Goal: Task Accomplishment & Management: Manage account settings

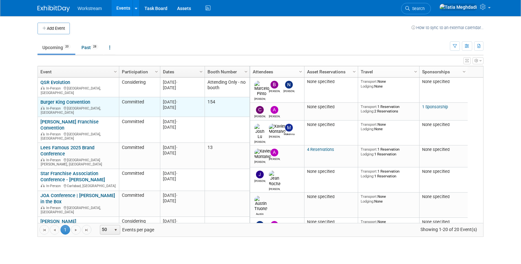
click at [60, 99] on link "Burger King Convention" at bounding box center [65, 102] width 50 height 6
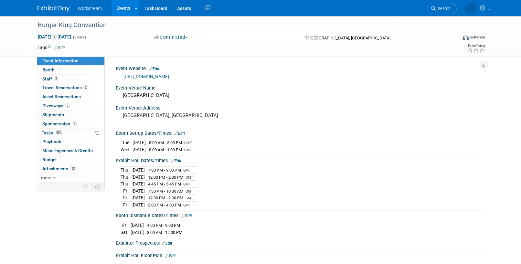
select select "Brand MSA"
select select "Restaurant"
select select "[PERSON_NAME]"
click at [50, 70] on span "Booth" at bounding box center [52, 69] width 20 height 5
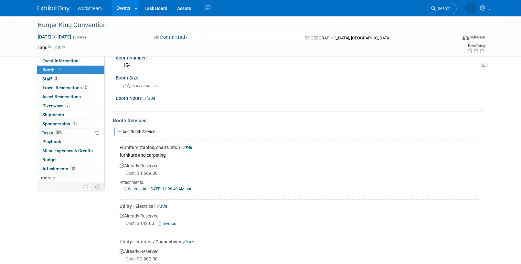
scroll to position [39, 0]
click at [49, 133] on span "Tasks 50%" at bounding box center [53, 132] width 22 height 5
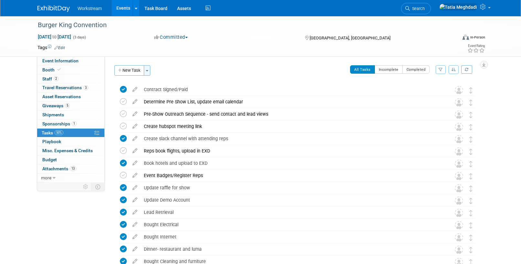
click at [150, 71] on button "Toggle Dropdown" at bounding box center [147, 70] width 6 height 10
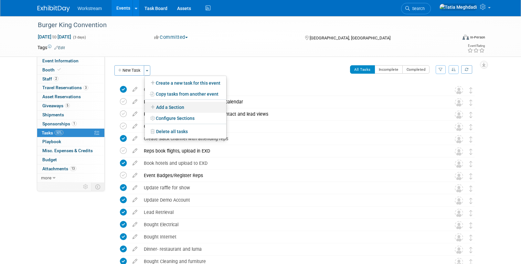
click at [165, 106] on link "Add a Section" at bounding box center [185, 107] width 81 height 11
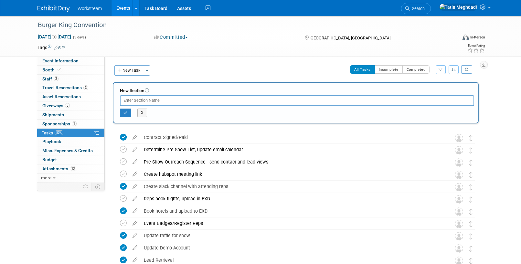
click at [149, 100] on input "text" at bounding box center [297, 100] width 354 height 10
type input "s"
type input "SHOW TASKS"
click at [125, 113] on icon "button" at bounding box center [126, 113] width 4 height 4
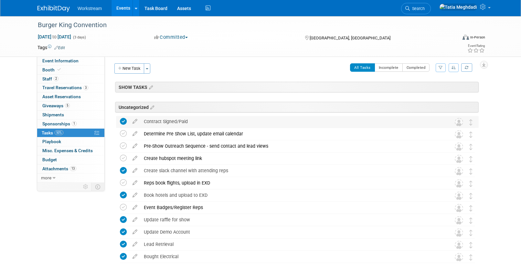
scroll to position [2, 0]
click at [148, 69] on button "Toggle Dropdown" at bounding box center [147, 68] width 6 height 10
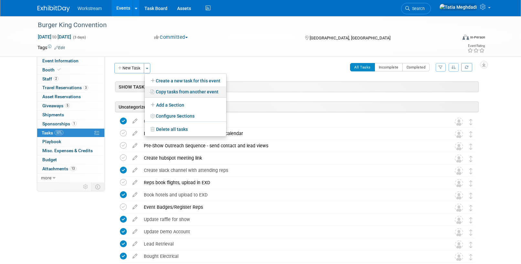
click at [166, 90] on link "Copy tasks from another event" at bounding box center [185, 91] width 81 height 11
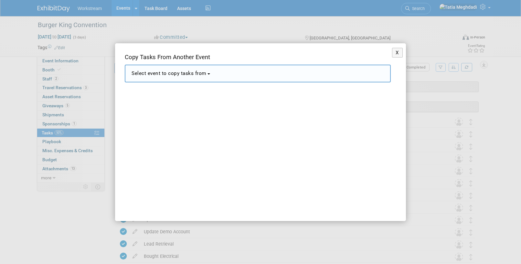
click at [163, 75] on span "Select event to copy tasks from" at bounding box center [169, 73] width 75 height 6
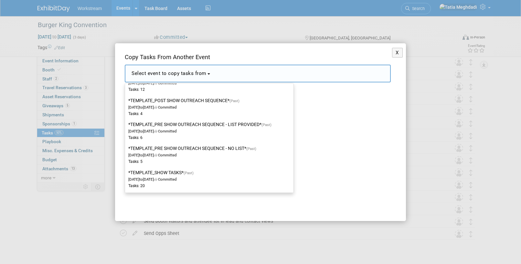
scroll to position [139, 0]
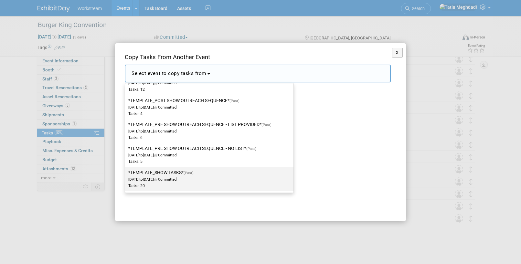
click at [164, 173] on label "*TEMPLATE_SHOW TASKS* (Past) Dec 2, 2024 to Dec 23, 2024 Committed Tasks: 20" at bounding box center [207, 178] width 159 height 21
click at [126, 173] on input "*TEMPLATE_SHOW TASKS* (Past) Dec 2, 2024 to Dec 23, 2024 Committed Tasks: 20" at bounding box center [124, 173] width 4 height 4
select select "11140526"
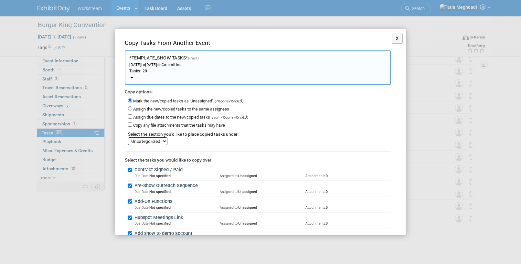
click at [148, 140] on select "SHOW TASKS Uncategorized" at bounding box center [147, 141] width 39 height 8
select select "11274132"
click at [128, 137] on select "SHOW TASKS Uncategorized" at bounding box center [147, 141] width 39 height 8
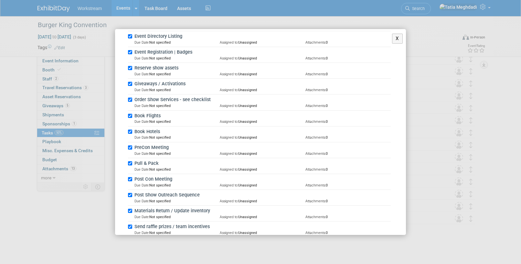
scroll to position [277, 0]
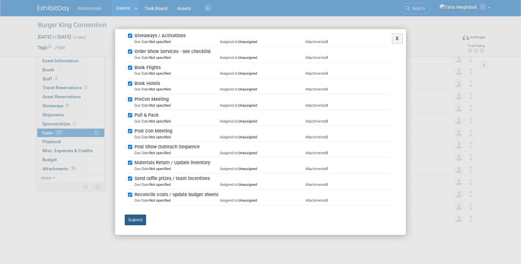
click at [135, 220] on button "Submit" at bounding box center [135, 220] width 21 height 11
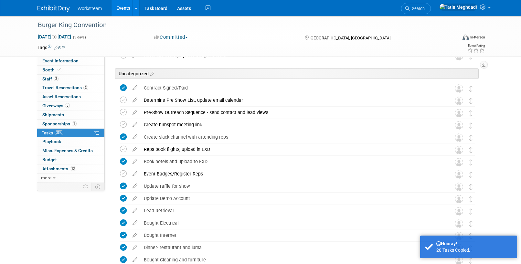
scroll to position [278, 0]
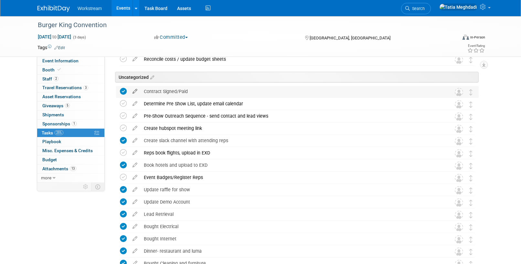
click at [136, 90] on icon at bounding box center [134, 90] width 11 height 8
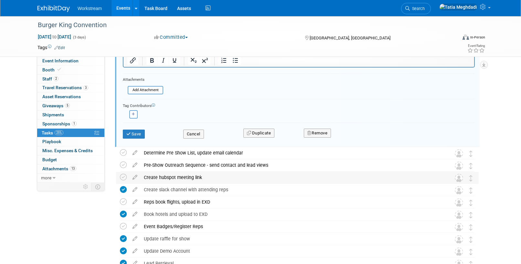
scroll to position [408, 0]
click at [320, 131] on button "Remove" at bounding box center [317, 132] width 27 height 9
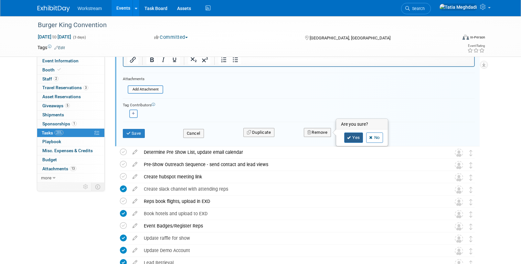
click at [353, 136] on link "Yes" at bounding box center [353, 138] width 19 height 10
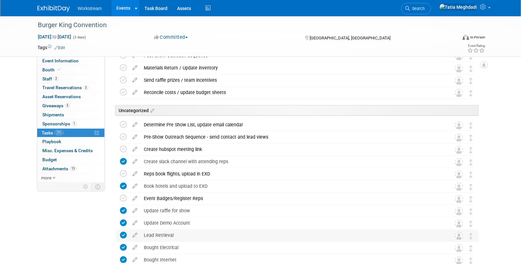
scroll to position [193, 0]
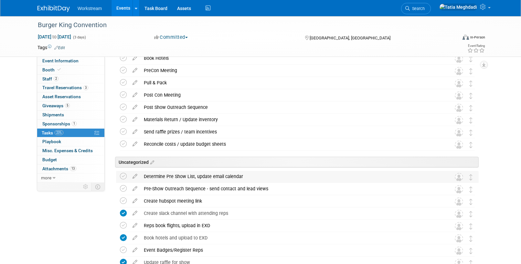
click at [248, 175] on div "Determine Pre Show List, update email calendar" at bounding box center [291, 176] width 301 height 11
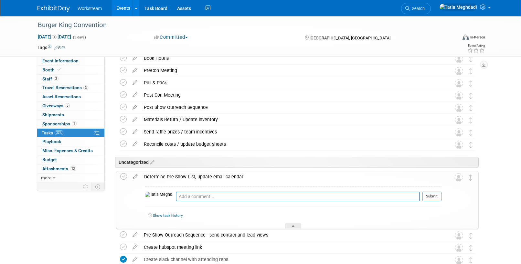
click at [248, 175] on div "Determine Pre Show List, update email calendar" at bounding box center [291, 176] width 301 height 11
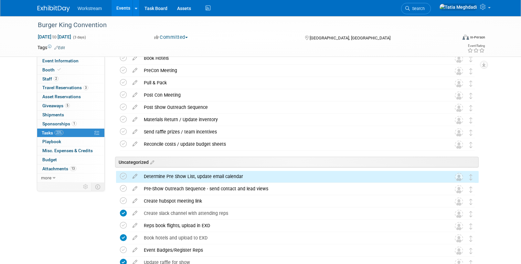
click at [463, 178] on img at bounding box center [459, 177] width 8 height 8
click at [459, 178] on img at bounding box center [459, 177] width 8 height 8
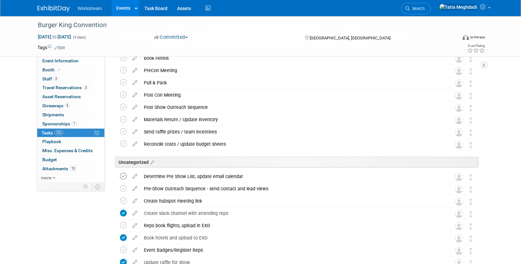
click at [121, 175] on icon at bounding box center [123, 176] width 7 height 7
click at [123, 175] on icon at bounding box center [123, 176] width 7 height 7
click at [137, 176] on icon at bounding box center [134, 175] width 11 height 8
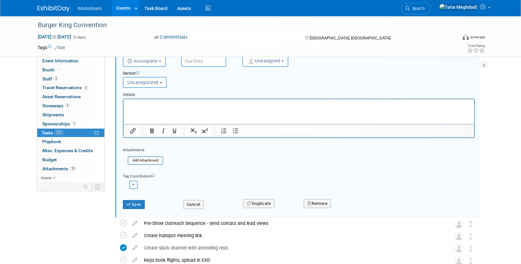
scroll to position [379, 0]
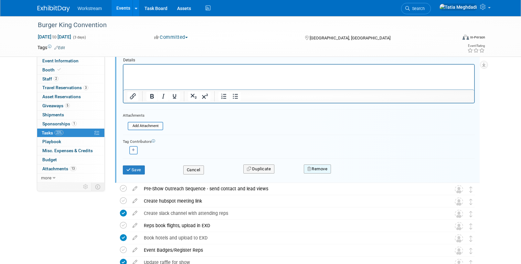
click at [322, 169] on button "Remove" at bounding box center [317, 169] width 27 height 9
click at [355, 171] on link "Yes" at bounding box center [353, 174] width 19 height 10
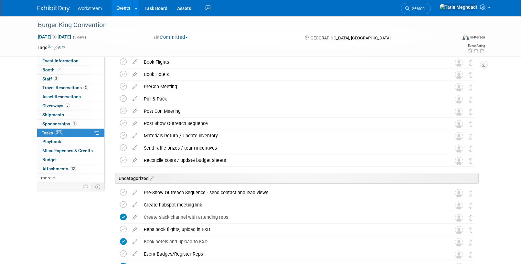
scroll to position [160, 0]
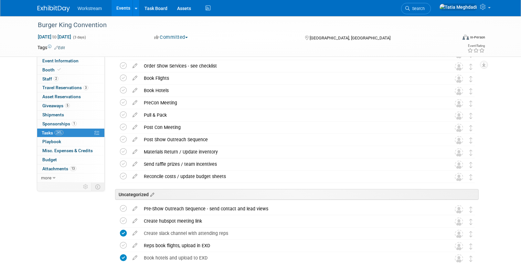
click at [154, 196] on icon at bounding box center [151, 195] width 5 height 6
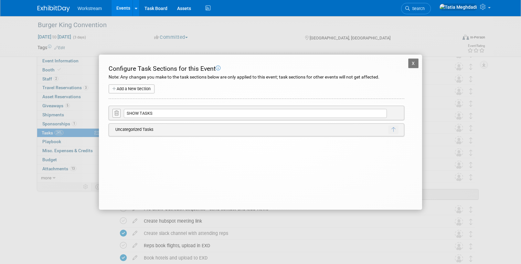
click at [410, 61] on button "X" at bounding box center [413, 64] width 10 height 10
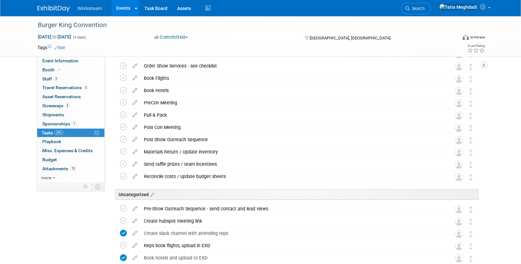
click at [77, 207] on div "Event Information Event Info Booth Booth 2 Staff 2 Staff 3 Travel Reservations …" at bounding box center [261, 153] width 456 height 595
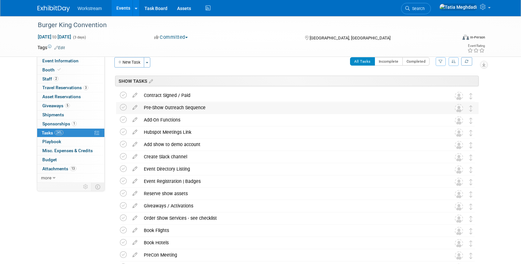
scroll to position [0, 0]
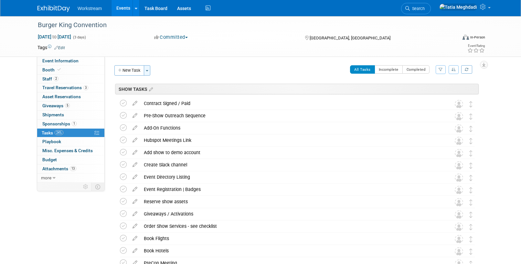
click at [150, 71] on button "Toggle Dropdown" at bounding box center [147, 70] width 6 height 10
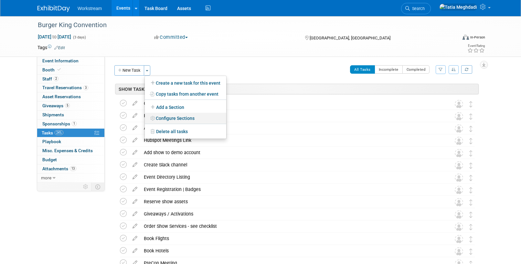
click at [175, 116] on link "Configure Sections" at bounding box center [185, 118] width 81 height 11
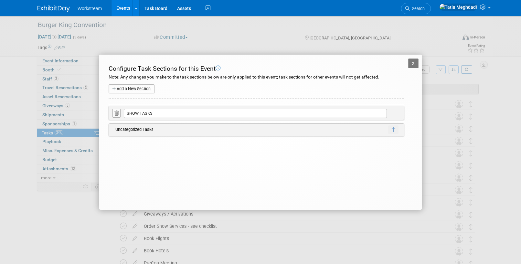
click at [414, 64] on button "X" at bounding box center [413, 64] width 10 height 10
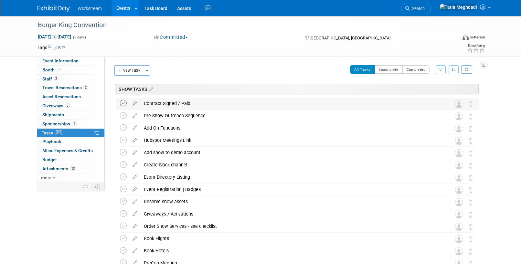
click at [124, 104] on icon at bounding box center [123, 103] width 7 height 7
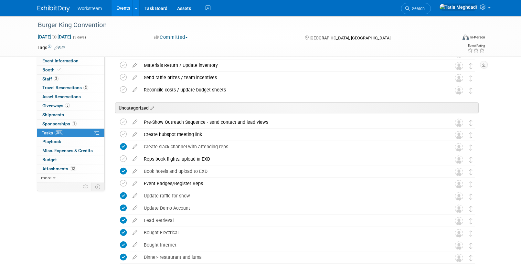
scroll to position [245, 0]
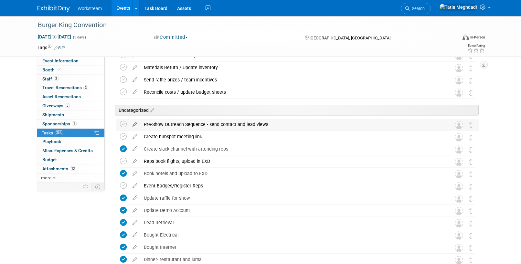
click at [134, 126] on icon at bounding box center [134, 123] width 11 height 8
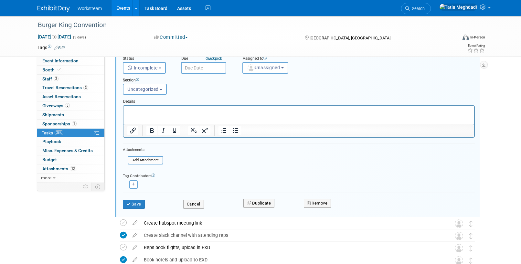
scroll to position [363, 0]
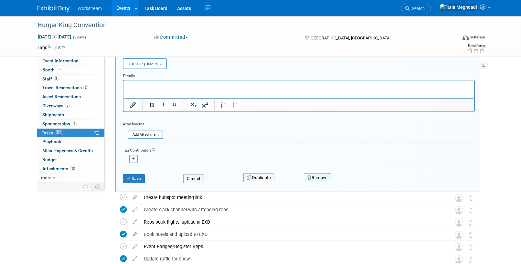
click at [319, 175] on button "Remove" at bounding box center [317, 177] width 27 height 9
click at [355, 183] on link "Yes" at bounding box center [353, 183] width 19 height 10
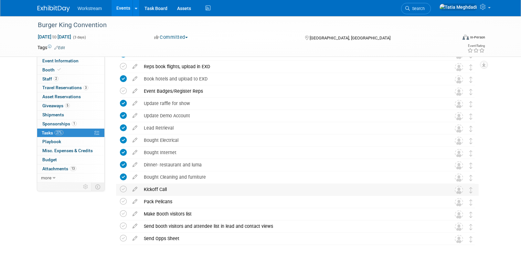
scroll to position [327, 0]
click at [135, 190] on icon at bounding box center [134, 188] width 11 height 8
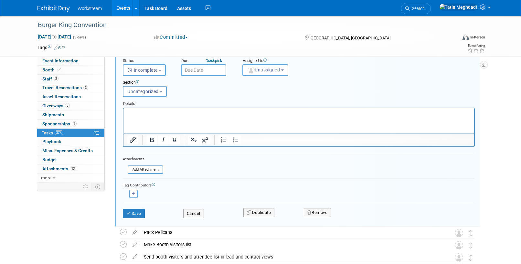
scroll to position [494, 0]
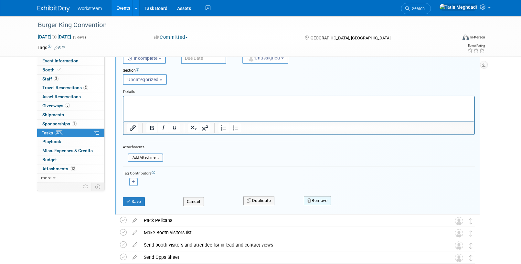
click at [319, 200] on button "Remove" at bounding box center [317, 200] width 27 height 9
click at [354, 204] on link "Yes" at bounding box center [353, 206] width 19 height 10
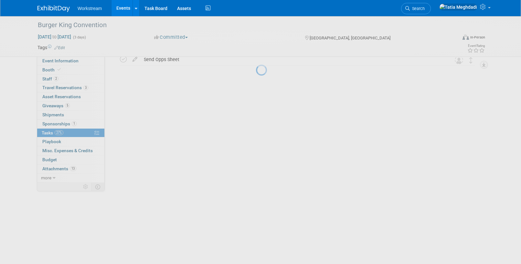
scroll to position [336, 0]
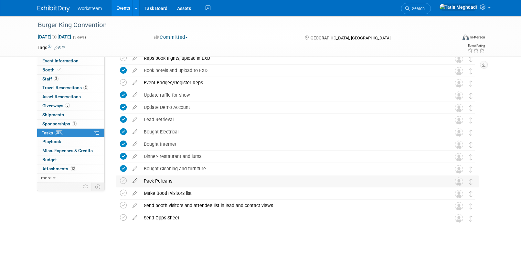
click at [136, 180] on icon at bounding box center [134, 180] width 11 height 8
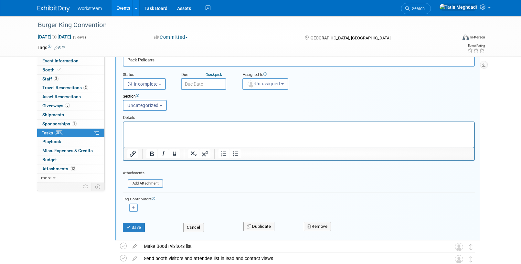
scroll to position [470, 0]
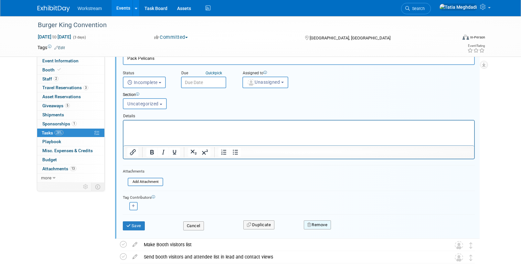
click at [309, 223] on icon "button" at bounding box center [310, 225] width 5 height 4
click at [354, 227] on link "Yes" at bounding box center [353, 230] width 19 height 10
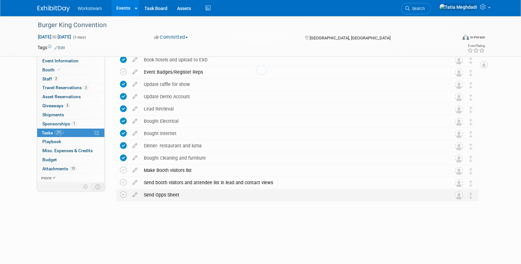
scroll to position [323, 0]
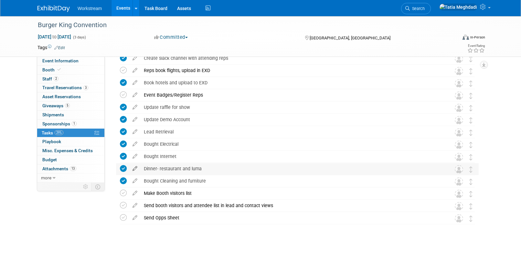
click at [132, 167] on icon at bounding box center [134, 167] width 11 height 8
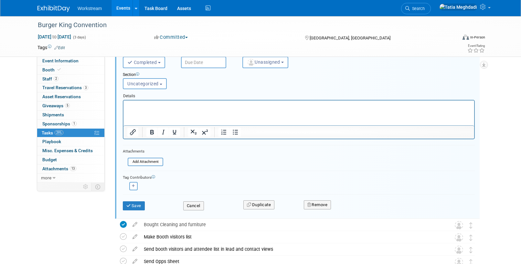
scroll to position [498, 0]
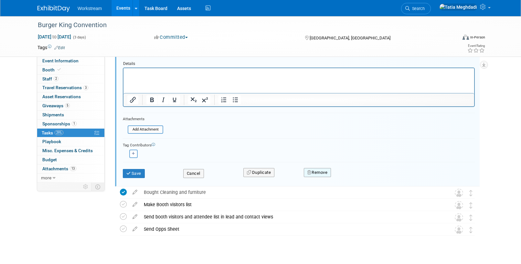
click at [315, 174] on button "Remove" at bounding box center [317, 172] width 27 height 9
click at [352, 177] on link "Yes" at bounding box center [353, 178] width 19 height 10
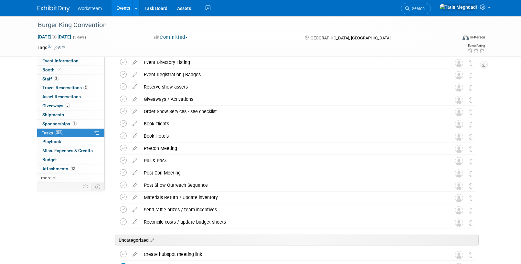
scroll to position [0, 0]
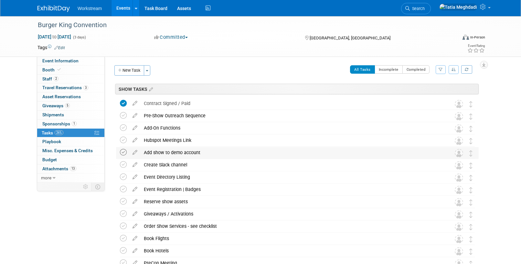
click at [124, 153] on icon at bounding box center [123, 152] width 7 height 7
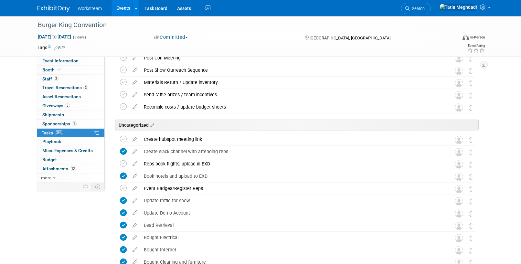
scroll to position [248, 0]
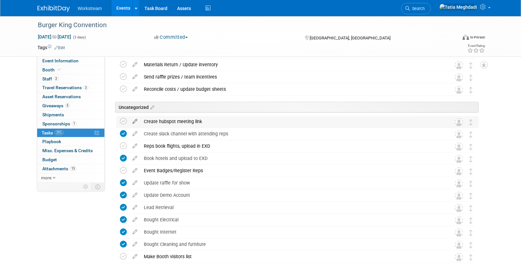
click at [133, 121] on icon at bounding box center [134, 120] width 11 height 8
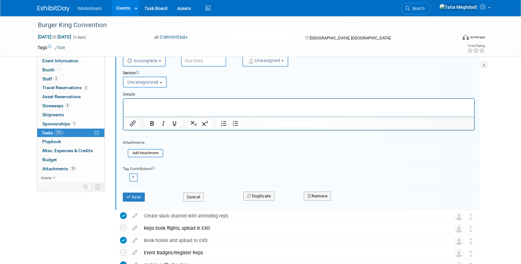
scroll to position [354, 0]
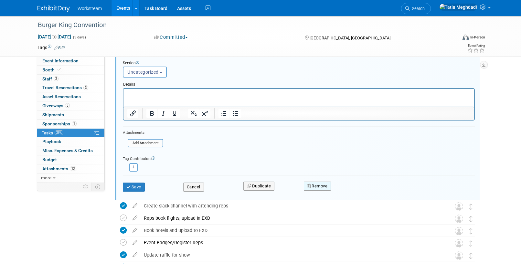
click at [322, 183] on button "Remove" at bounding box center [317, 186] width 27 height 9
click at [356, 190] on link "Yes" at bounding box center [353, 191] width 19 height 10
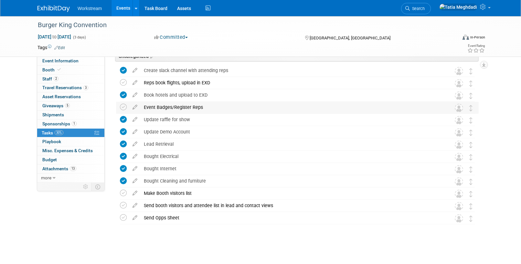
scroll to position [298, 0]
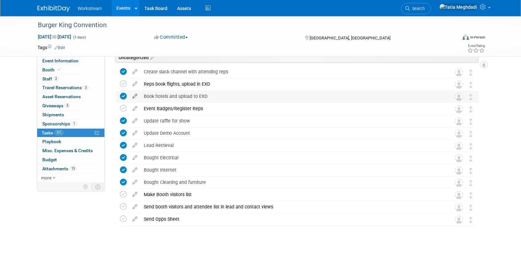
click at [135, 95] on icon at bounding box center [134, 95] width 11 height 8
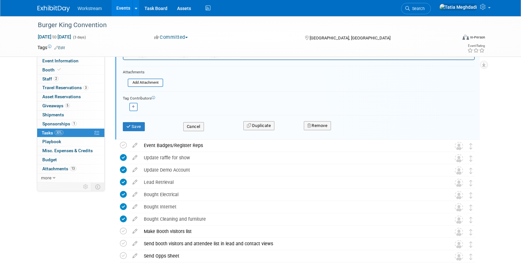
scroll to position [443, 0]
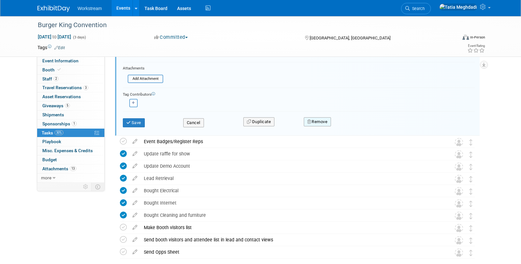
click at [312, 122] on button "Remove" at bounding box center [317, 121] width 27 height 9
click at [353, 130] on link "Yes" at bounding box center [353, 127] width 19 height 10
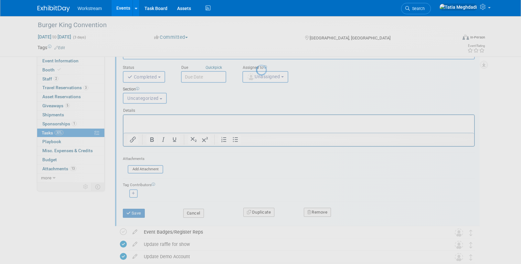
scroll to position [287, 0]
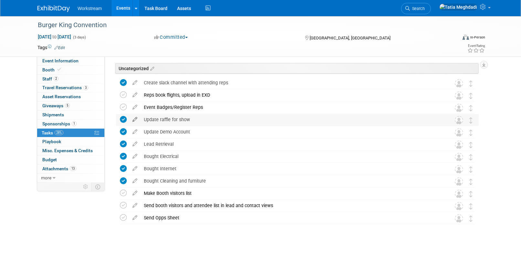
click at [135, 119] on icon at bounding box center [134, 118] width 11 height 8
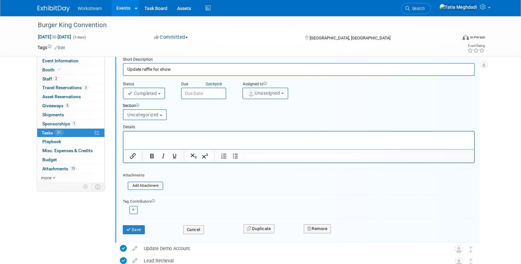
scroll to position [373, 0]
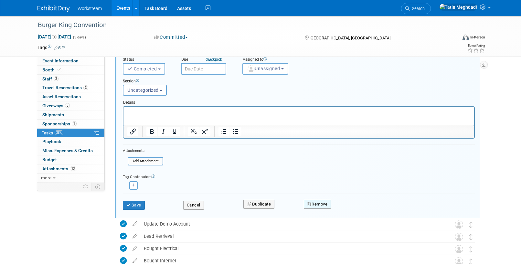
click at [322, 202] on button "Remove" at bounding box center [317, 204] width 27 height 9
click at [349, 206] on link "Yes" at bounding box center [353, 209] width 19 height 10
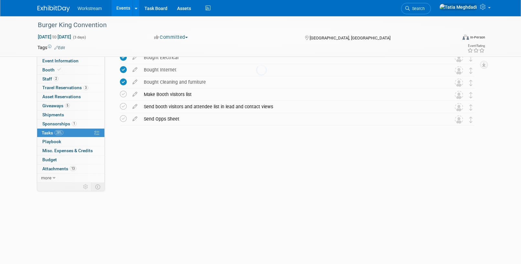
scroll to position [274, 0]
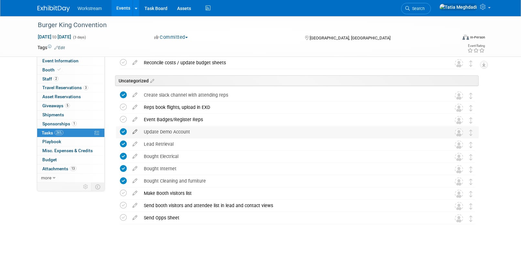
click at [136, 131] on icon at bounding box center [134, 130] width 11 height 8
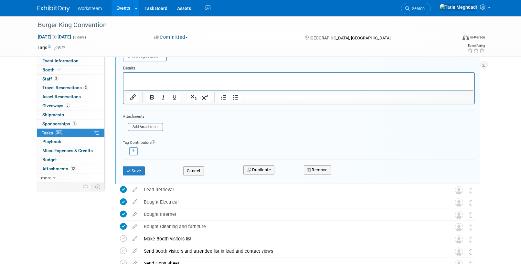
scroll to position [412, 0]
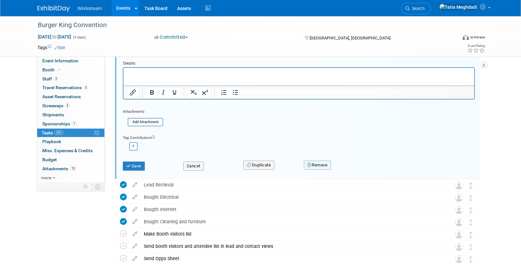
click at [325, 167] on button "Remove" at bounding box center [317, 165] width 27 height 9
click at [350, 170] on icon at bounding box center [349, 171] width 4 height 4
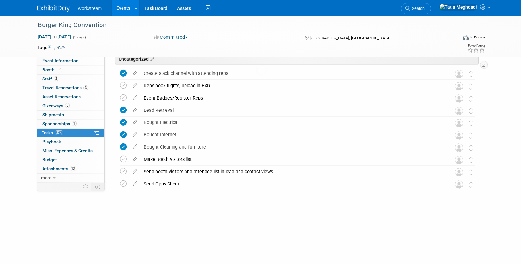
scroll to position [262, 0]
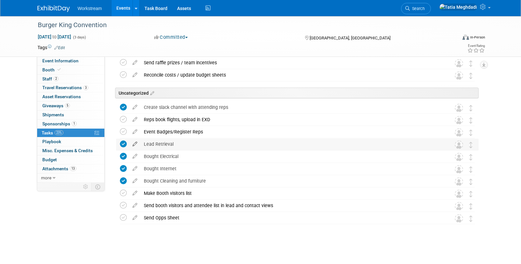
click at [133, 142] on icon at bounding box center [134, 143] width 11 height 8
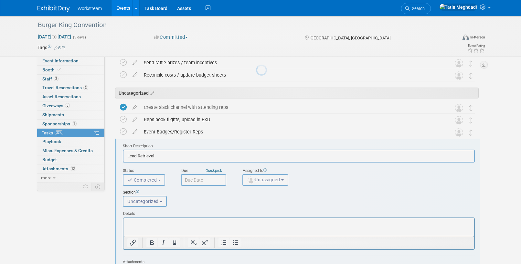
click at [256, 146] on div at bounding box center [260, 132] width 9 height 264
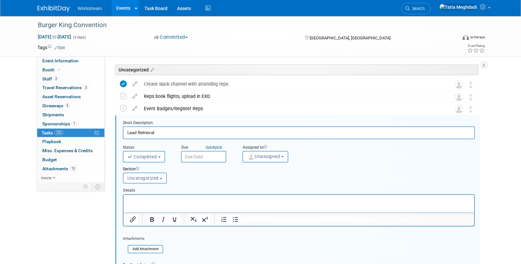
scroll to position [0, 0]
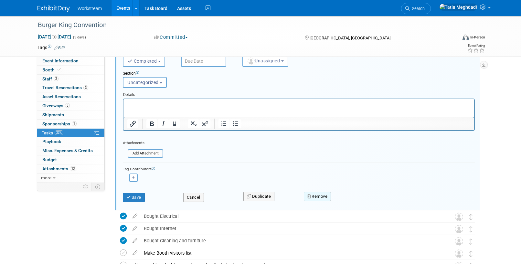
click at [316, 198] on button "Remove" at bounding box center [317, 196] width 27 height 9
click at [350, 200] on icon at bounding box center [349, 202] width 4 height 4
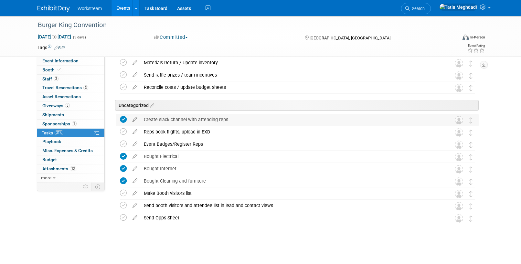
click at [134, 118] on icon at bounding box center [134, 118] width 11 height 8
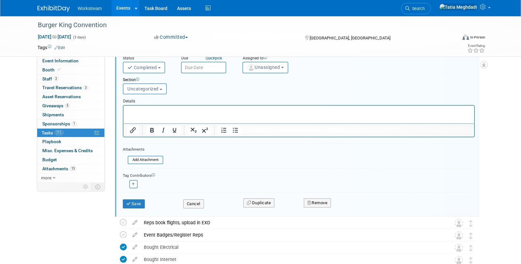
scroll to position [341, 0]
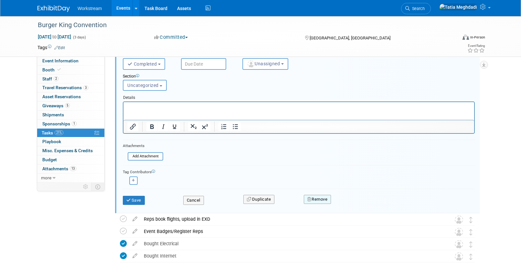
click at [312, 200] on button "Remove" at bounding box center [317, 199] width 27 height 9
click at [350, 205] on icon at bounding box center [349, 205] width 4 height 4
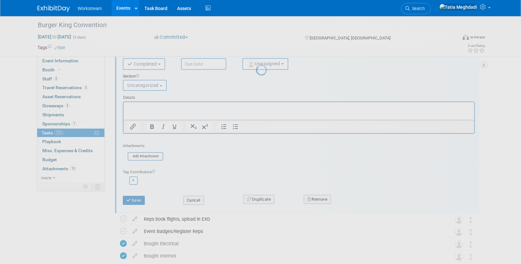
scroll to position [237, 0]
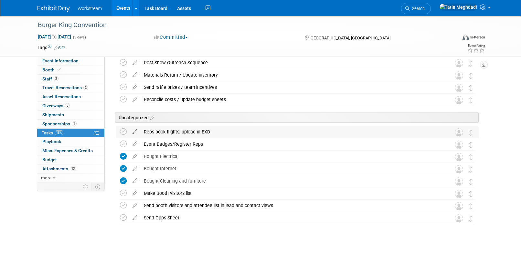
click at [136, 132] on icon at bounding box center [134, 130] width 11 height 8
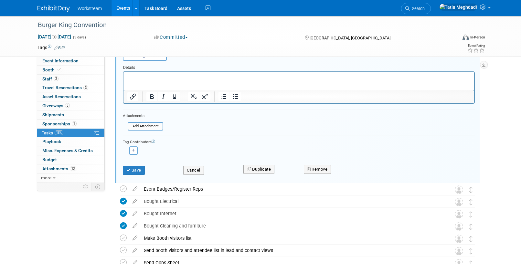
scroll to position [376, 0]
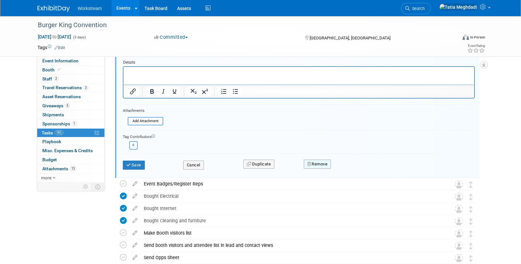
click at [317, 163] on button "Remove" at bounding box center [317, 164] width 27 height 9
click at [358, 169] on link "Yes" at bounding box center [353, 169] width 19 height 10
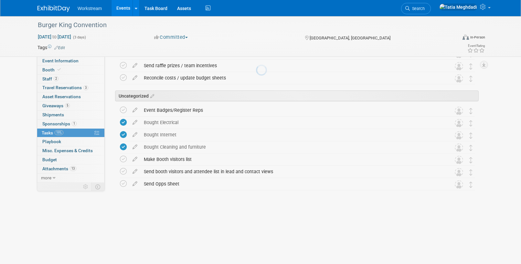
scroll to position [225, 0]
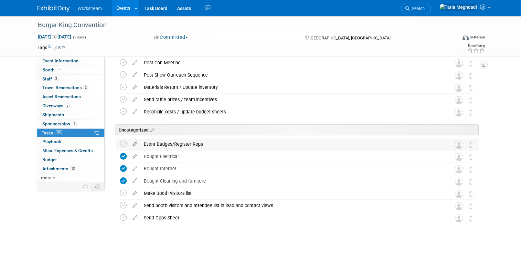
click at [135, 144] on icon at bounding box center [134, 143] width 11 height 8
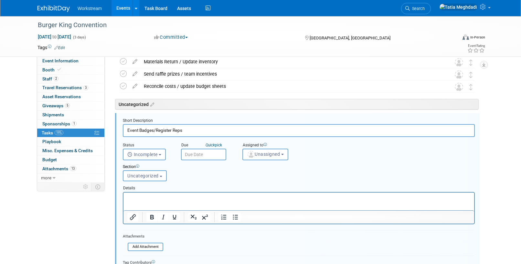
scroll to position [0, 0]
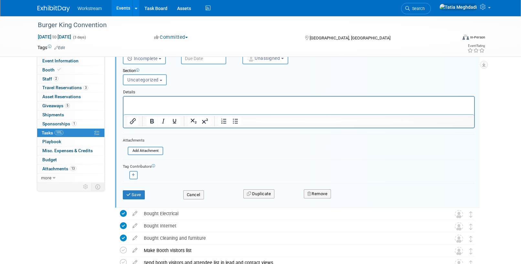
drag, startPoint x: 324, startPoint y: 193, endPoint x: 314, endPoint y: 199, distance: 11.2
click at [324, 193] on button "Remove" at bounding box center [317, 193] width 27 height 9
click at [355, 200] on link "Yes" at bounding box center [353, 199] width 19 height 10
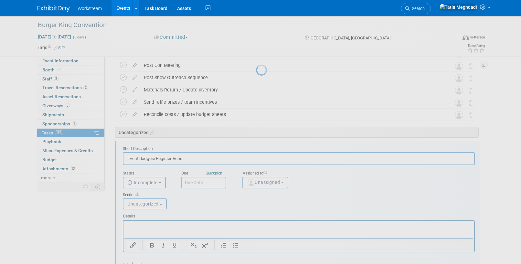
scroll to position [213, 0]
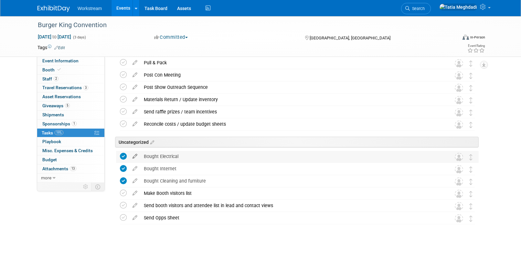
click at [135, 157] on icon at bounding box center [134, 155] width 11 height 8
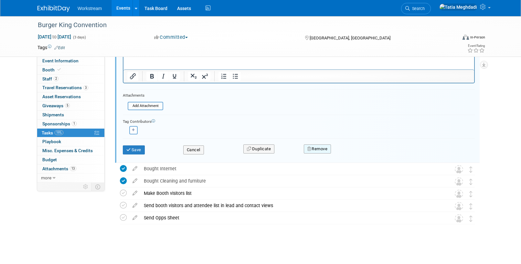
drag, startPoint x: 317, startPoint y: 146, endPoint x: 321, endPoint y: 146, distance: 3.6
click at [317, 146] on button "Remove" at bounding box center [317, 149] width 27 height 9
click at [352, 153] on link "Yes" at bounding box center [353, 154] width 19 height 10
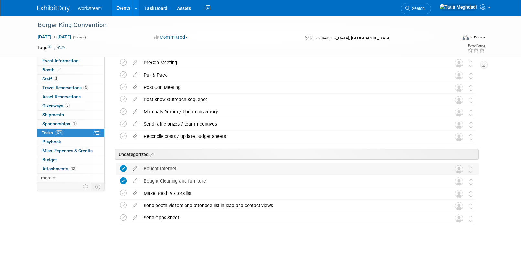
click at [137, 168] on icon at bounding box center [134, 167] width 11 height 8
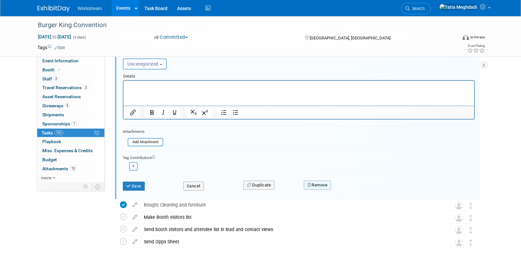
click at [324, 186] on button "Remove" at bounding box center [317, 185] width 27 height 9
click at [354, 191] on link "Yes" at bounding box center [353, 190] width 19 height 10
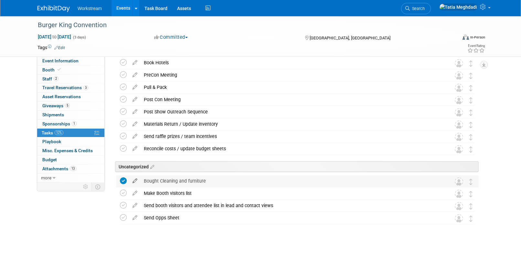
click at [135, 180] on icon at bounding box center [134, 180] width 11 height 8
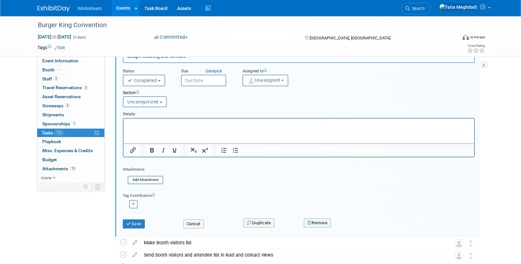
click at [323, 222] on button "Remove" at bounding box center [317, 223] width 27 height 9
click at [352, 228] on link "Yes" at bounding box center [353, 228] width 19 height 10
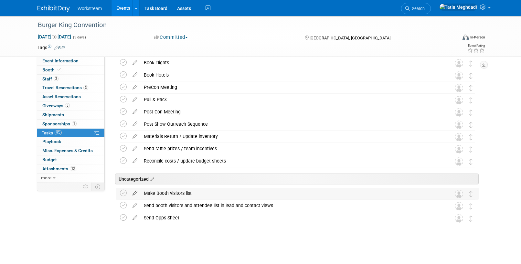
click at [135, 192] on icon at bounding box center [134, 192] width 11 height 8
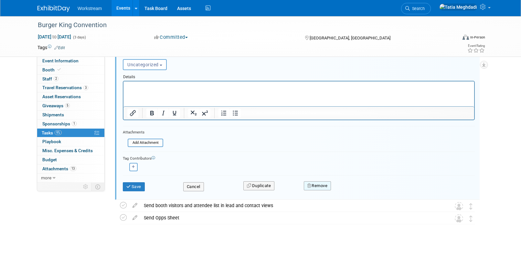
click at [317, 186] on button "Remove" at bounding box center [317, 185] width 27 height 9
click at [349, 190] on icon at bounding box center [349, 191] width 4 height 4
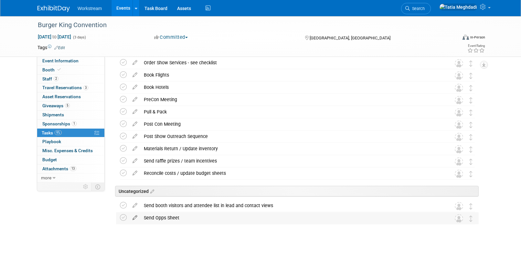
click at [135, 217] on icon at bounding box center [134, 216] width 11 height 8
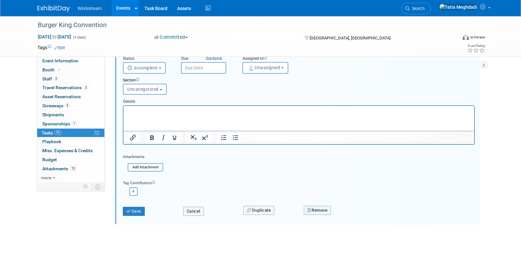
click at [315, 210] on button "Remove" at bounding box center [317, 210] width 27 height 9
click at [351, 214] on link "Yes" at bounding box center [353, 216] width 19 height 10
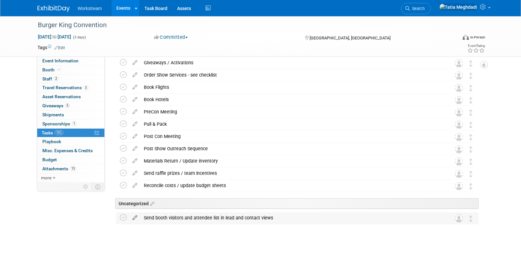
click at [135, 217] on icon at bounding box center [134, 216] width 11 height 8
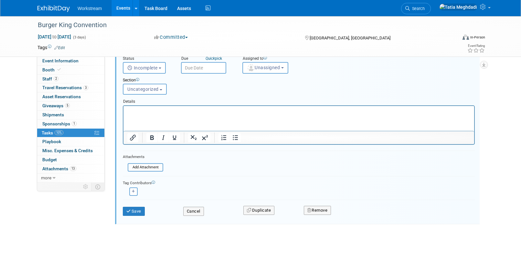
drag, startPoint x: 319, startPoint y: 211, endPoint x: 320, endPoint y: 219, distance: 8.1
click at [319, 211] on button "Remove" at bounding box center [317, 210] width 27 height 9
click at [355, 215] on link "Yes" at bounding box center [353, 216] width 19 height 10
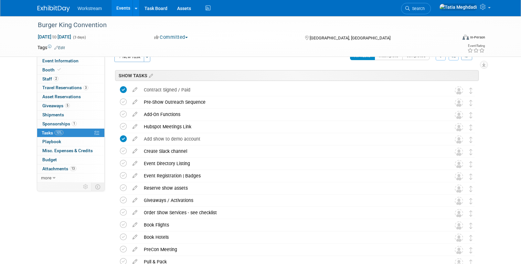
scroll to position [0, 0]
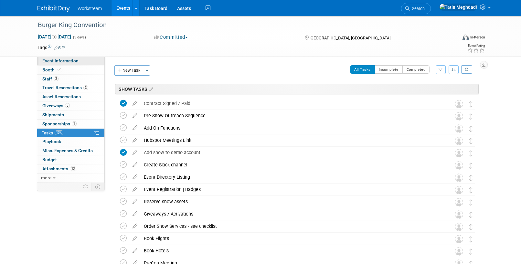
click at [59, 60] on span "Event Information" at bounding box center [60, 60] width 36 height 5
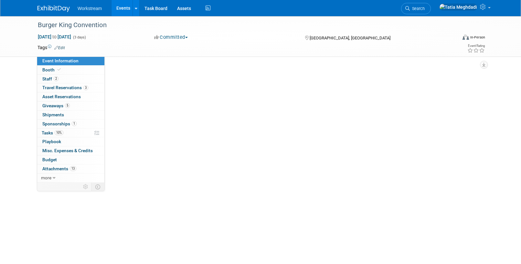
select select "Brand MSA"
select select "Restaurant"
select select "Tatia Meghdadi"
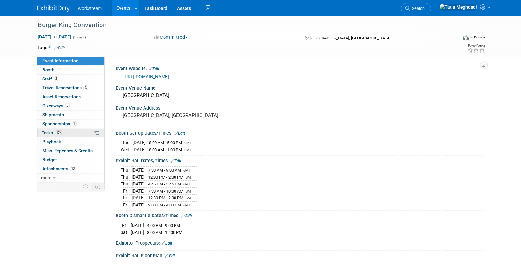
click at [47, 133] on span "Tasks 10%" at bounding box center [53, 132] width 22 height 5
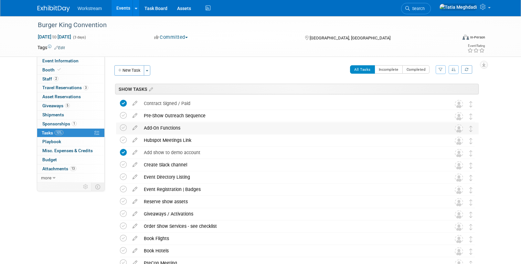
click at [172, 127] on div "Add-On Functions" at bounding box center [291, 128] width 301 height 11
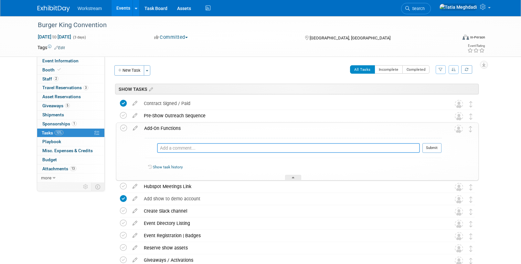
click at [171, 147] on textarea at bounding box center [288, 148] width 263 height 10
type textarea "Sign up for golf"
click at [433, 142] on div "Sign up for golf Pro tip: Press Ctrl-Enter to submit comment. Submit" at bounding box center [293, 149] width 297 height 23
click at [297, 177] on div at bounding box center [293, 177] width 16 height 5
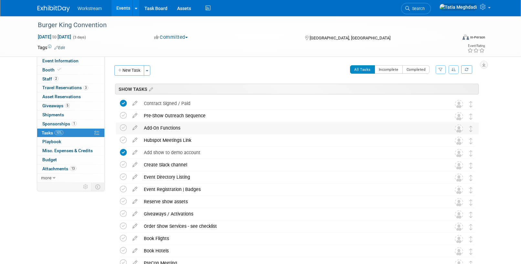
click at [171, 128] on div "Add-On Functions" at bounding box center [291, 128] width 301 height 11
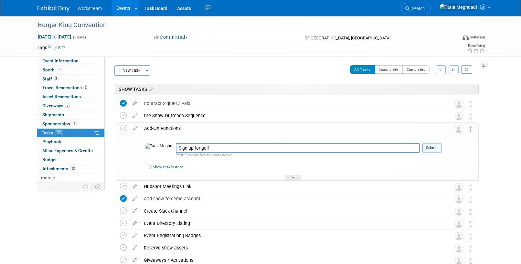
click at [432, 146] on button "Submit" at bounding box center [432, 148] width 19 height 10
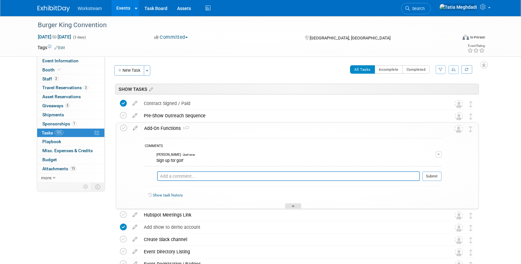
click at [291, 203] on div at bounding box center [293, 205] width 16 height 5
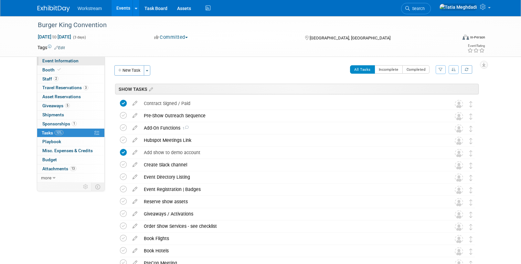
click at [70, 61] on span "Event Information" at bounding box center [60, 60] width 36 height 5
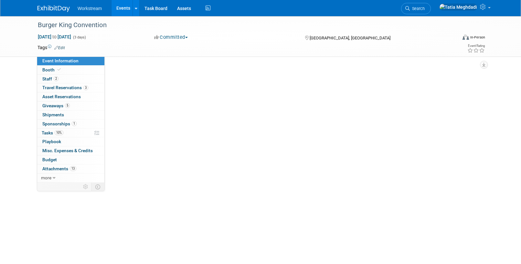
select select "Brand MSA"
select select "Restaurant"
select select "Tatia Meghdadi"
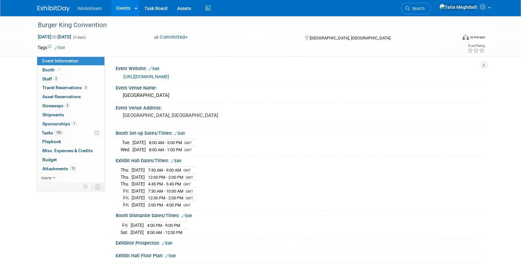
click at [169, 76] on link "[URL][DOMAIN_NAME]" at bounding box center [147, 76] width 46 height 5
click at [157, 69] on link "Edit" at bounding box center [154, 69] width 11 height 5
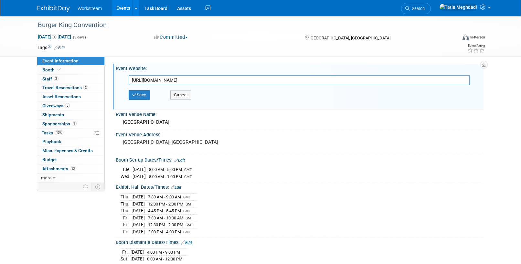
click at [156, 78] on input "[URL][DOMAIN_NAME]" at bounding box center [299, 80] width 341 height 10
click at [147, 93] on button "Save" at bounding box center [139, 95] width 21 height 10
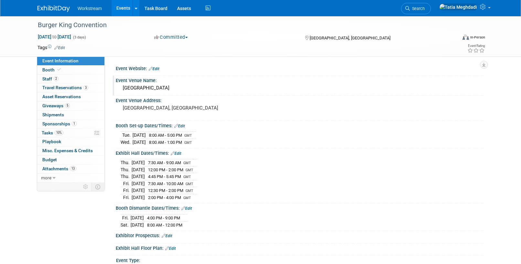
click at [149, 82] on div "Event Venue Name:" at bounding box center [300, 80] width 368 height 8
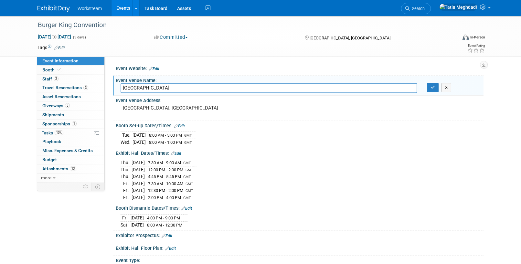
drag, startPoint x: 127, startPoint y: 88, endPoint x: 202, endPoint y: 91, distance: 75.1
click at [201, 91] on input "PHOENIX CONVENTION CENTER" at bounding box center [269, 88] width 297 height 10
type input "Phoenix Convention Center"
click at [218, 123] on div "Booth Set-up Dates/Times: Edit" at bounding box center [300, 125] width 368 height 8
click at [433, 87] on icon "button" at bounding box center [433, 87] width 5 height 4
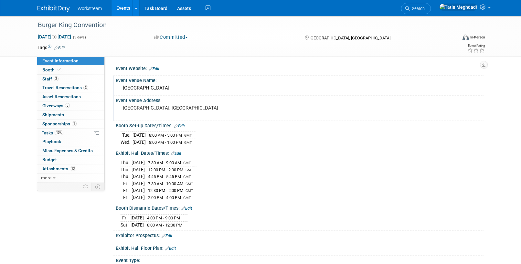
click at [156, 106] on pre "[GEOGRAPHIC_DATA], [GEOGRAPHIC_DATA]" at bounding box center [192, 108] width 139 height 6
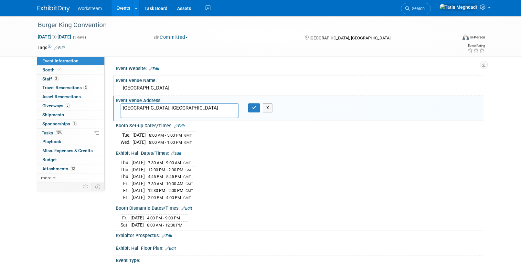
click at [122, 109] on textarea "[GEOGRAPHIC_DATA], [GEOGRAPHIC_DATA]" at bounding box center [180, 110] width 118 height 15
click at [157, 114] on textarea "100 N. 3rd Street Phoenix, AZ" at bounding box center [180, 110] width 118 height 15
type textarea "100 N. 3rd Street Phoenix, AZ 85004"
click at [254, 107] on icon "button" at bounding box center [254, 108] width 5 height 4
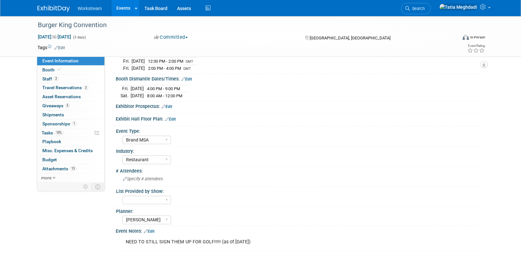
scroll to position [126, 0]
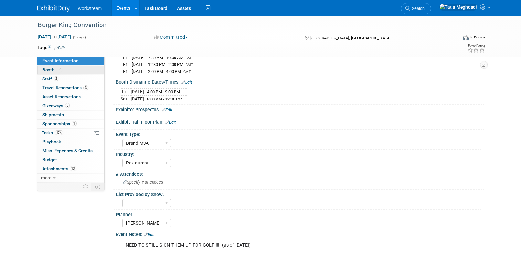
click at [46, 67] on link "Booth" at bounding box center [70, 70] width 67 height 9
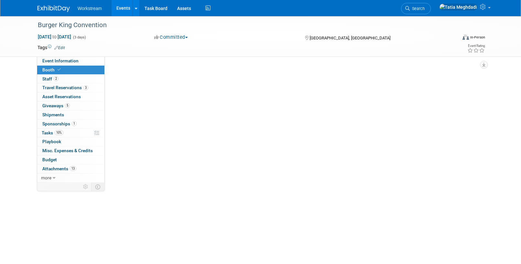
scroll to position [0, 0]
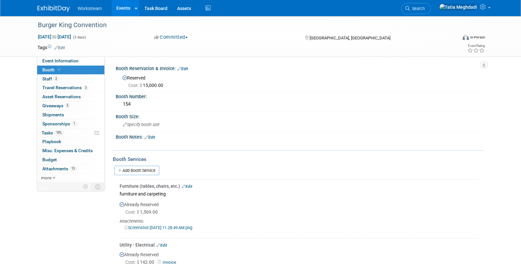
click at [185, 68] on link "Edit" at bounding box center [183, 69] width 11 height 5
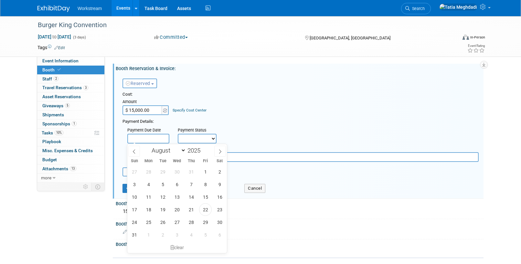
click at [146, 139] on input "text" at bounding box center [148, 139] width 42 height 10
click at [203, 210] on span "22" at bounding box center [205, 209] width 13 height 13
type input "Aug 22, 2025"
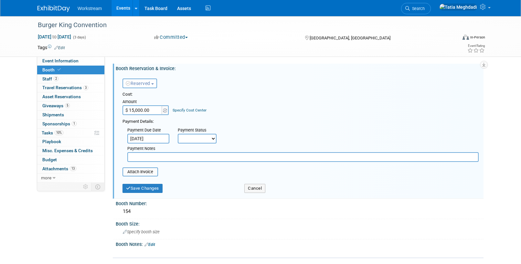
click at [190, 140] on select "Not Paid Yet Partially Paid Paid in Full" at bounding box center [197, 139] width 39 height 10
select select "1"
click at [178, 134] on select "Not Paid Yet Partially Paid Paid in Full" at bounding box center [197, 139] width 39 height 10
click at [144, 170] on input "file" at bounding box center [119, 172] width 77 height 8
click at [141, 172] on input "file" at bounding box center [119, 172] width 77 height 8
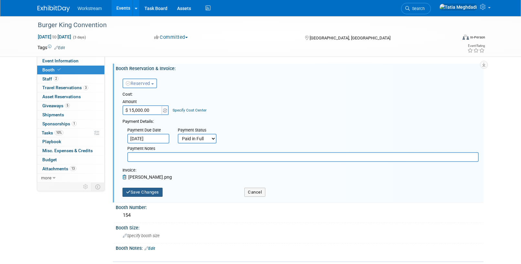
click at [146, 191] on button "Save Changes" at bounding box center [143, 192] width 40 height 9
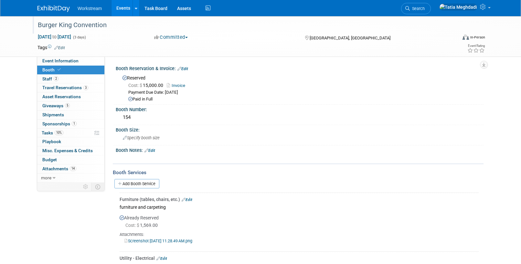
scroll to position [0, 0]
click at [53, 133] on span "Tasks 10%" at bounding box center [53, 132] width 22 height 5
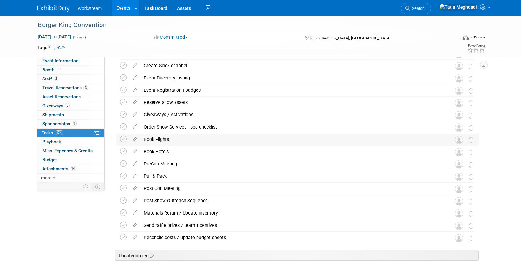
scroll to position [98, 0]
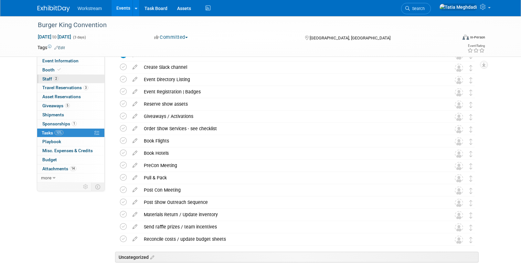
click at [47, 79] on span "Staff 2" at bounding box center [50, 78] width 16 height 5
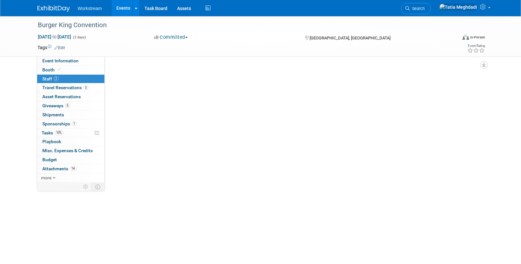
scroll to position [0, 0]
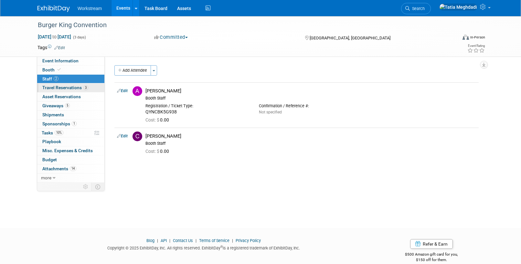
click at [60, 85] on span "Travel Reservations 3" at bounding box center [65, 87] width 46 height 5
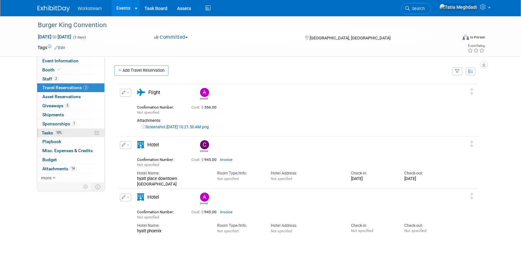
click at [50, 132] on span "Tasks 10%" at bounding box center [53, 132] width 22 height 5
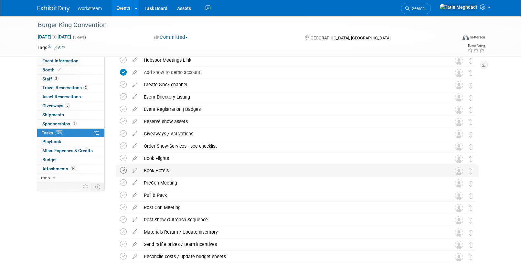
scroll to position [81, 0]
click at [125, 158] on icon at bounding box center [123, 157] width 7 height 7
click at [123, 169] on icon at bounding box center [123, 170] width 7 height 7
click at [51, 78] on span "Staff 2" at bounding box center [50, 78] width 16 height 5
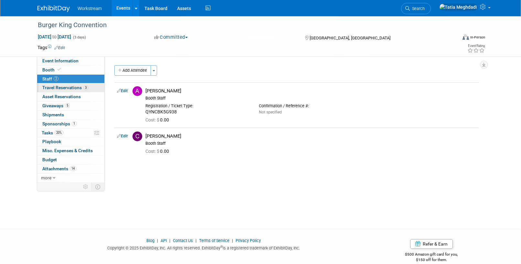
click at [52, 86] on span "Travel Reservations 3" at bounding box center [65, 87] width 46 height 5
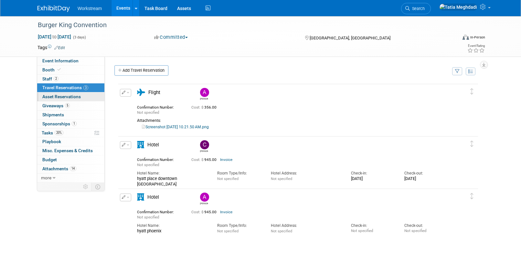
click at [55, 94] on span "Asset Reservations 0" at bounding box center [61, 96] width 38 height 5
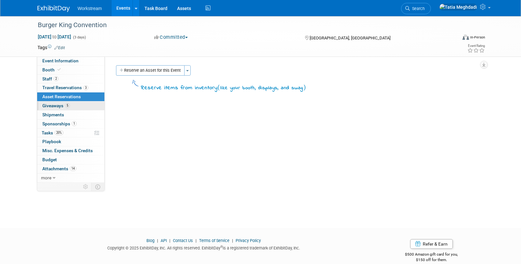
click at [53, 106] on span "Giveaways 5" at bounding box center [55, 105] width 27 height 5
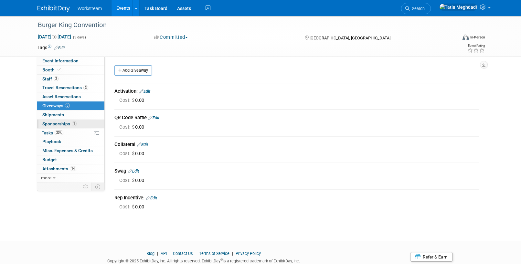
click at [57, 124] on span "Sponsorships 1" at bounding box center [59, 123] width 34 height 5
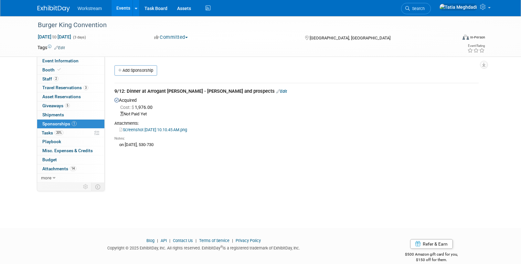
click at [168, 128] on link "Screenshot 2025-08-05 at 10.10.45 AM.png" at bounding box center [153, 129] width 68 height 5
click at [146, 72] on link "Add Sponsorship" at bounding box center [135, 70] width 43 height 10
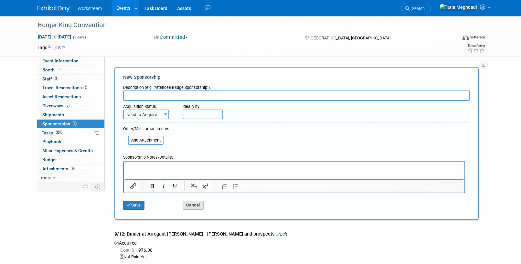
click at [193, 203] on button "Cancel" at bounding box center [193, 205] width 21 height 9
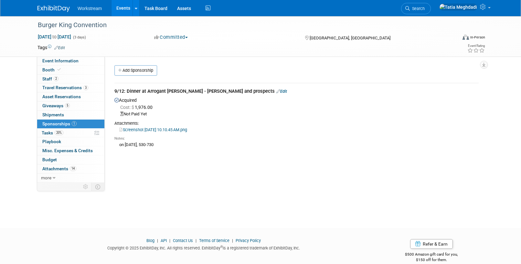
click at [276, 92] on link "Edit" at bounding box center [281, 91] width 11 height 5
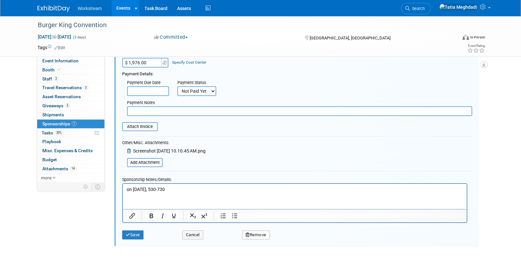
scroll to position [95, 0]
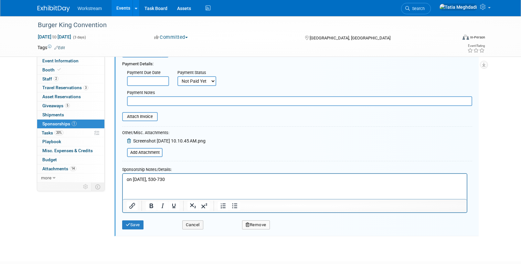
click at [150, 142] on span "Screenshot 2025-08-05 at 10.10.45 AM.png" at bounding box center [169, 140] width 72 height 5
click at [158, 138] on span "Screenshot 2025-08-05 at 10.10.45 AM.png" at bounding box center [169, 140] width 72 height 5
click at [197, 223] on button "Cancel" at bounding box center [192, 225] width 21 height 9
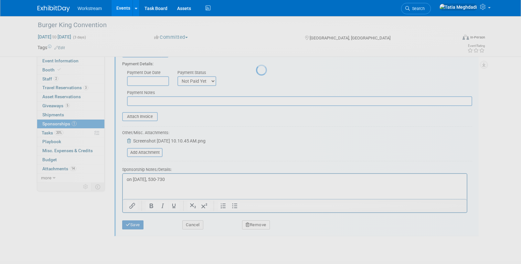
scroll to position [9, 0]
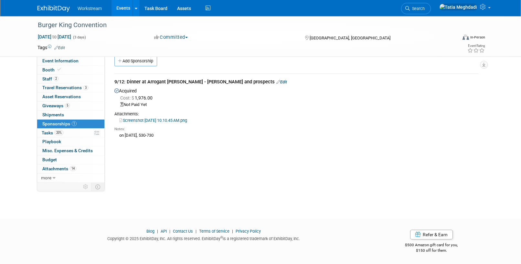
click at [160, 120] on link "Screenshot 2025-08-05 at 10.10.45 AM.png" at bounding box center [153, 120] width 68 height 5
click at [56, 141] on span "Playbook 0" at bounding box center [51, 141] width 19 height 5
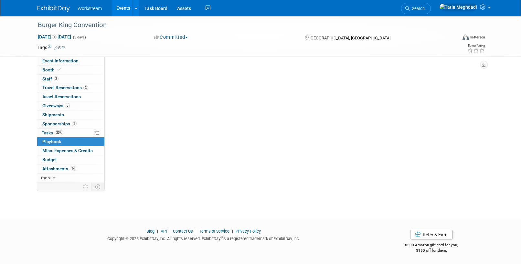
scroll to position [0, 0]
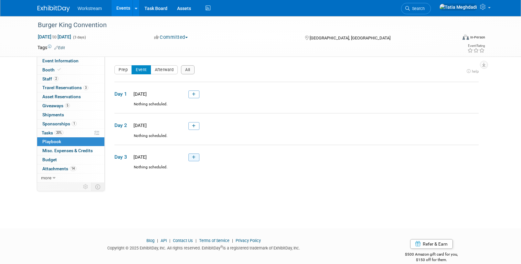
click at [193, 159] on icon at bounding box center [194, 158] width 4 height 4
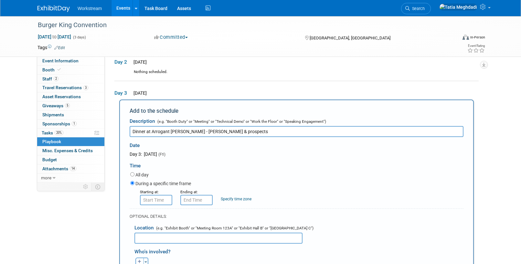
scroll to position [64, 0]
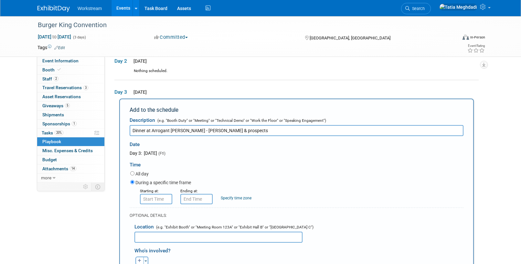
drag, startPoint x: 187, startPoint y: 130, endPoint x: 123, endPoint y: 131, distance: 64.7
click at [124, 130] on div "Add to the schedule Description (e.g. "Booth Duty" or "Meeting" or "Technical D…" at bounding box center [296, 238] width 355 height 279
drag, startPoint x: 197, startPoint y: 132, endPoint x: 232, endPoint y: 132, distance: 34.6
click at [232, 132] on input "Prospect Dinner - Chris Connelly & prospects" at bounding box center [297, 130] width 334 height 11
type input "Prospect Dinner - Chris Connelly"
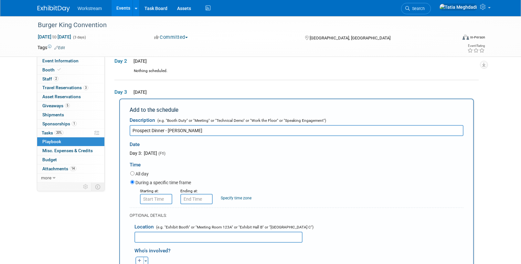
click at [235, 148] on div "Date" at bounding box center [197, 143] width 134 height 14
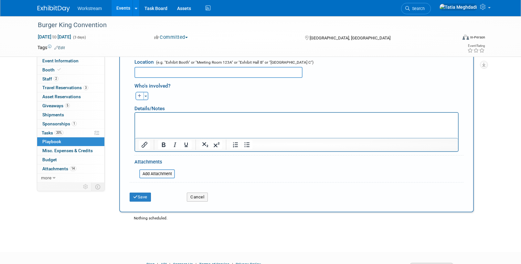
scroll to position [224, 0]
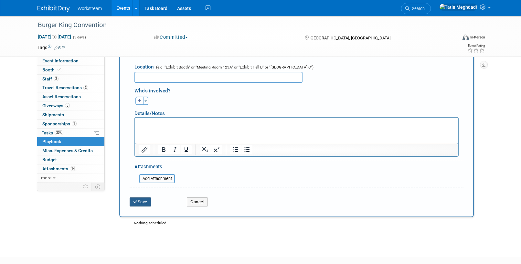
click at [143, 199] on button "Save" at bounding box center [140, 202] width 21 height 9
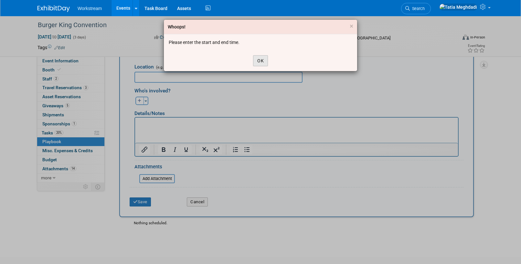
click at [259, 62] on button "OK" at bounding box center [260, 60] width 15 height 11
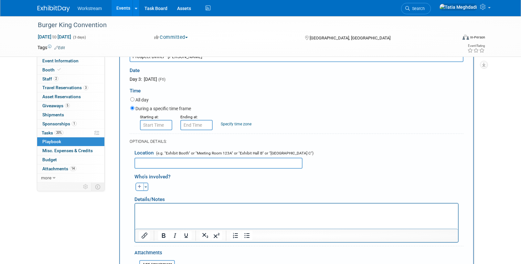
scroll to position [134, 0]
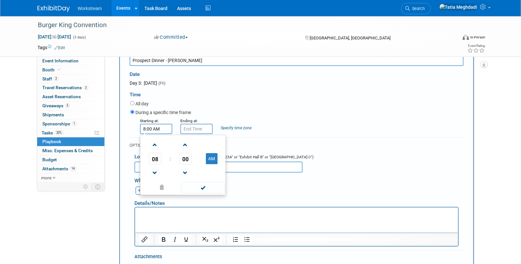
click at [158, 129] on input "8:00 AM" at bounding box center [156, 129] width 32 height 10
click at [156, 170] on span at bounding box center [154, 173] width 11 height 11
click at [210, 160] on button "AM" at bounding box center [212, 158] width 12 height 11
type input "7:00 PM"
click at [202, 187] on span at bounding box center [203, 187] width 44 height 11
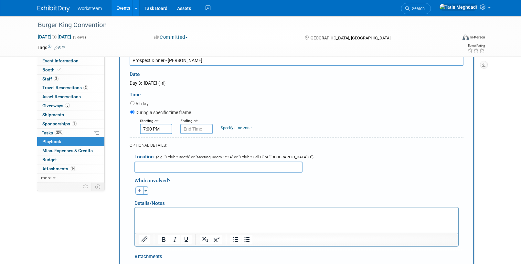
click at [192, 135] on form "Description (e.g. "Booth Duty" or "Meeting" or "Technical Demo" or "Work the Fl…" at bounding box center [297, 172] width 334 height 256
click at [189, 131] on input "7:00 PM" at bounding box center [196, 129] width 32 height 10
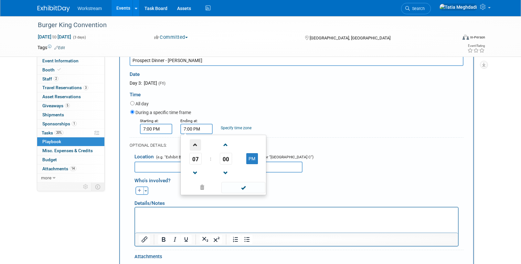
click at [195, 146] on span at bounding box center [195, 144] width 11 height 11
click at [254, 159] on button "PM" at bounding box center [252, 158] width 12 height 11
type input "9:00 AM"
click at [243, 188] on span at bounding box center [244, 187] width 44 height 11
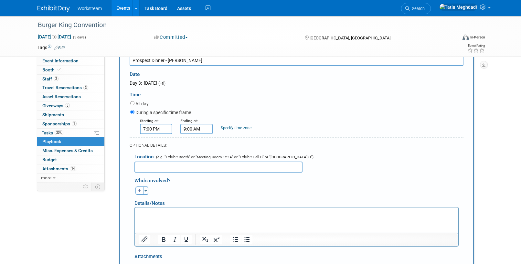
click at [151, 166] on input "text" at bounding box center [219, 167] width 168 height 11
type input "The Arrogant Butcher"
click at [312, 136] on form "Description (e.g. "Booth Duty" or "Meeting" or "Technical Demo" or "Work the Fl…" at bounding box center [297, 172] width 334 height 256
click at [148, 191] on div "Toggle Dropdown Select Anyone Tag a user or a resource Quick" at bounding box center [142, 191] width 24 height 8
click at [147, 191] on span "button" at bounding box center [146, 190] width 3 height 1
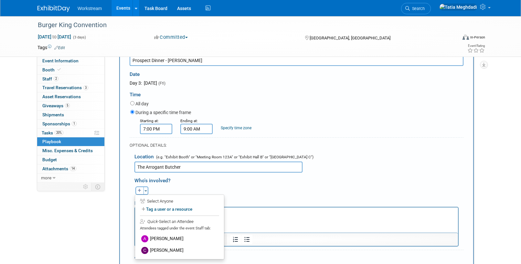
click at [168, 245] on label "Chris Connelly" at bounding box center [180, 251] width 80 height 12
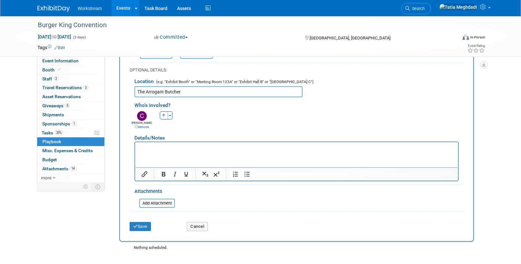
scroll to position [209, 0]
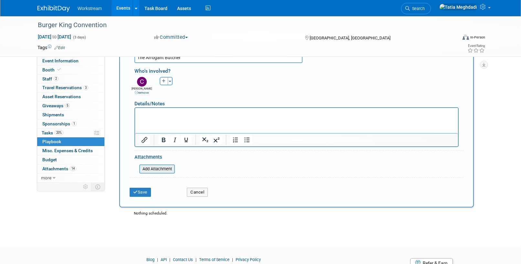
click at [156, 169] on input "file" at bounding box center [135, 169] width 77 height 8
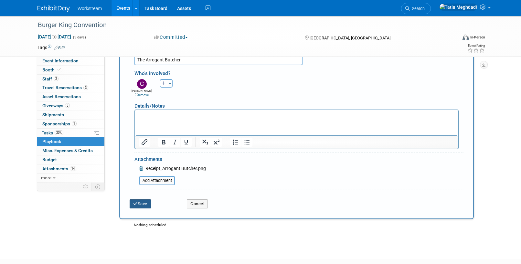
click at [143, 204] on button "Save" at bounding box center [140, 204] width 21 height 9
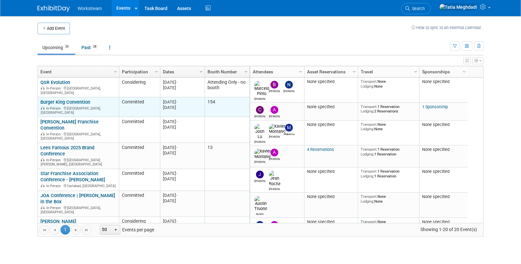
click at [81, 100] on link "Burger King Convention" at bounding box center [65, 102] width 50 height 6
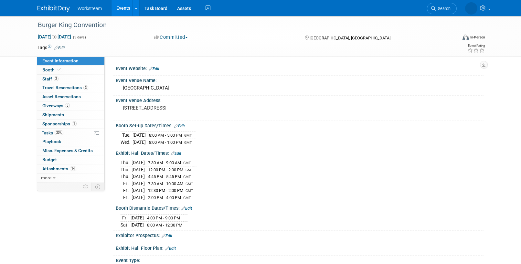
select select "Brand MSA"
select select "Restaurant"
select select "Tatia Meghdadi"
click at [53, 141] on span "Playbook 0" at bounding box center [51, 141] width 19 height 5
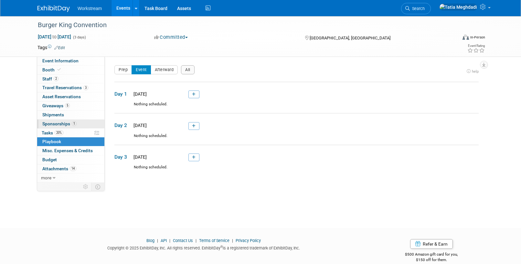
click at [68, 123] on span "Sponsorships 1" at bounding box center [59, 123] width 34 height 5
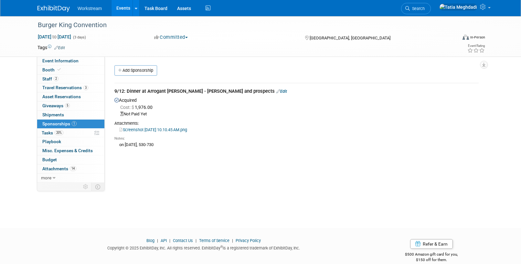
click at [276, 91] on link "Edit" at bounding box center [281, 91] width 11 height 5
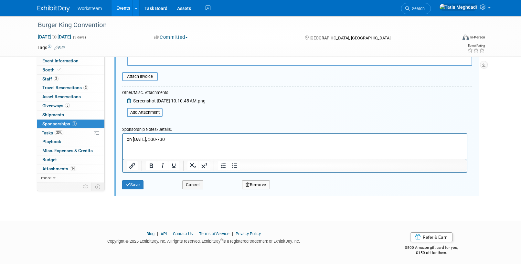
scroll to position [138, 0]
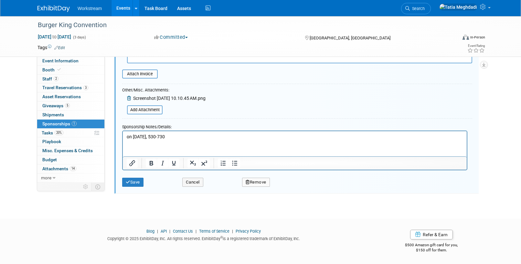
drag, startPoint x: 252, startPoint y: 181, endPoint x: 257, endPoint y: 181, distance: 4.9
click at [252, 181] on button "Remove" at bounding box center [256, 182] width 28 height 9
click at [291, 185] on link "Yes" at bounding box center [292, 187] width 19 height 10
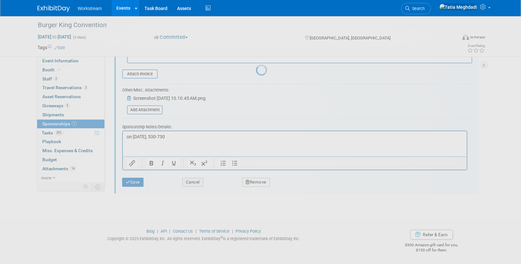
scroll to position [9, 0]
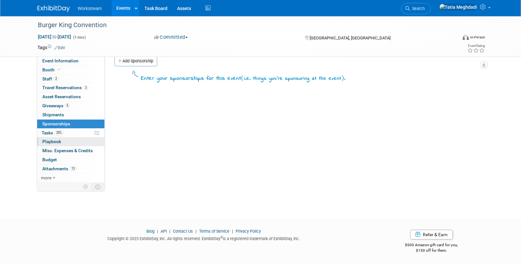
click at [53, 141] on span "Playbook 0" at bounding box center [51, 141] width 19 height 5
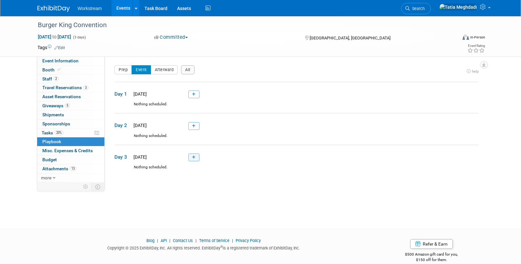
click at [194, 157] on icon at bounding box center [194, 158] width 4 height 4
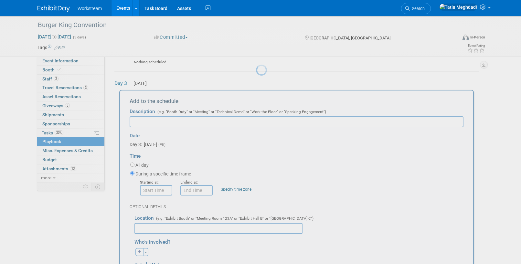
scroll to position [84, 0]
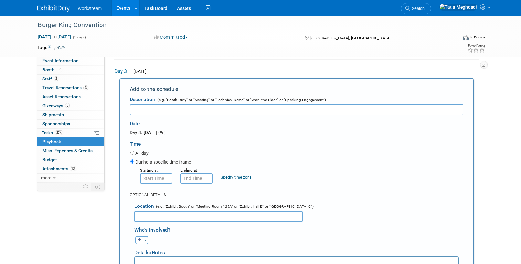
click at [155, 109] on input "text" at bounding box center [297, 109] width 334 height 11
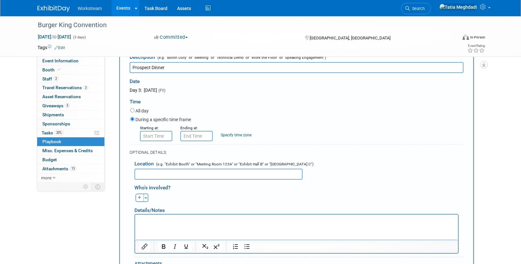
scroll to position [127, 0]
type input "Prospect Dinner"
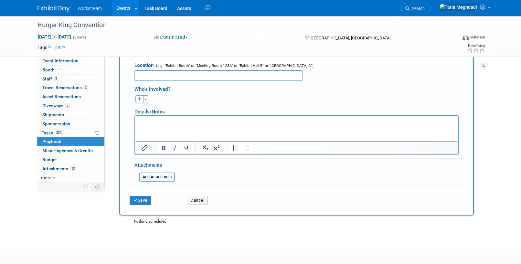
scroll to position [227, 0]
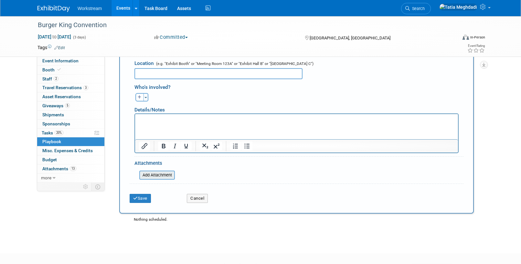
click at [149, 175] on input "file" at bounding box center [135, 175] width 77 height 8
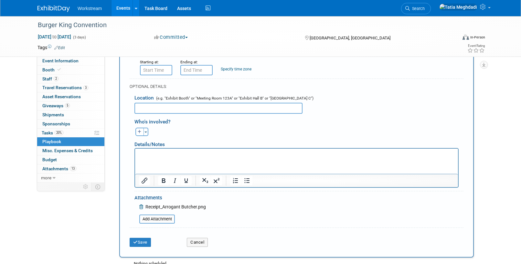
scroll to position [177, 0]
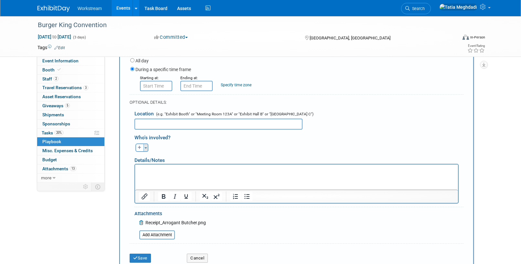
click at [145, 148] on span "button" at bounding box center [146, 147] width 3 height 1
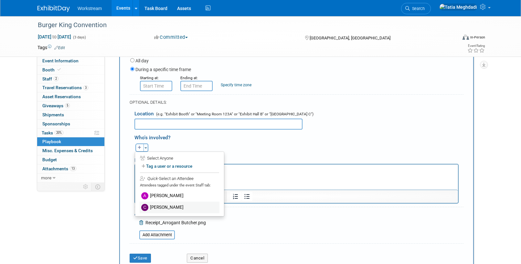
click at [165, 205] on label "Chris Connelly" at bounding box center [180, 208] width 80 height 12
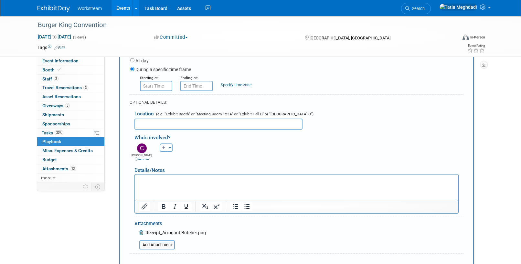
click at [205, 122] on input "text" at bounding box center [219, 124] width 168 height 11
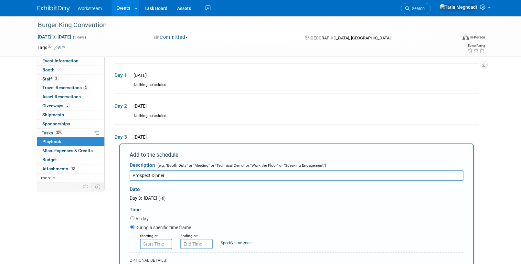
scroll to position [14, 0]
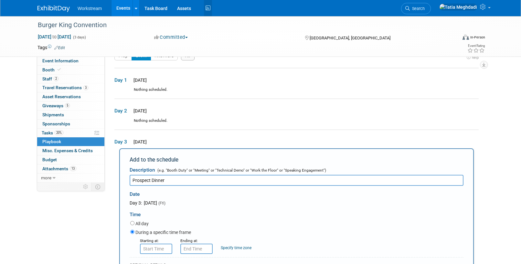
type input "The Arrogant Butcher"
click at [168, 181] on input "Prospect Dinner" at bounding box center [297, 180] width 334 height 11
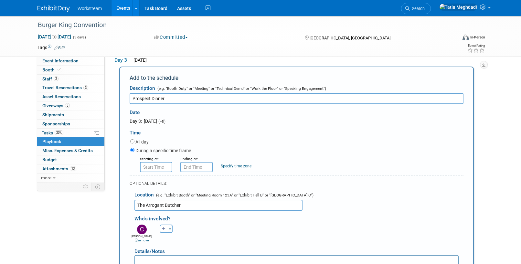
scroll to position [93, 0]
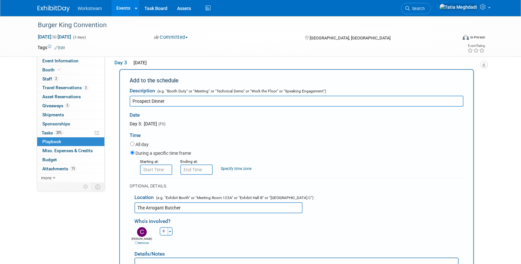
click at [193, 209] on input "The Arrogant Butcher" at bounding box center [219, 207] width 168 height 11
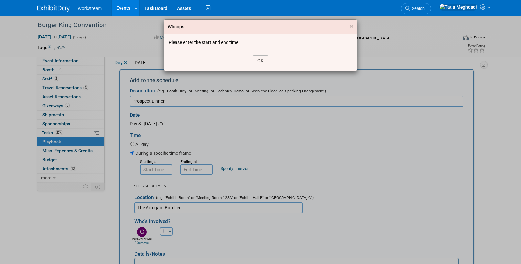
click at [261, 60] on button "OK" at bounding box center [260, 60] width 15 height 11
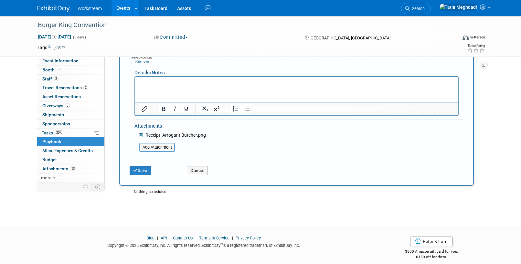
scroll to position [275, 0]
click at [140, 135] on icon at bounding box center [141, 135] width 5 height 5
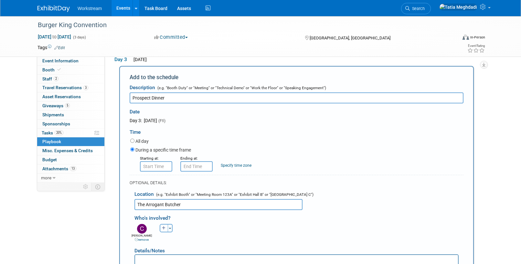
scroll to position [77, 0]
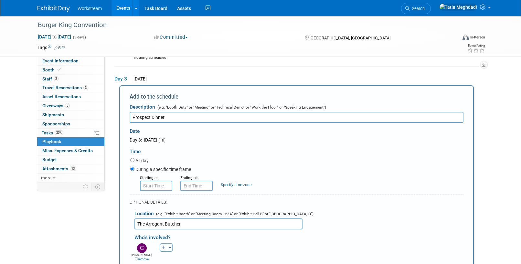
click at [191, 224] on input "The Arrogant Butcher" at bounding box center [219, 224] width 168 height 11
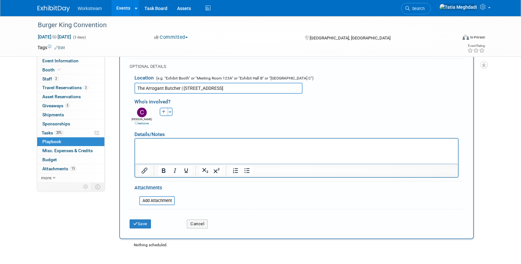
scroll to position [212, 0]
type input "The Arrogant Butcher | 2 East Jefferson Street #150 - Phoenix"
click at [143, 224] on button "Save" at bounding box center [140, 224] width 21 height 9
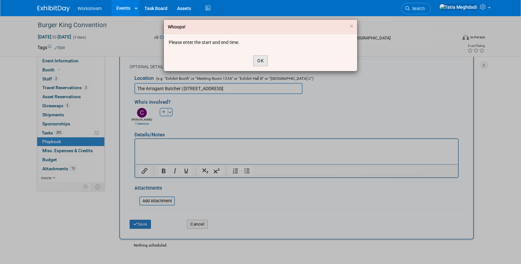
click at [263, 61] on button "OK" at bounding box center [260, 60] width 15 height 11
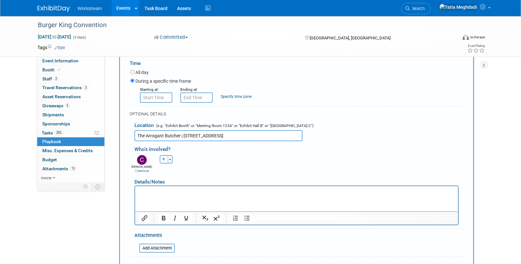
scroll to position [159, 0]
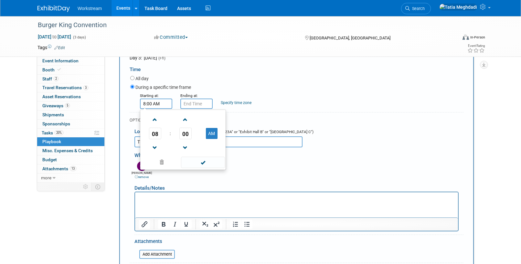
click at [156, 104] on input "8:00 AM" at bounding box center [156, 104] width 32 height 10
click at [154, 148] on span at bounding box center [154, 147] width 11 height 11
click at [213, 133] on button "AM" at bounding box center [212, 133] width 12 height 11
type input "7:00 PM"
click at [202, 162] on span at bounding box center [203, 162] width 44 height 11
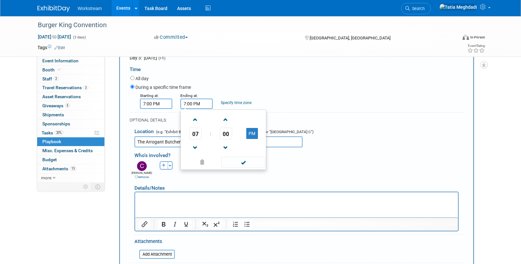
click at [186, 105] on input "7:00 PM" at bounding box center [196, 104] width 32 height 10
click at [194, 119] on span at bounding box center [195, 119] width 11 height 11
type input "9:00 PM"
click at [242, 162] on span at bounding box center [244, 162] width 44 height 11
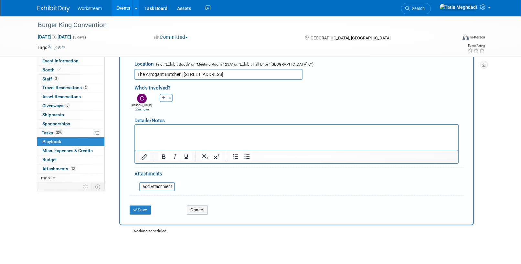
scroll to position [238, 0]
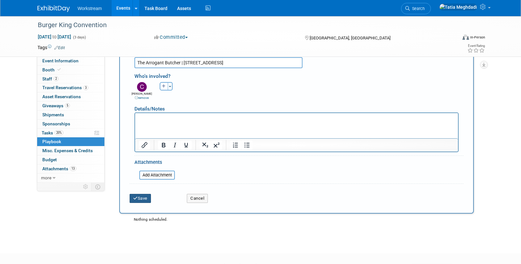
click at [147, 196] on button "Save" at bounding box center [140, 198] width 21 height 9
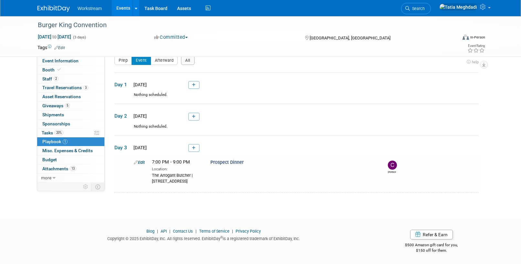
scroll to position [14, 0]
click at [143, 160] on link "Edit" at bounding box center [139, 162] width 11 height 5
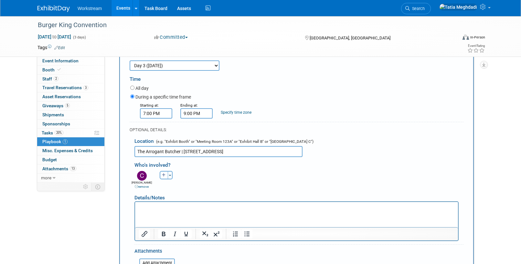
scroll to position [178, 0]
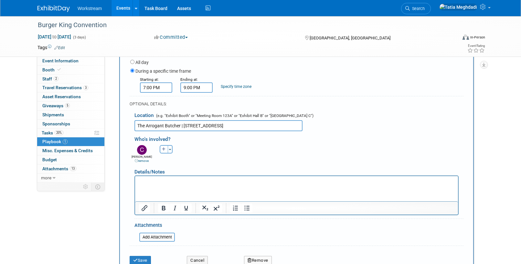
drag, startPoint x: 242, startPoint y: 125, endPoint x: 270, endPoint y: 125, distance: 28.5
click at [271, 125] on input "The Arrogant Butcher | 2 East Jefferson Street #150 - Phoenix" at bounding box center [219, 125] width 168 height 11
click at [270, 125] on input "The Arrogant Butcher | 2 East Jefferson Street #150 - Phoenix" at bounding box center [219, 125] width 168 height 11
type input "The Arrogant Butcher | 2 East Jefferson Street #150"
click at [141, 258] on button "Save" at bounding box center [140, 260] width 21 height 9
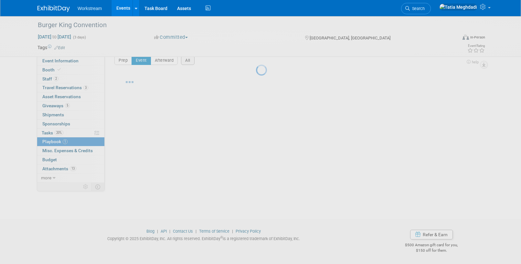
scroll to position [9, 0]
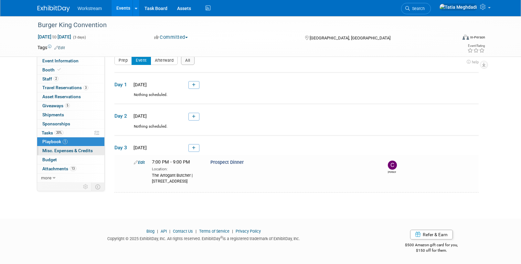
click at [64, 150] on span "Misc. Expenses & Credits 0" at bounding box center [67, 150] width 50 height 5
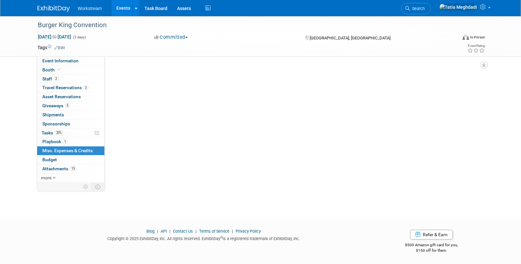
scroll to position [0, 0]
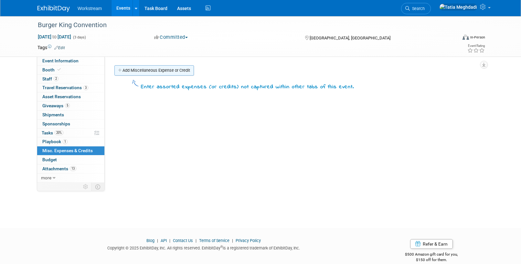
click at [146, 72] on link "Add Miscellaneous Expense or Credit" at bounding box center [154, 70] width 80 height 10
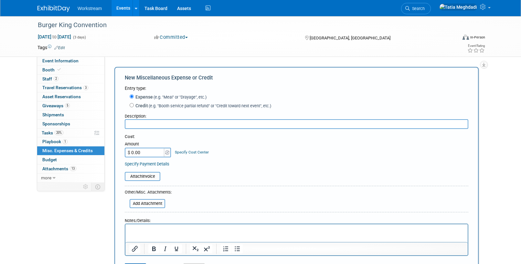
click at [147, 125] on input "text" at bounding box center [297, 124] width 344 height 10
type input "Prospect Dinner"
click at [144, 153] on input "$ 0.00" at bounding box center [145, 153] width 40 height 10
type input "$ 1,976.00"
click at [150, 178] on input "file" at bounding box center [121, 177] width 77 height 8
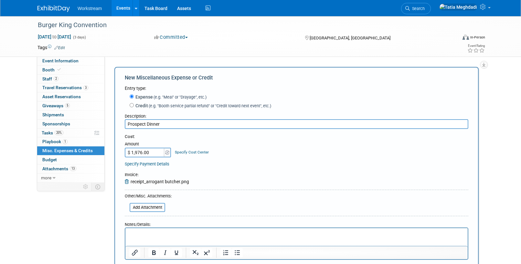
click at [128, 125] on input "Prospect Dinner" at bounding box center [297, 124] width 344 height 10
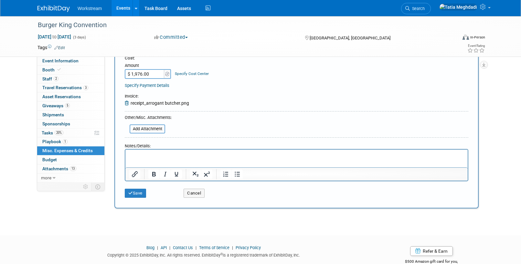
scroll to position [79, 0]
type input "BK Prospect Dinner"
click at [133, 193] on button "Save" at bounding box center [135, 192] width 21 height 9
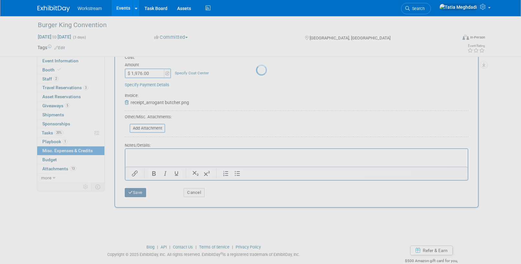
scroll to position [9, 0]
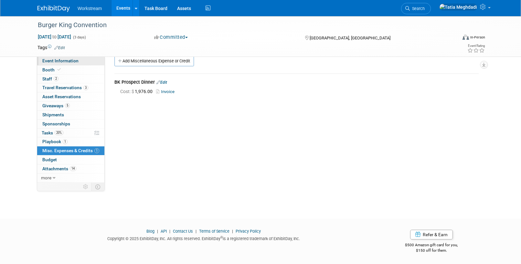
click at [54, 61] on span "Event Information" at bounding box center [60, 60] width 36 height 5
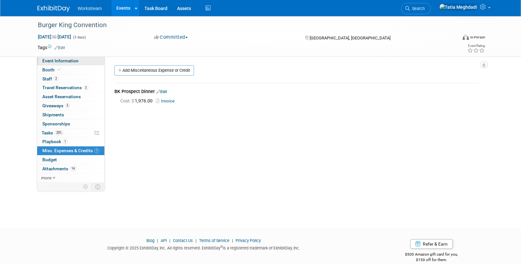
select select "Brand MSA"
select select "Restaurant"
select select "Tatia Meghdadi"
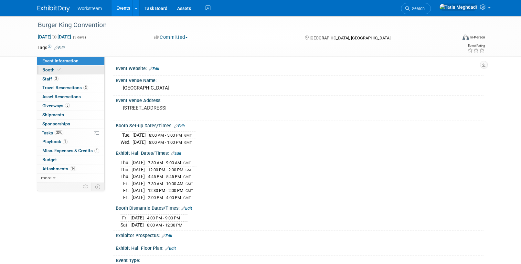
click at [46, 69] on span "Booth" at bounding box center [52, 69] width 20 height 5
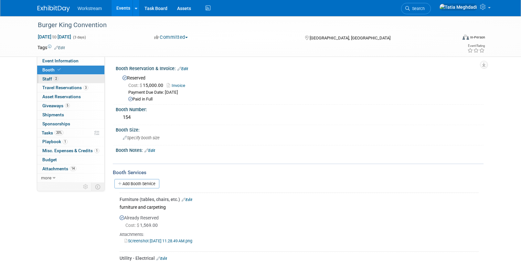
click at [49, 78] on span "Staff 2" at bounding box center [50, 78] width 16 height 5
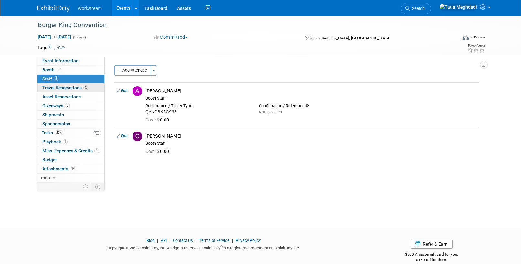
click at [49, 87] on span "Travel Reservations 3" at bounding box center [65, 87] width 46 height 5
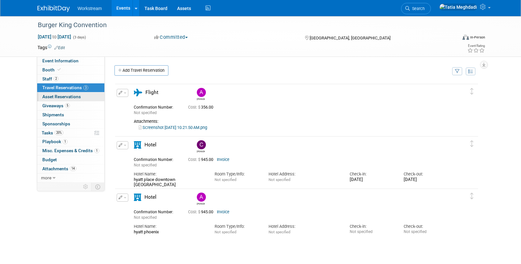
click at [53, 96] on span "Asset Reservations 0" at bounding box center [61, 96] width 38 height 5
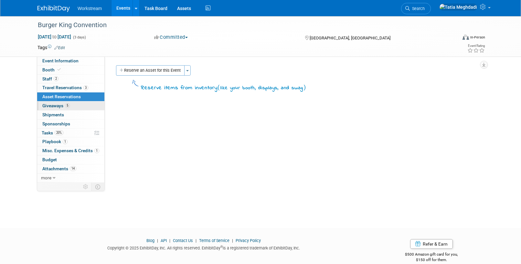
click at [50, 105] on span "Giveaways 5" at bounding box center [55, 105] width 27 height 5
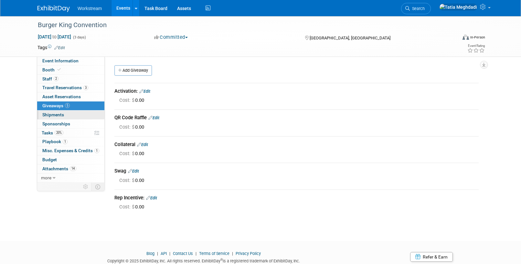
click at [50, 115] on span "Shipments 0" at bounding box center [53, 114] width 22 height 5
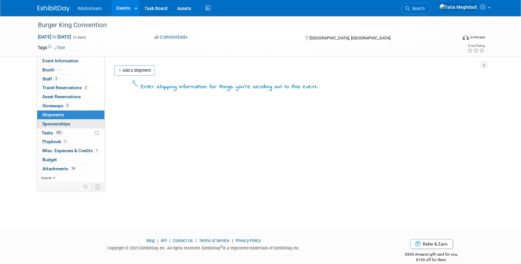
click at [53, 123] on span "Sponsorships 1" at bounding box center [56, 123] width 28 height 5
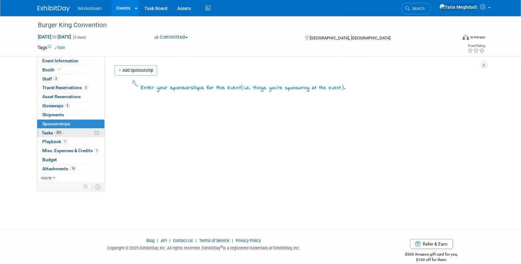
click at [49, 133] on span "Tasks 20%" at bounding box center [53, 132] width 22 height 5
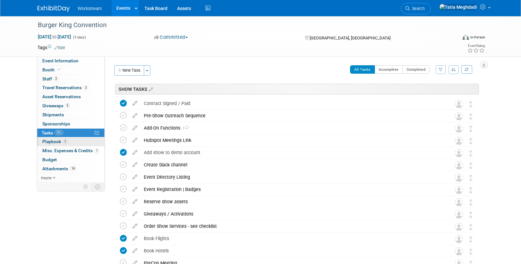
click at [58, 142] on span "Playbook 1" at bounding box center [54, 141] width 25 height 5
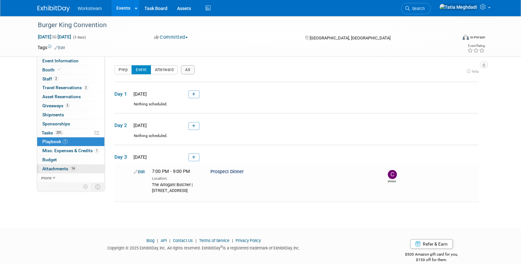
click at [55, 169] on span "Attachments 14" at bounding box center [59, 168] width 34 height 5
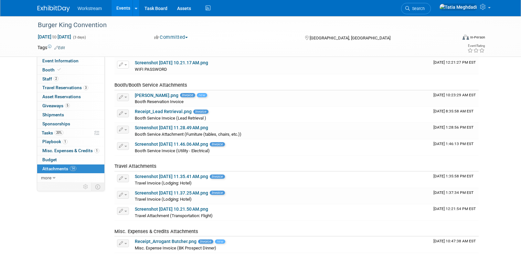
scroll to position [118, 0]
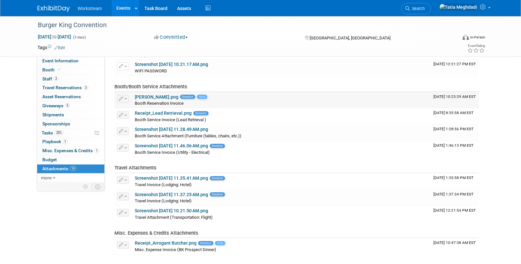
click at [151, 100] on div "Booth Reservation Invoice" at bounding box center [282, 103] width 294 height 6
click at [147, 96] on link "BK Booth.png" at bounding box center [157, 96] width 44 height 5
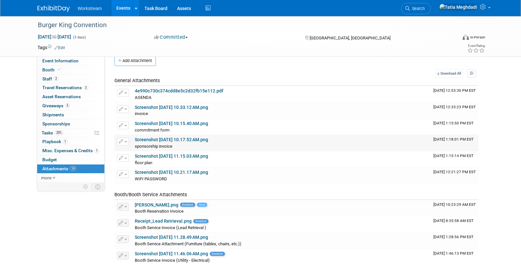
scroll to position [7, 0]
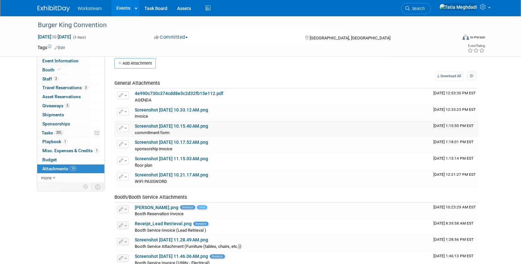
click at [161, 125] on link "Screenshot 2025-08-05 at 10.15.40 AM.png" at bounding box center [171, 126] width 73 height 5
click at [175, 142] on link "Screenshot 2025-08-05 at 10.17.52 AM.png" at bounding box center [171, 142] width 73 height 5
click at [69, 62] on span "Event Information" at bounding box center [60, 60] width 36 height 5
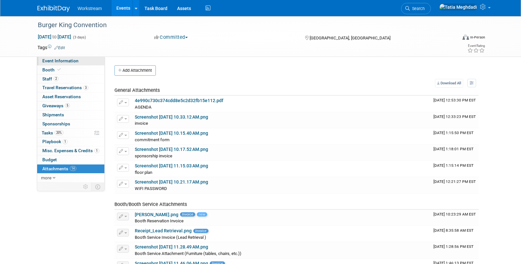
select select "Brand MSA"
select select "Restaurant"
select select "Tatia Meghdadi"
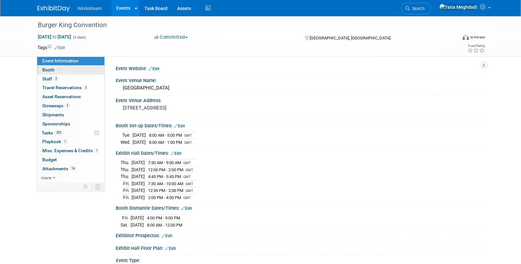
click at [51, 70] on span "Booth" at bounding box center [52, 69] width 20 height 5
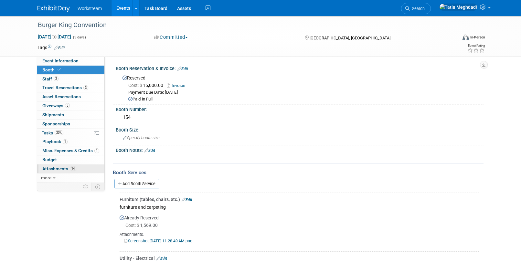
click at [53, 167] on span "Attachments 14" at bounding box center [59, 168] width 34 height 5
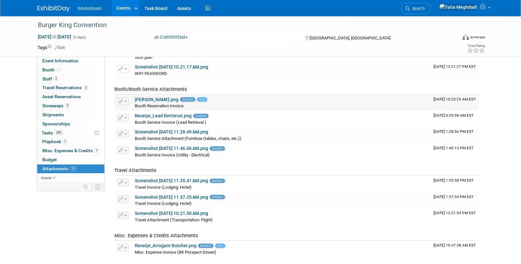
scroll to position [115, 0]
click at [145, 98] on link "BK Booth.png" at bounding box center [157, 99] width 44 height 5
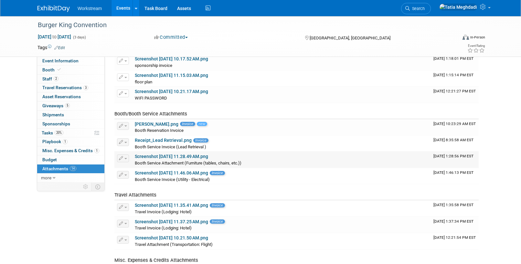
scroll to position [90, 0]
click at [168, 157] on link "Screenshot 2025-08-11 at 11.28.49 AM.png" at bounding box center [171, 157] width 73 height 5
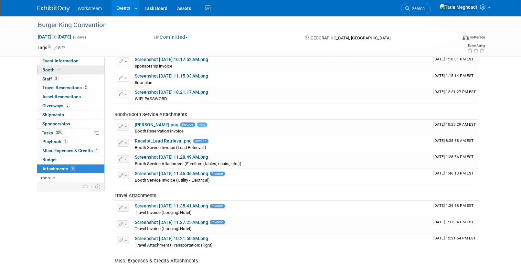
click at [54, 67] on span "Booth" at bounding box center [52, 69] width 20 height 5
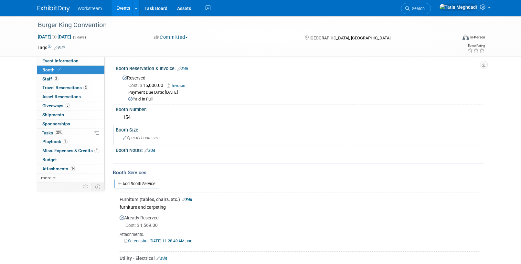
click at [150, 139] on span "Specify booth size" at bounding box center [141, 137] width 37 height 5
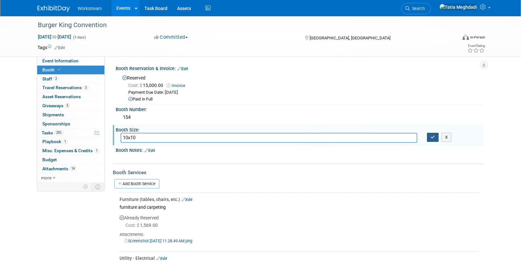
type input "10x10"
click at [434, 137] on icon "button" at bounding box center [433, 137] width 5 height 4
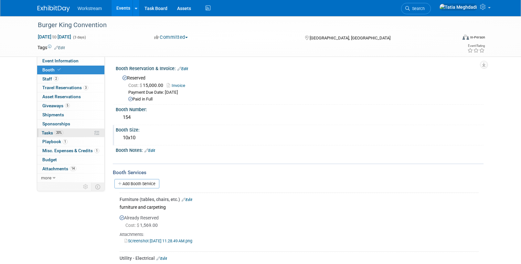
click at [46, 132] on span "Tasks 20%" at bounding box center [53, 132] width 22 height 5
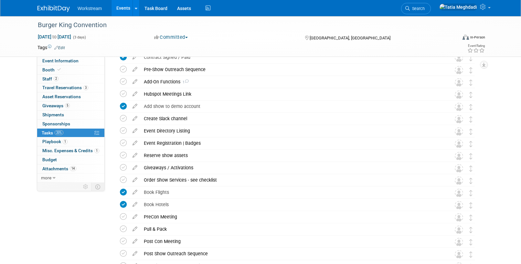
scroll to position [48, 0]
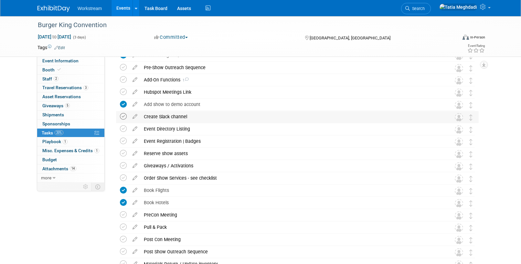
click at [122, 116] on icon at bounding box center [123, 116] width 7 height 7
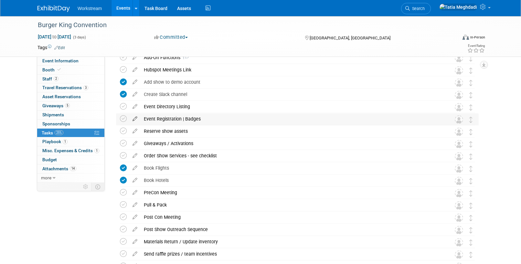
scroll to position [68, 0]
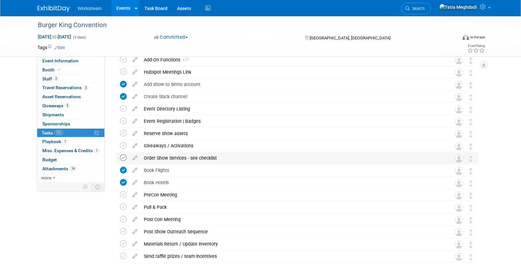
click at [123, 157] on icon at bounding box center [123, 158] width 7 height 7
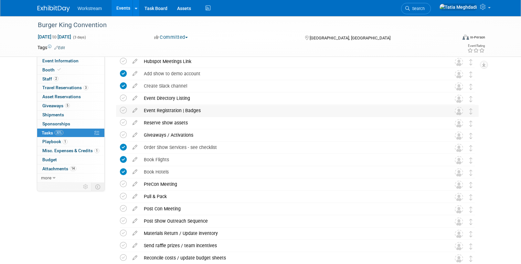
scroll to position [77, 0]
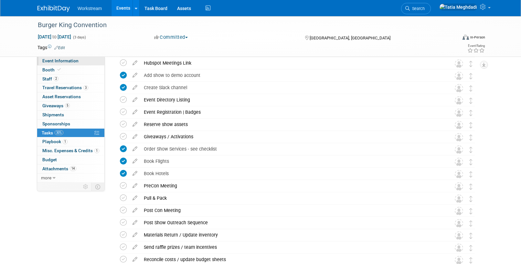
click at [58, 60] on span "Event Information" at bounding box center [60, 60] width 36 height 5
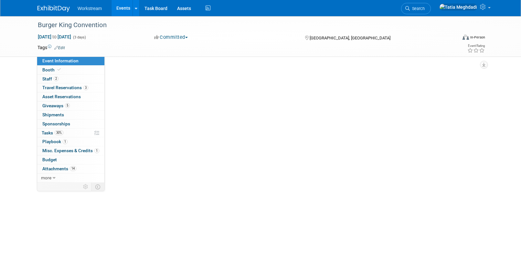
scroll to position [0, 0]
select select "Brand MSA"
select select "Restaurant"
select select "Tatia Meghdadi"
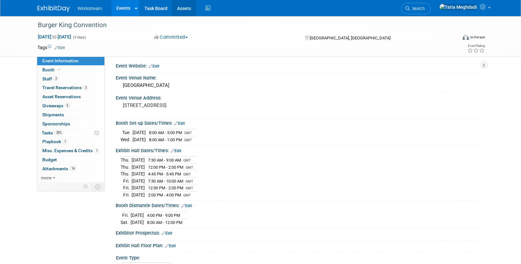
scroll to position [4, 0]
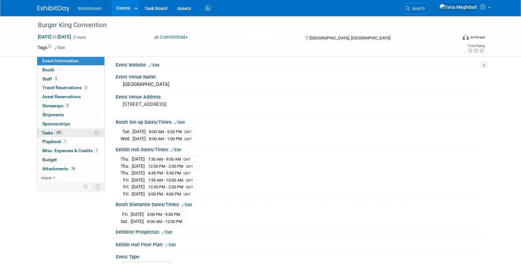
click at [48, 131] on span "Tasks 30%" at bounding box center [53, 132] width 22 height 5
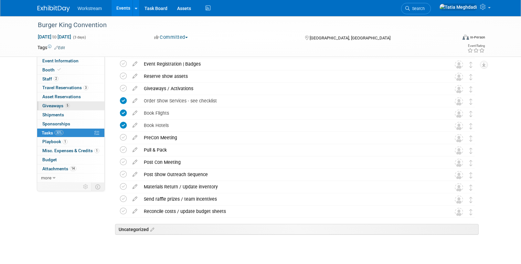
scroll to position [126, 0]
click at [66, 63] on span "Event Information" at bounding box center [60, 60] width 36 height 5
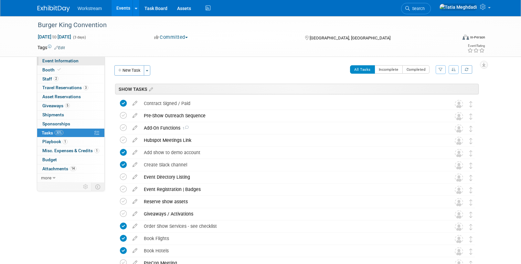
select select "Brand MSA"
select select "Restaurant"
select select "Tatia Meghdadi"
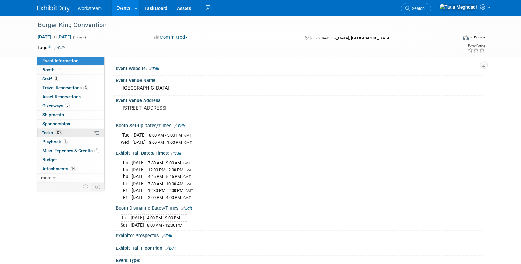
click at [49, 132] on span "Tasks 30%" at bounding box center [53, 132] width 22 height 5
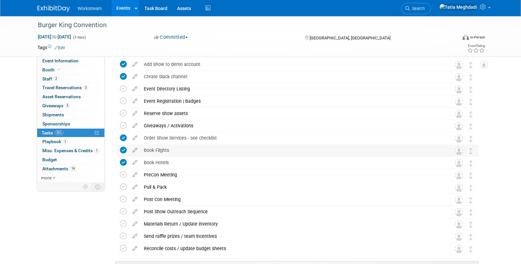
scroll to position [92, 0]
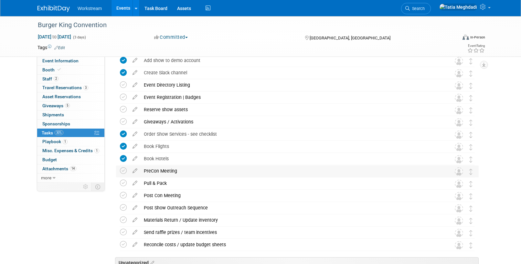
click at [176, 170] on div "PreCon Meeting" at bounding box center [291, 171] width 301 height 11
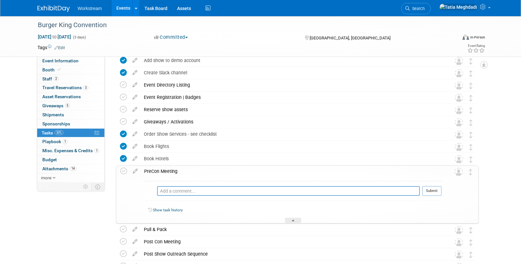
scroll to position [102, 0]
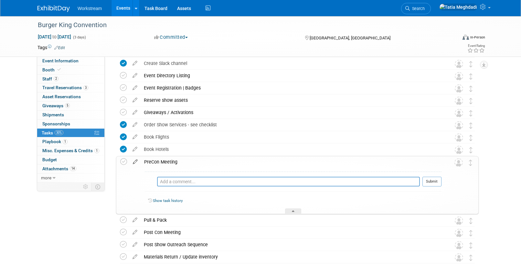
click at [135, 162] on icon at bounding box center [135, 161] width 11 height 8
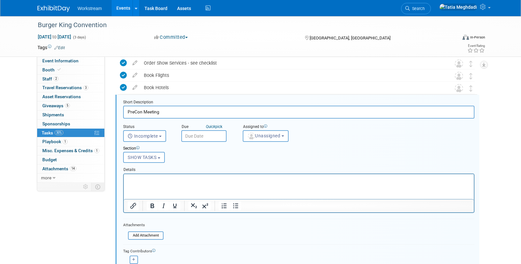
scroll to position [163, 0]
click at [192, 136] on input "text" at bounding box center [203, 137] width 45 height 12
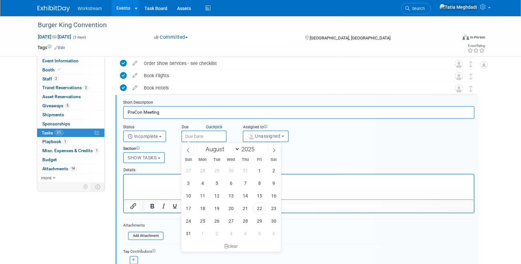
scroll to position [163, 0]
click at [275, 151] on icon at bounding box center [274, 150] width 5 height 5
select select "8"
click at [258, 172] on span "5" at bounding box center [259, 171] width 13 height 13
type input "[DATE]"
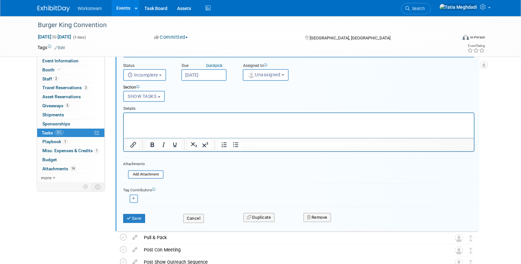
scroll to position [227, 0]
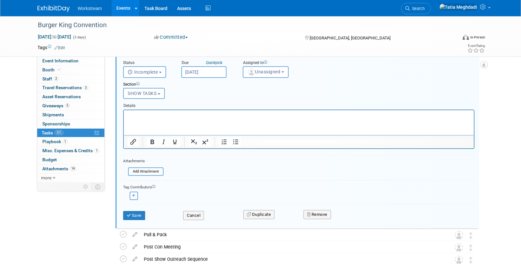
click at [135, 195] on button "button" at bounding box center [134, 196] width 8 height 8
select select
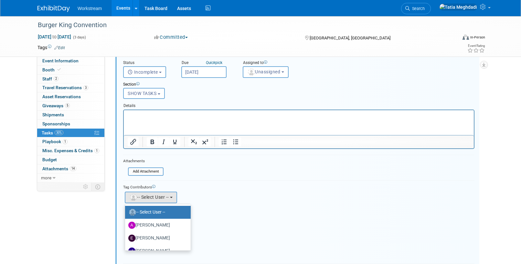
click at [245, 196] on div "Amelia remove Ellie remove" at bounding box center [299, 196] width 352 height 13
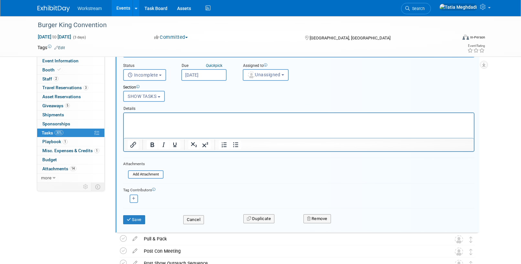
scroll to position [304, 0]
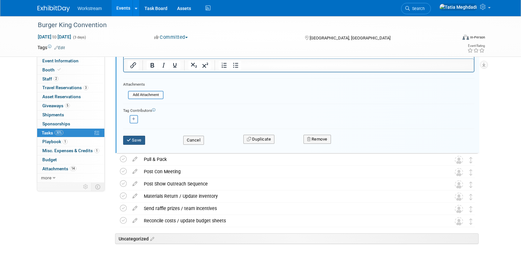
click at [138, 139] on button "Save" at bounding box center [134, 140] width 22 height 9
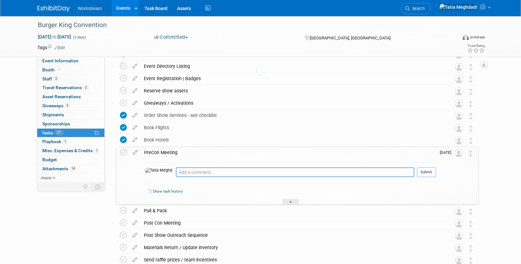
scroll to position [99, 0]
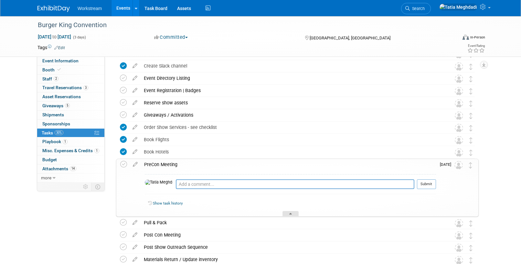
click at [288, 212] on div at bounding box center [291, 213] width 16 height 5
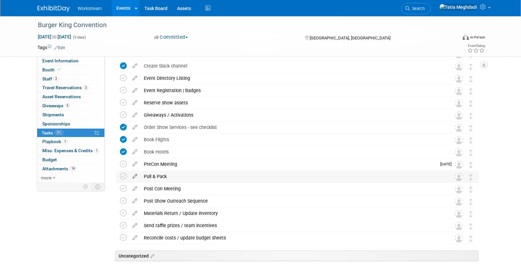
click at [135, 176] on icon at bounding box center [134, 175] width 11 height 8
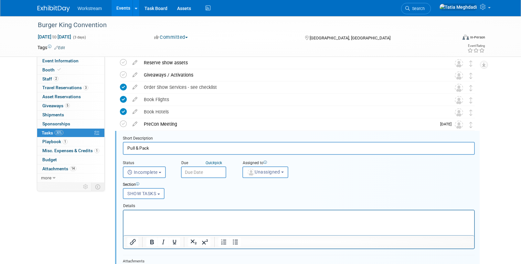
scroll to position [175, 0]
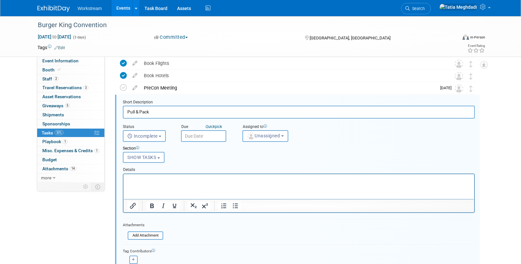
click at [195, 135] on input "text" at bounding box center [203, 136] width 45 height 12
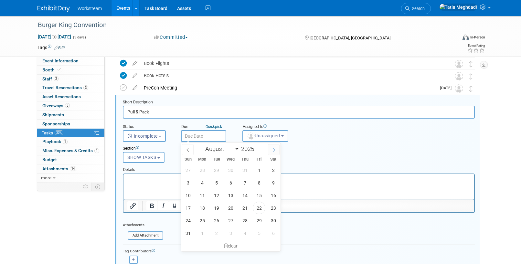
click at [272, 150] on icon at bounding box center [274, 150] width 5 height 5
select select "8"
click at [258, 170] on span "5" at bounding box center [259, 170] width 13 height 13
type input "[DATE]"
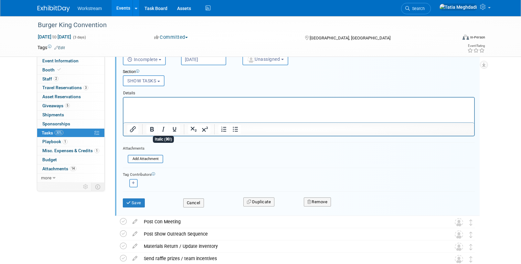
scroll to position [257, 0]
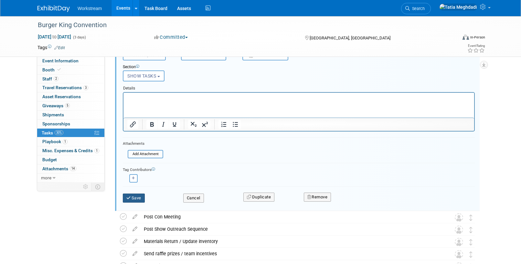
click at [134, 197] on button "Save" at bounding box center [134, 198] width 22 height 9
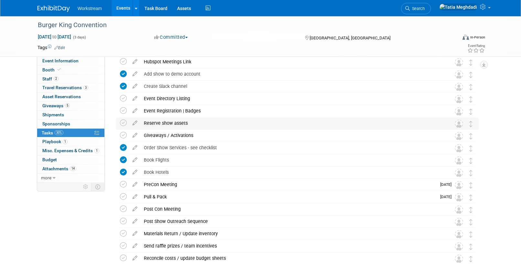
scroll to position [0, 0]
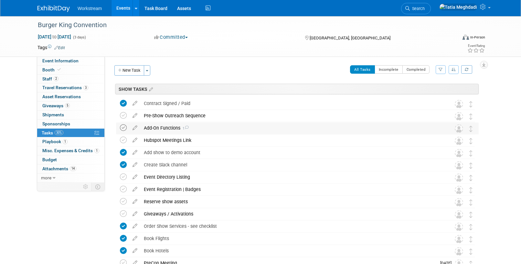
click at [123, 128] on icon at bounding box center [123, 128] width 7 height 7
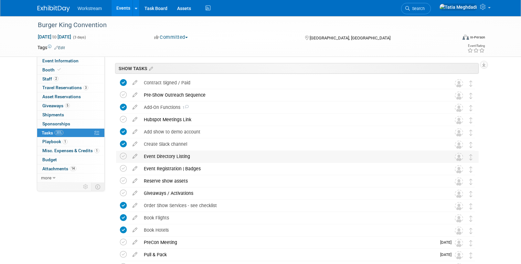
scroll to position [20, 0]
click at [126, 157] on icon at bounding box center [123, 157] width 7 height 7
click at [124, 169] on icon at bounding box center [123, 169] width 7 height 7
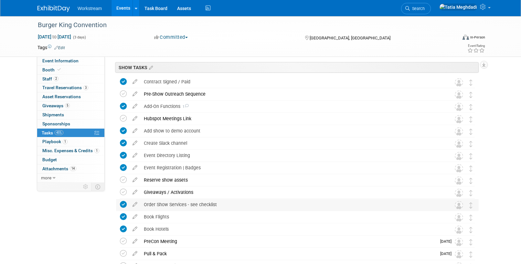
click at [179, 205] on div "Order Show Services - see checklist" at bounding box center [291, 204] width 301 height 11
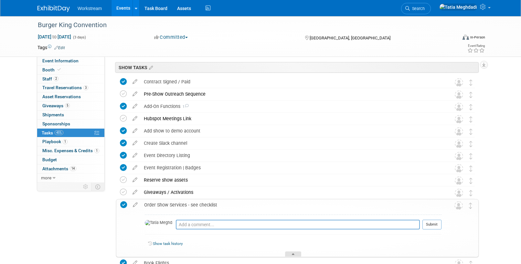
click at [298, 252] on div at bounding box center [293, 254] width 16 height 5
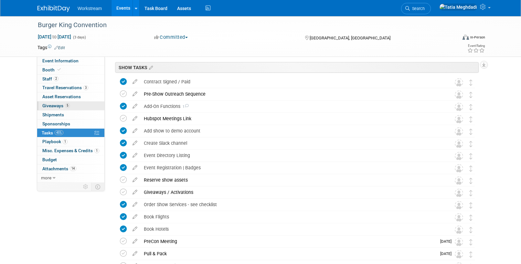
click at [57, 106] on span "Giveaways 5" at bounding box center [55, 105] width 27 height 5
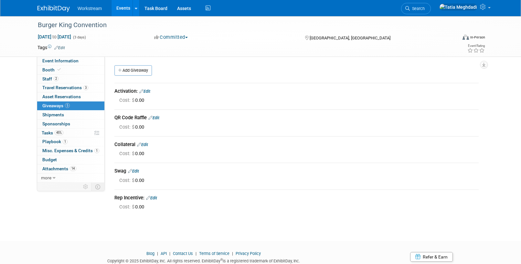
click at [150, 92] on link "Edit" at bounding box center [144, 91] width 11 height 5
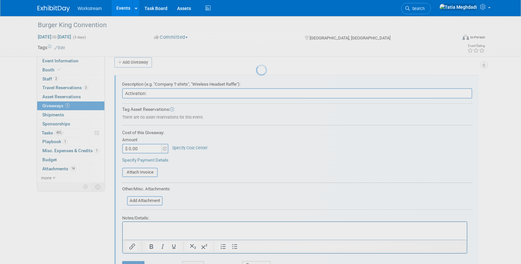
scroll to position [10, 0]
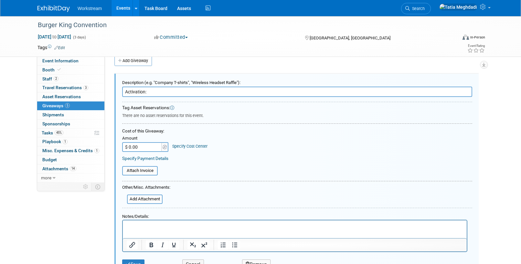
click at [154, 93] on input "Activation:" at bounding box center [297, 92] width 350 height 10
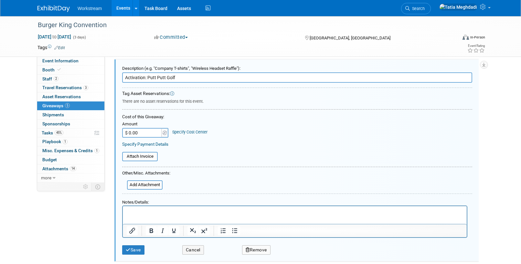
scroll to position [25, 0]
type input "Activation: Putt Putt Golf"
drag, startPoint x: 139, startPoint y: 131, endPoint x: 119, endPoint y: 130, distance: 20.4
click at [119, 130] on div "Description (e.g. "Company T-shirts", "Wireless Headset Raffle"): Activation: P…" at bounding box center [296, 160] width 364 height 202
drag, startPoint x: 142, startPoint y: 133, endPoint x: 123, endPoint y: 130, distance: 19.3
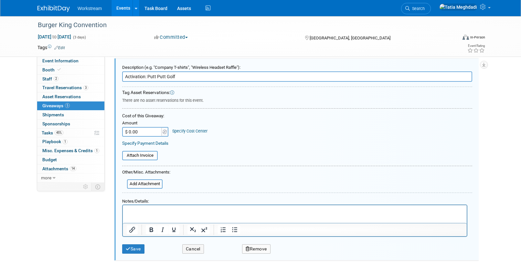
click at [123, 130] on input "$ 0.00" at bounding box center [142, 132] width 40 height 10
type input "$ 100.00"
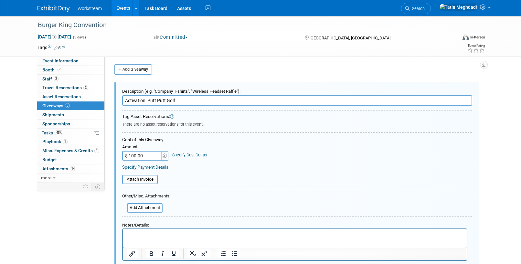
click at [251, 156] on div "Amount $ 100.00 Specify Cost Center Cost Center -- Not Specified --" at bounding box center [297, 152] width 350 height 18
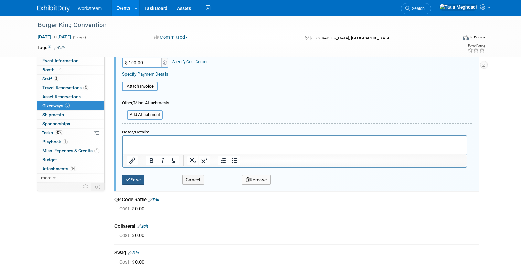
click at [130, 182] on button "Save" at bounding box center [133, 179] width 22 height 9
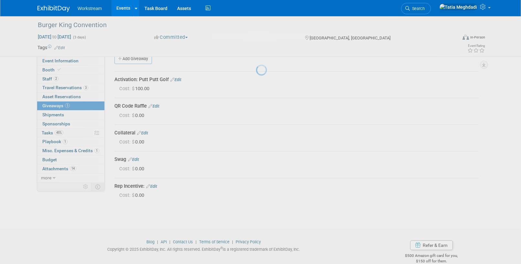
scroll to position [10, 0]
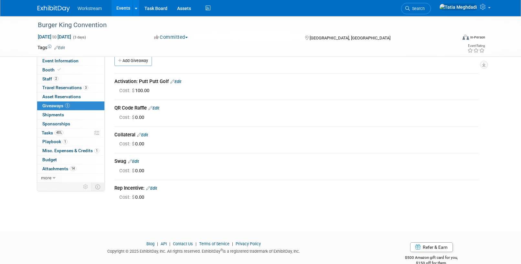
click at [158, 108] on link "Edit" at bounding box center [153, 108] width 11 height 5
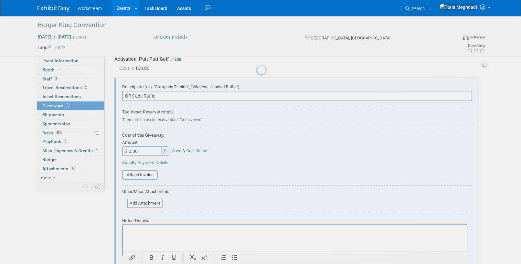
scroll to position [36, 0]
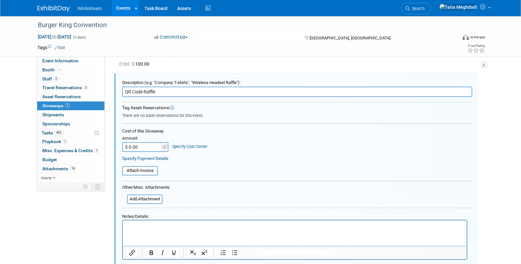
click at [159, 92] on input "QR Code Raffle" at bounding box center [297, 92] width 350 height 10
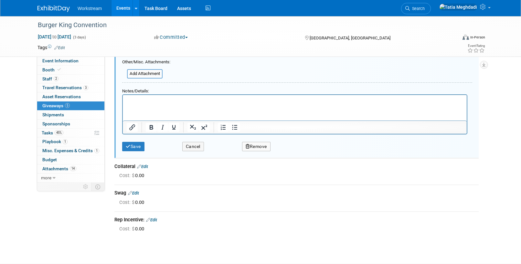
scroll to position [171, 0]
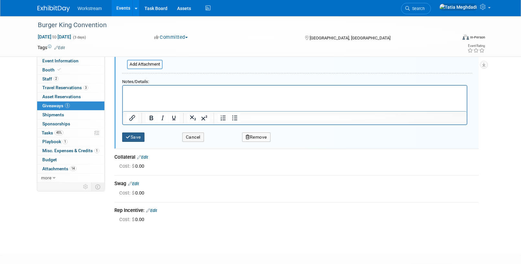
type input "QR Code Raffle: Sonos Speaker"
click at [136, 136] on button "Save" at bounding box center [133, 137] width 22 height 9
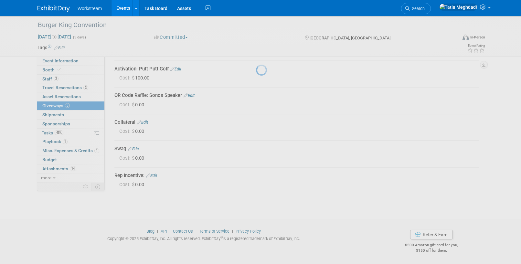
scroll to position [22, 0]
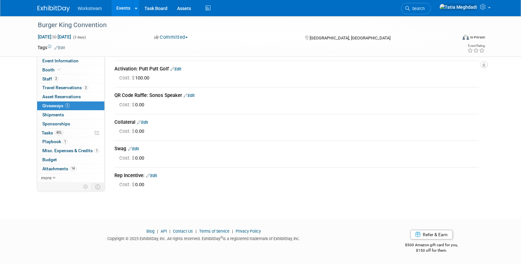
click at [156, 175] on link "Edit" at bounding box center [151, 175] width 11 height 5
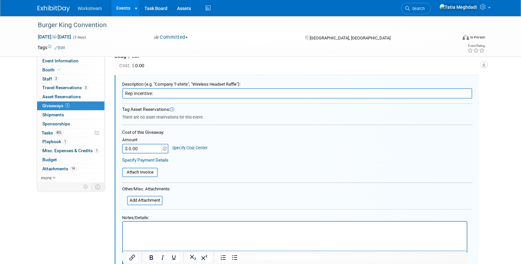
scroll to position [116, 0]
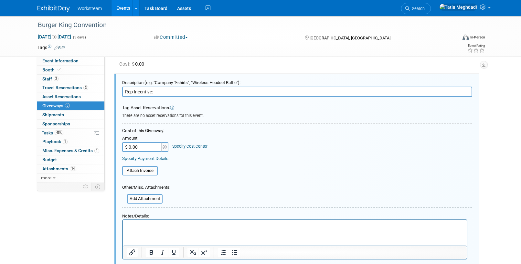
click at [158, 94] on input "Rep Incentive:" at bounding box center [297, 92] width 350 height 10
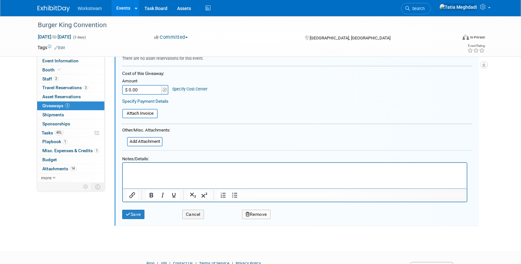
scroll to position [189, 0]
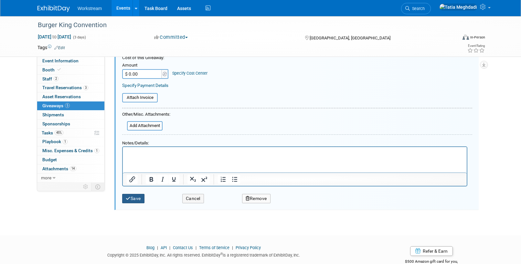
type input "Rep Incentive: Onsite Meetings Booked"
click at [138, 199] on button "Save" at bounding box center [133, 198] width 22 height 9
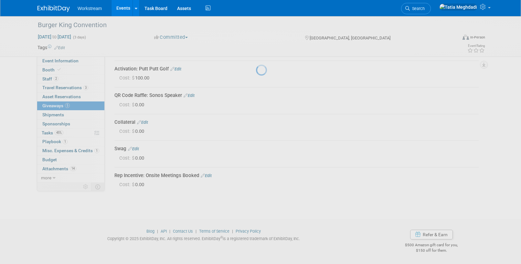
scroll to position [22, 0]
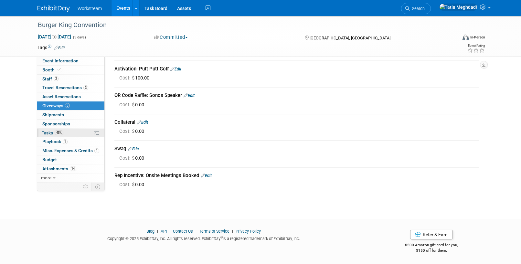
click at [50, 131] on span "Tasks 45%" at bounding box center [53, 132] width 22 height 5
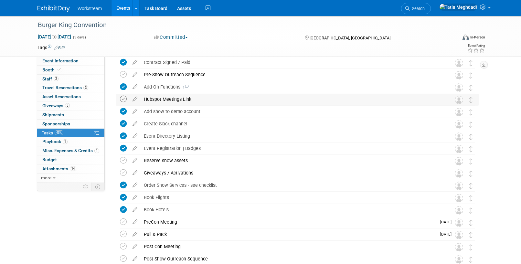
scroll to position [49, 0]
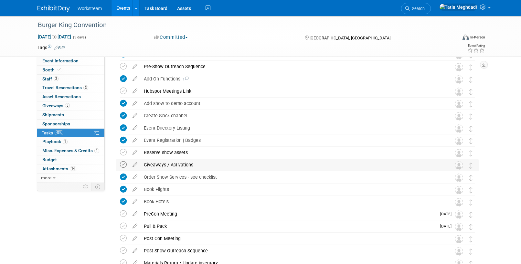
click at [124, 164] on icon at bounding box center [123, 164] width 7 height 7
click at [73, 96] on span "Asset Reservations 0" at bounding box center [61, 96] width 38 height 5
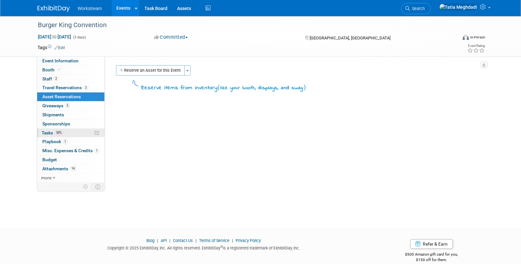
click at [48, 134] on span "Tasks 50%" at bounding box center [53, 132] width 22 height 5
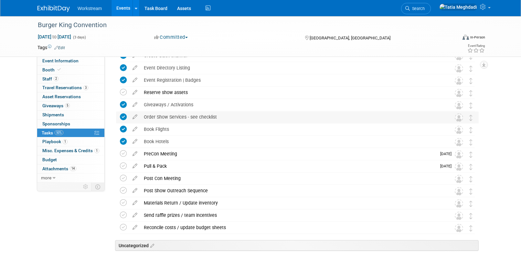
scroll to position [110, 0]
click at [198, 152] on div "PreCon Meeting" at bounding box center [289, 153] width 296 height 11
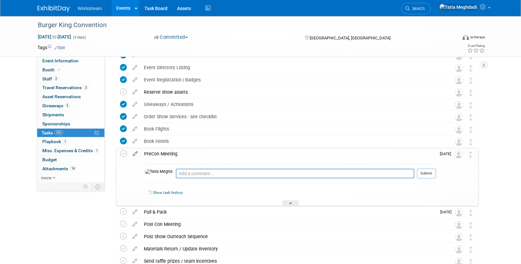
click at [135, 152] on icon at bounding box center [135, 152] width 11 height 8
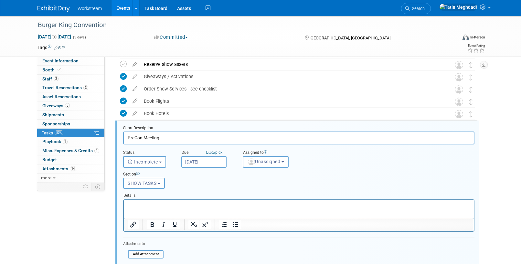
scroll to position [163, 0]
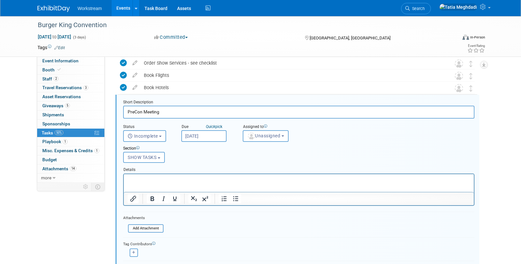
click at [204, 136] on input "[DATE]" at bounding box center [203, 136] width 45 height 12
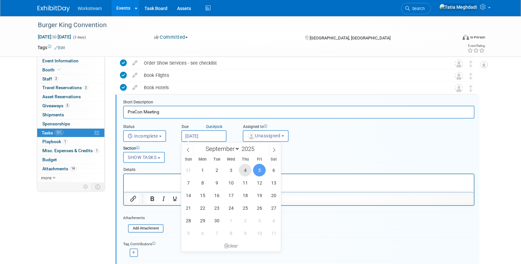
click at [249, 171] on span "4" at bounding box center [245, 170] width 13 height 13
type input "Sep 4, 2025"
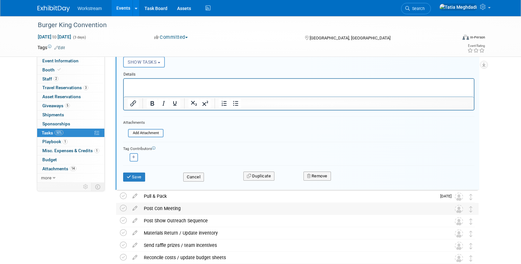
scroll to position [273, 0]
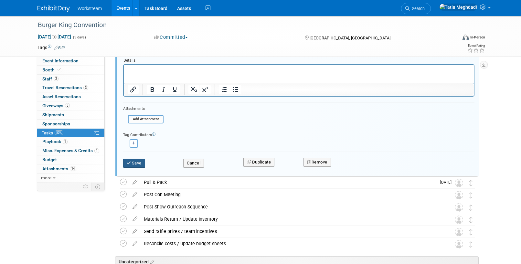
click at [140, 163] on button "Save" at bounding box center [134, 163] width 22 height 9
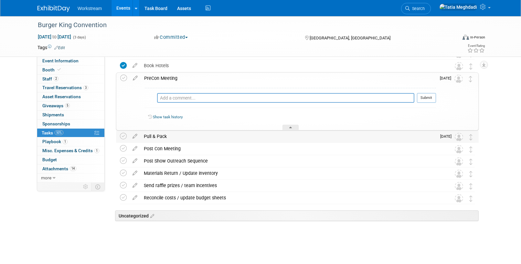
scroll to position [185, 0]
click at [292, 125] on div at bounding box center [291, 127] width 16 height 5
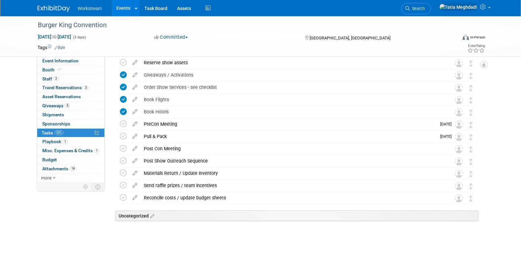
scroll to position [139, 0]
click at [135, 135] on icon at bounding box center [134, 135] width 11 height 8
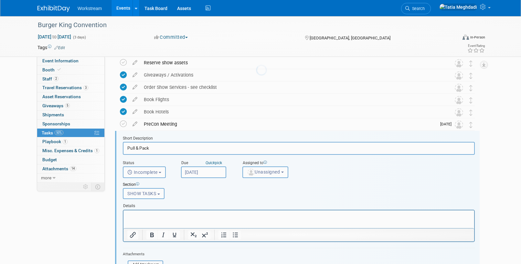
scroll to position [175, 0]
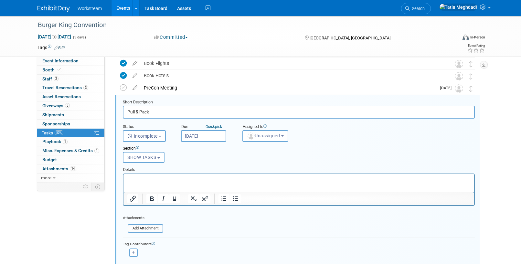
click at [202, 135] on input "[DATE]" at bounding box center [203, 136] width 45 height 12
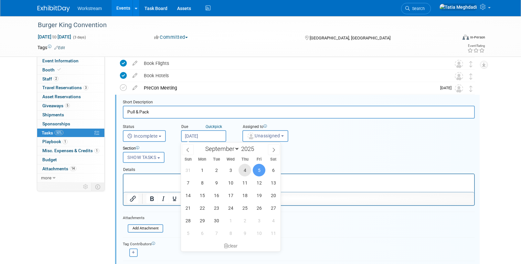
click at [245, 172] on span "4" at bounding box center [245, 170] width 13 height 13
type input "Sep 4, 2025"
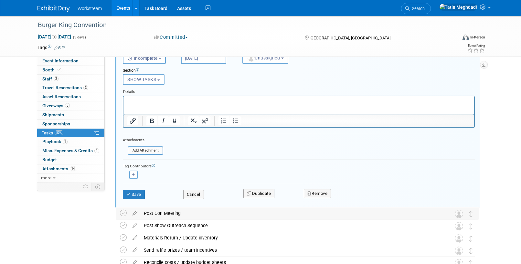
scroll to position [256, 0]
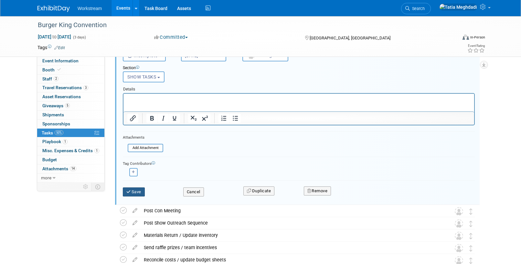
click at [143, 189] on button "Save" at bounding box center [134, 192] width 22 height 9
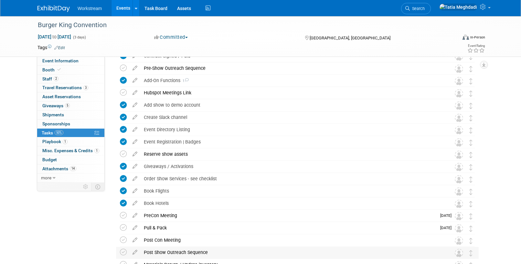
scroll to position [46, 0]
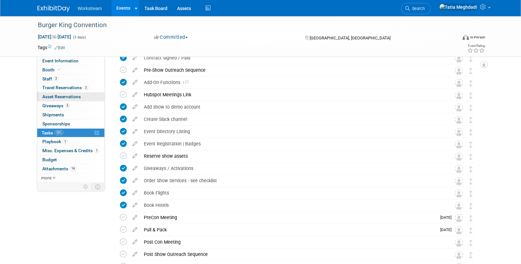
click at [59, 97] on span "Asset Reservations 0" at bounding box center [61, 96] width 38 height 5
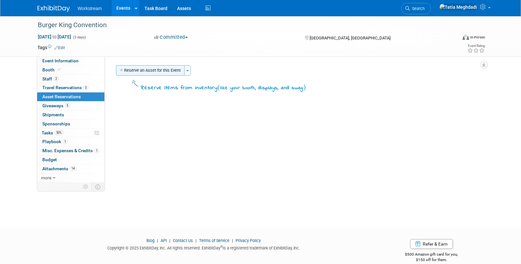
click at [141, 70] on button "Reserve an Asset for this Event" at bounding box center [150, 70] width 69 height 10
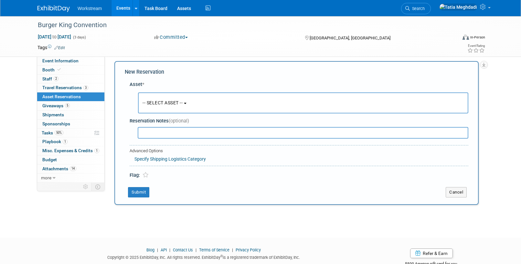
scroll to position [6, 0]
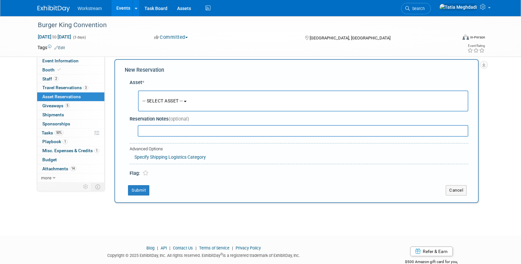
click at [150, 101] on span "-- SELECT ASSET --" at bounding box center [163, 100] width 40 height 5
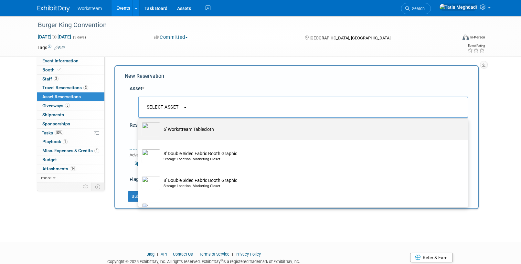
scroll to position [138, 0]
click at [152, 131] on img at bounding box center [151, 131] width 19 height 14
click at [139, 123] on input "6' Workstream Tablecloth" at bounding box center [137, 120] width 4 height 4
select select "10726023"
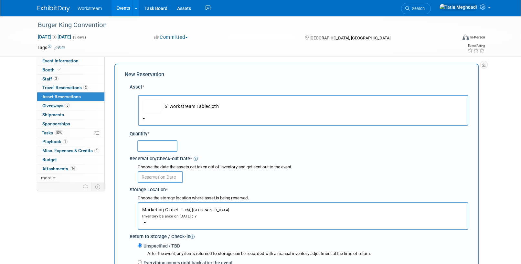
scroll to position [0, 0]
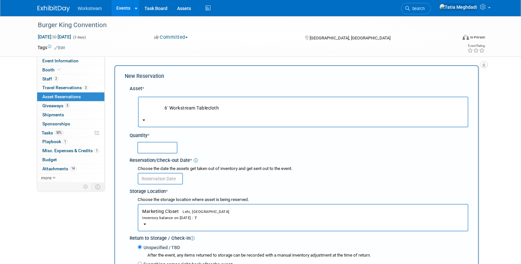
click at [153, 146] on input "text" at bounding box center [157, 148] width 40 height 12
type input "1"
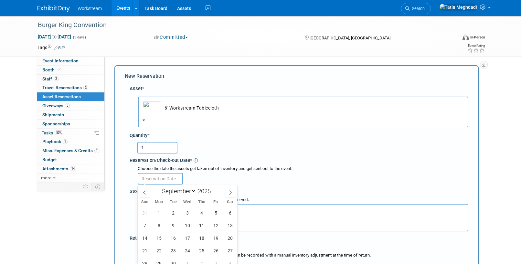
click at [157, 179] on input "text" at bounding box center [160, 179] width 45 height 12
click at [218, 212] on span "5" at bounding box center [216, 213] width 13 height 13
type input "[DATE]"
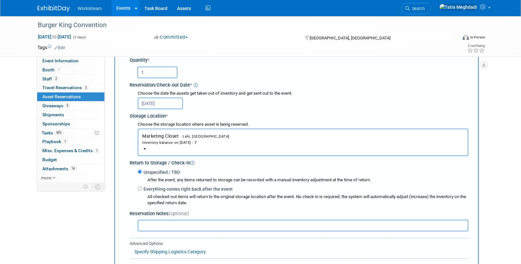
scroll to position [82, 0]
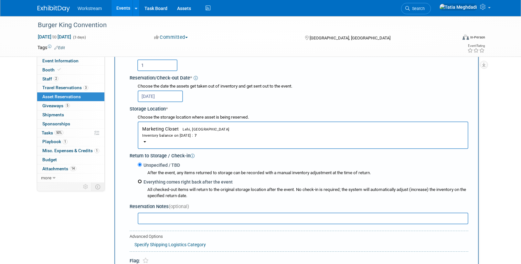
click at [141, 182] on input "Everything comes right back after the event" at bounding box center [140, 181] width 4 height 4
radio input "true"
select select "8"
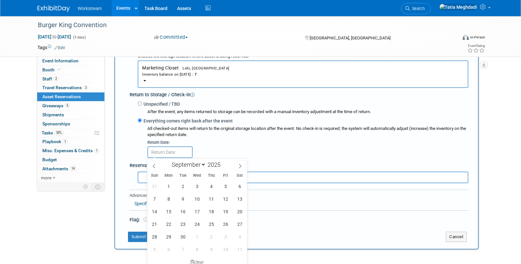
scroll to position [152, 0]
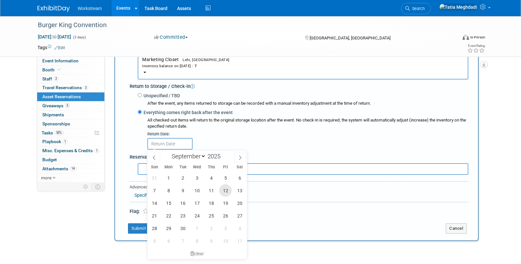
click at [226, 192] on span "12" at bounding box center [225, 190] width 13 height 13
type input "[DATE]"
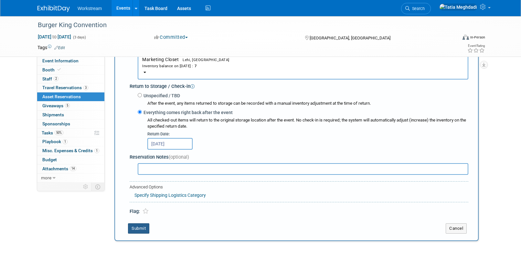
click at [141, 228] on button "Submit" at bounding box center [138, 228] width 21 height 10
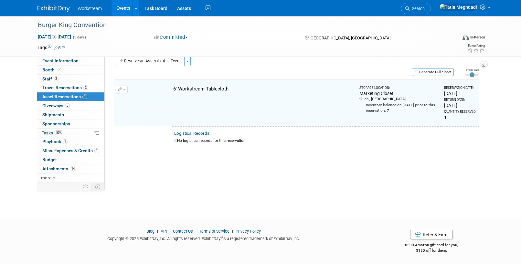
scroll to position [8, 0]
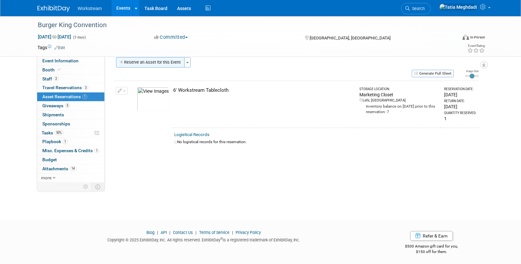
click at [151, 64] on button "Reserve an Asset for this Event" at bounding box center [150, 62] width 69 height 10
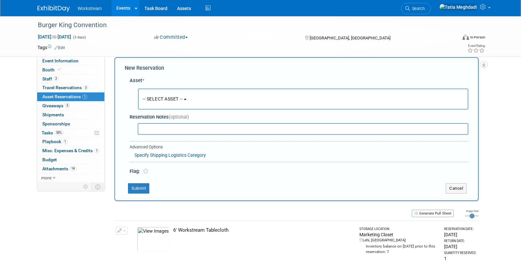
scroll to position [6, 0]
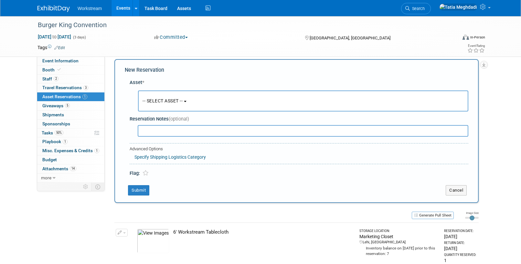
click at [153, 101] on span "-- SELECT ASSET --" at bounding box center [163, 100] width 40 height 5
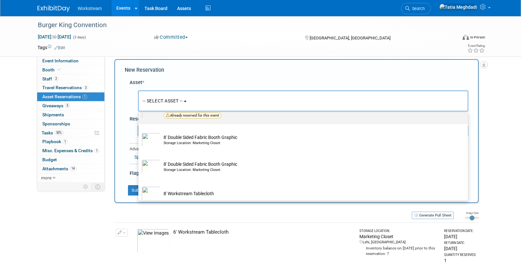
scroll to position [155, 0]
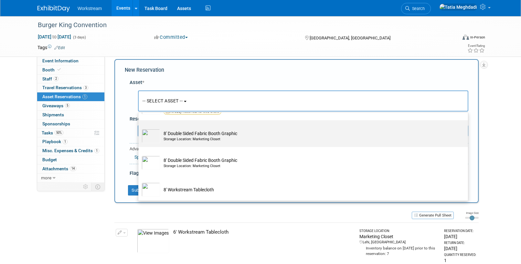
click at [177, 137] on div "Storage Location: Marketing Closet" at bounding box center [310, 139] width 292 height 5
click at [139, 128] on input "8' Double Sided Fabric Booth Graphic Storage Location: Marketing Closet" at bounding box center [137, 126] width 4 height 4
select select "10725970"
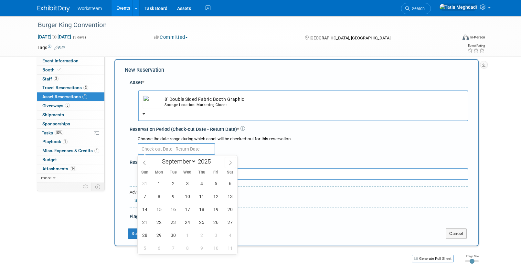
click at [166, 149] on input "text" at bounding box center [177, 149] width 78 height 12
click at [206, 185] on span "4" at bounding box center [201, 183] width 13 height 13
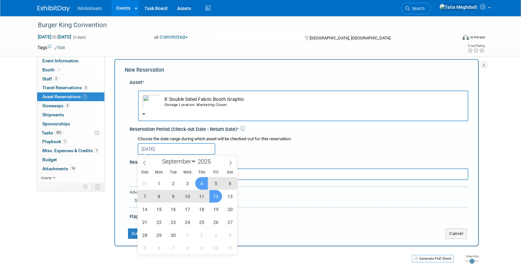
click at [219, 197] on span "12" at bounding box center [216, 196] width 13 height 13
type input "Sep 4, 2025 to Sep 12, 2025"
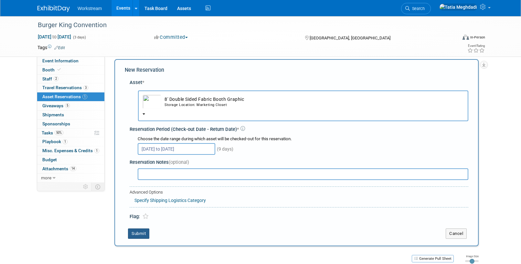
click at [139, 230] on button "Submit" at bounding box center [138, 234] width 21 height 10
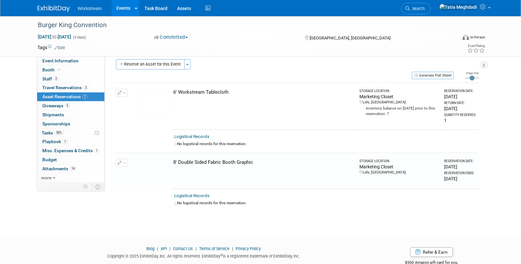
scroll to position [24, 0]
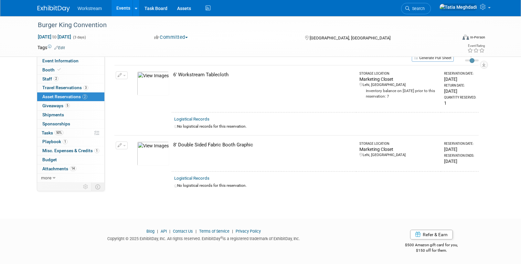
click at [193, 145] on div "8' Double Sided Fabric Booth Graphic" at bounding box center [263, 145] width 180 height 7
click at [122, 146] on button "button" at bounding box center [122, 146] width 12 height 8
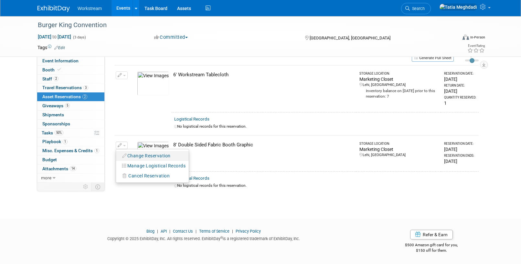
click at [138, 155] on button "Change Reservation" at bounding box center [146, 156] width 55 height 9
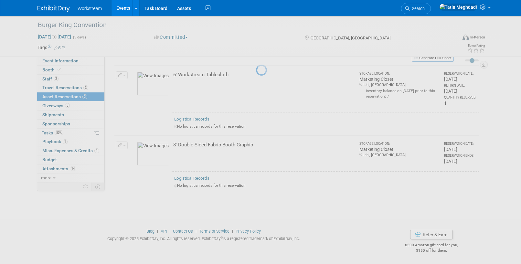
select select "8"
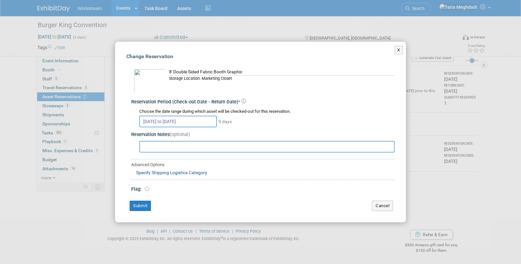
click at [153, 122] on input "Sep 4, 2025 to Sep 12, 2025" at bounding box center [178, 122] width 78 height 12
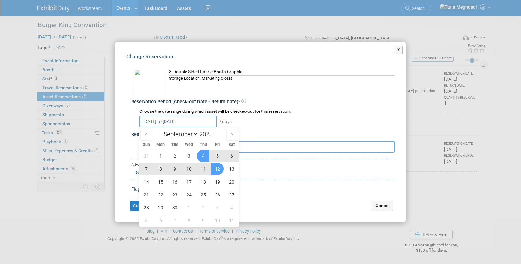
click at [217, 153] on span "5" at bounding box center [217, 156] width 13 height 13
click at [219, 169] on span "12" at bounding box center [217, 169] width 13 height 13
type input "Sep 5, 2025 to Sep 12, 2025"
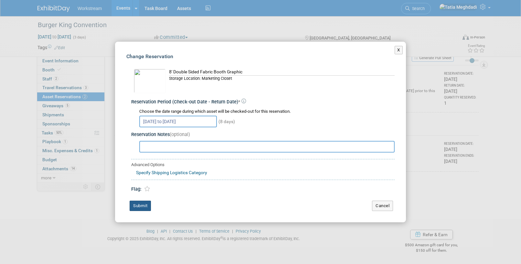
click at [140, 205] on button "Submit" at bounding box center [140, 206] width 21 height 10
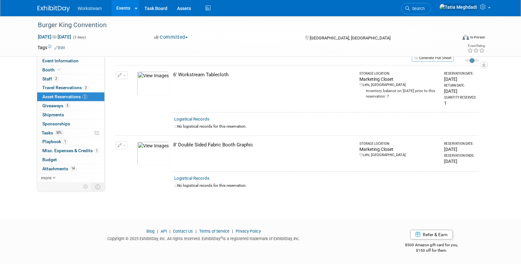
scroll to position [0, 0]
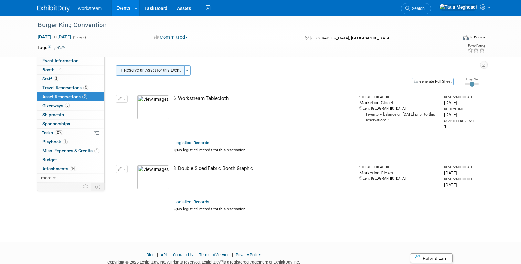
click at [147, 70] on button "Reserve an Asset for this Event" at bounding box center [150, 70] width 69 height 10
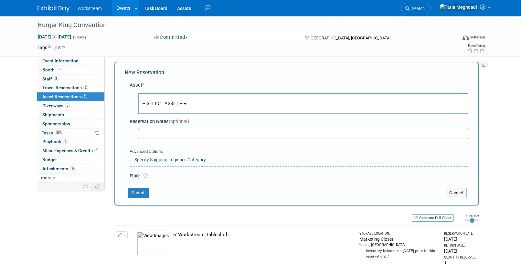
scroll to position [6, 0]
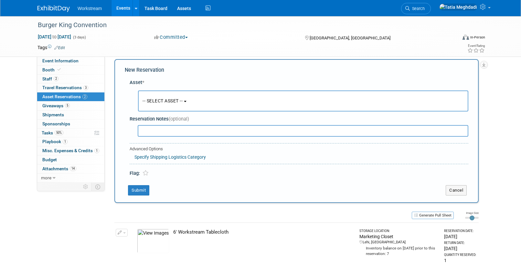
click at [161, 99] on span "-- SELECT ASSET --" at bounding box center [163, 100] width 40 height 5
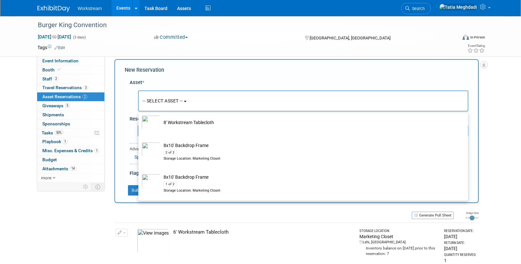
scroll to position [232, 0]
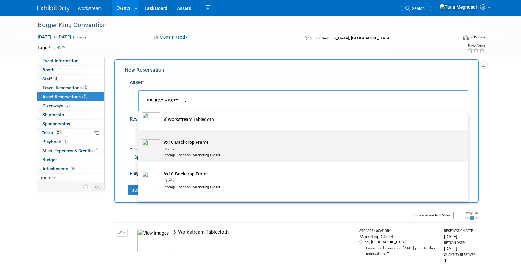
click at [153, 146] on img at bounding box center [151, 146] width 19 height 14
click at [139, 138] on input "8x10' Backdrop Frame 2 of 2 Storage Location: Marketing Closet" at bounding box center [137, 136] width 4 height 4
select select "10725971"
select select "8"
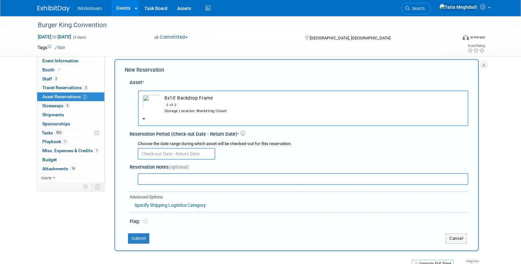
click at [162, 151] on input "text" at bounding box center [177, 154] width 78 height 12
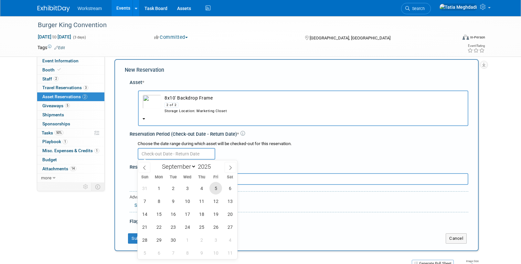
click at [218, 187] on span "5" at bounding box center [216, 188] width 13 height 13
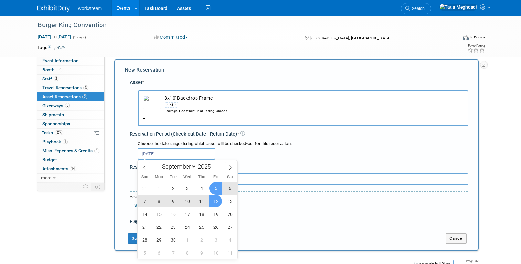
click at [218, 200] on span "12" at bounding box center [216, 201] width 13 height 13
type input "Sep 5, 2025 to Sep 12, 2025"
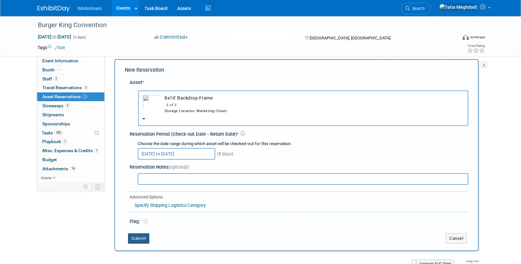
click at [137, 238] on button "Submit" at bounding box center [138, 238] width 21 height 10
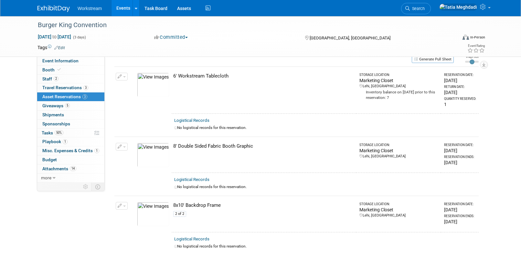
scroll to position [0, 0]
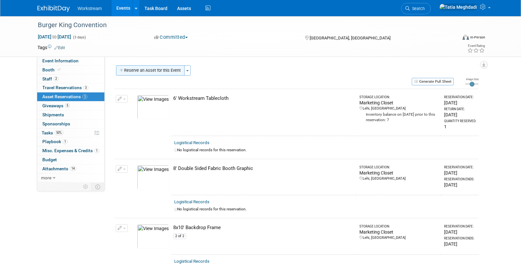
click at [152, 71] on button "Reserve an Asset for this Event" at bounding box center [150, 70] width 69 height 10
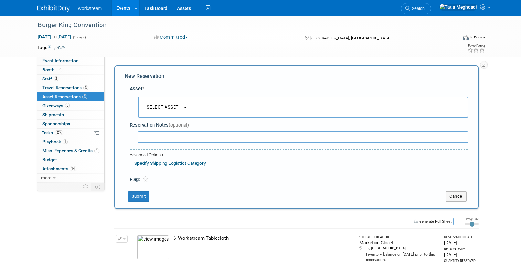
scroll to position [6, 0]
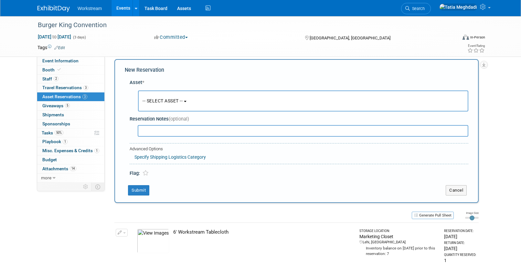
click at [173, 103] on span "-- SELECT ASSET --" at bounding box center [163, 100] width 40 height 5
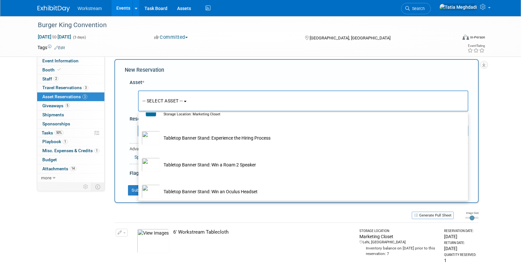
scroll to position [395, 0]
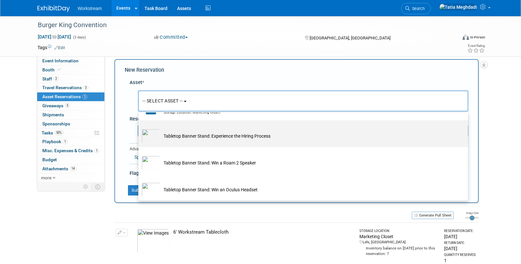
click at [152, 135] on img at bounding box center [151, 136] width 19 height 14
click at [139, 128] on input "Tabletop Banner Stand: Experience the Hiring Process" at bounding box center [137, 126] width 4 height 4
select select "10725980"
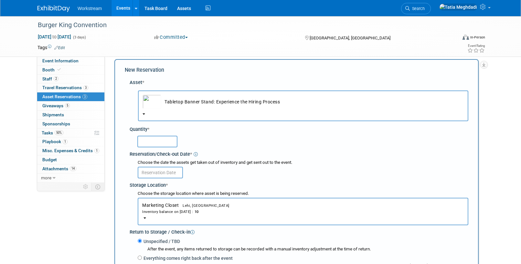
click at [151, 143] on input "text" at bounding box center [157, 142] width 40 height 12
type input "1"
click at [157, 173] on input "text" at bounding box center [160, 173] width 45 height 12
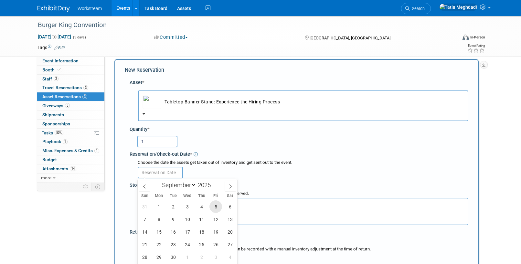
drag, startPoint x: 212, startPoint y: 206, endPoint x: 215, endPoint y: 211, distance: 5.1
click at [212, 206] on span "5" at bounding box center [216, 206] width 13 height 13
type input "[DATE]"
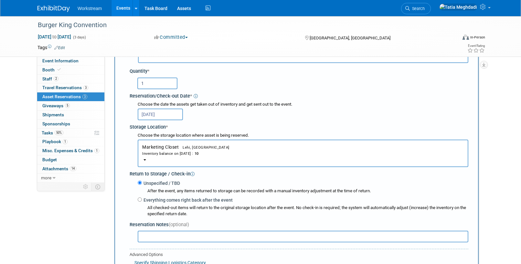
scroll to position [67, 0]
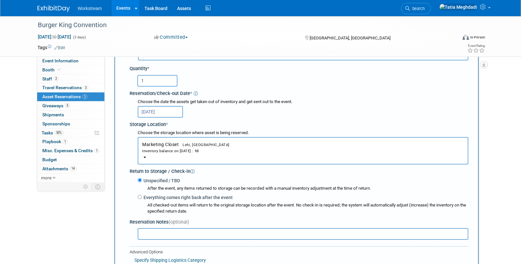
click at [142, 197] on label "Everything comes right back after the event" at bounding box center [187, 197] width 91 height 6
click at [142, 197] on input "Everything comes right back after the event" at bounding box center [140, 197] width 4 height 4
radio input "true"
select select "8"
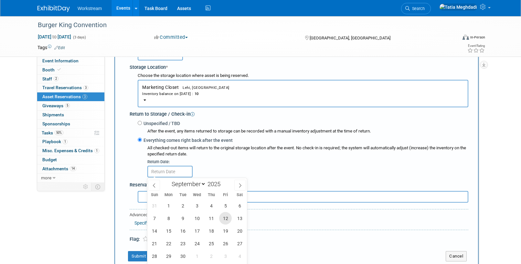
scroll to position [129, 0]
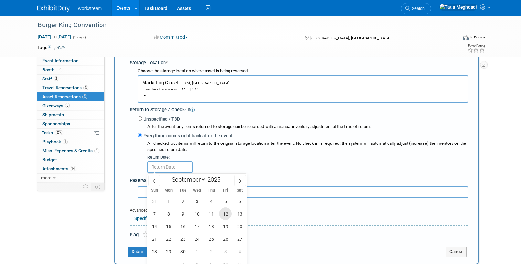
click at [226, 216] on span "12" at bounding box center [225, 214] width 13 height 13
type input "[DATE]"
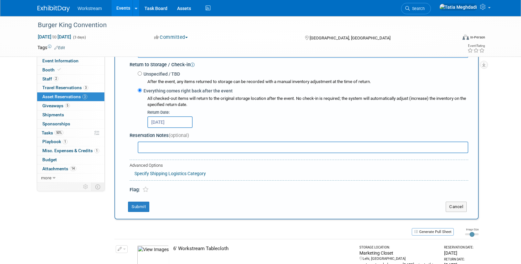
scroll to position [182, 0]
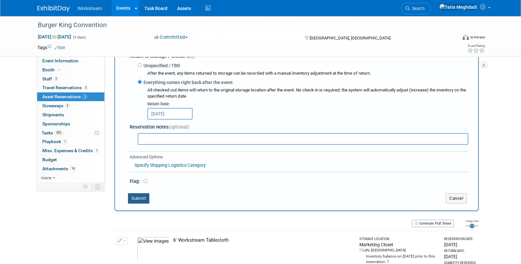
click at [142, 197] on button "Submit" at bounding box center [138, 198] width 21 height 10
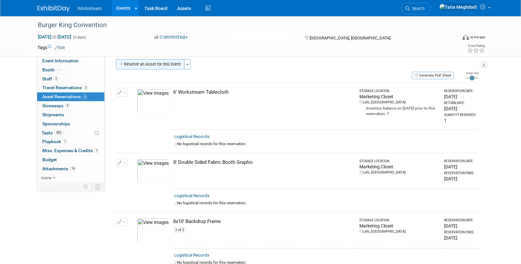
scroll to position [0, 0]
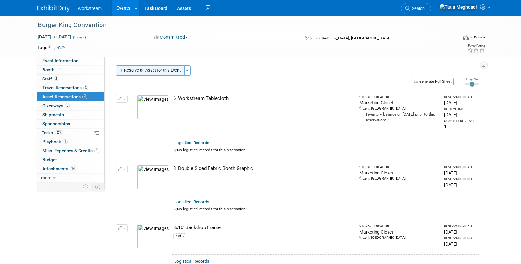
click at [149, 68] on button "Reserve an Asset for this Event" at bounding box center [150, 70] width 69 height 10
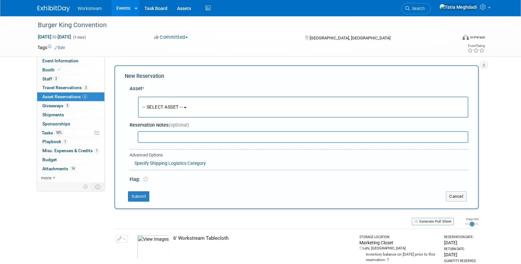
scroll to position [6, 0]
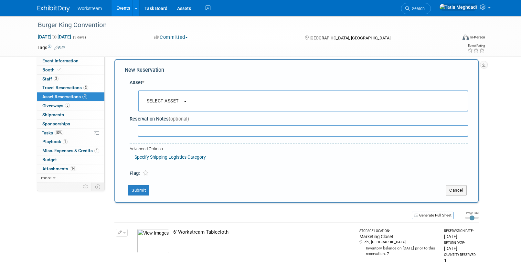
click at [172, 103] on span "-- SELECT ASSET --" at bounding box center [163, 100] width 40 height 5
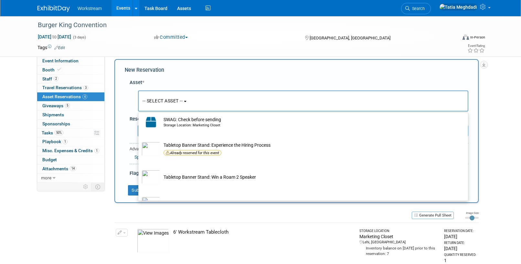
scroll to position [408, 0]
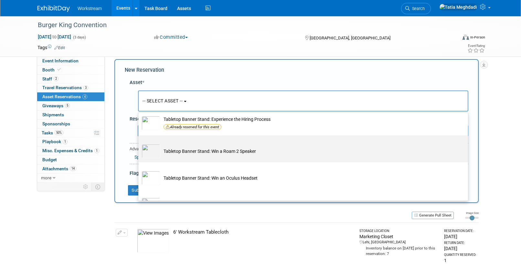
click at [196, 155] on td "Tabletop Banner Stand: Win a Roam 2 Speaker" at bounding box center [307, 151] width 295 height 14
click at [139, 143] on input "Tabletop Banner Stand: Win a Roam 2 Speaker" at bounding box center [137, 141] width 4 height 4
select select "10725978"
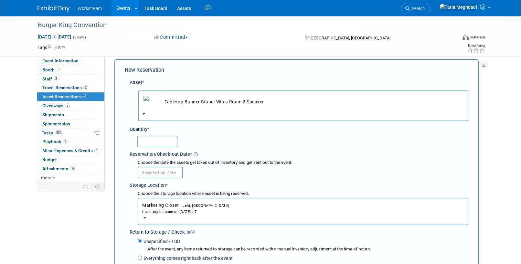
click at [156, 140] on input "text" at bounding box center [157, 142] width 40 height 12
type input "1"
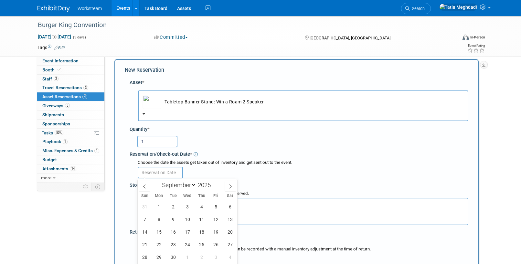
click at [154, 169] on input "text" at bounding box center [160, 173] width 45 height 12
click at [216, 206] on span "5" at bounding box center [216, 206] width 13 height 13
type input "[DATE]"
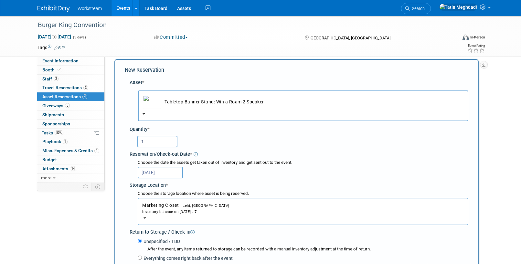
scroll to position [41, 0]
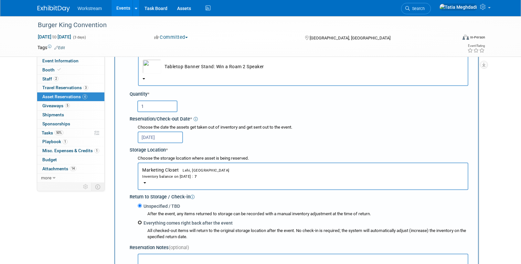
drag, startPoint x: 141, startPoint y: 222, endPoint x: 146, endPoint y: 223, distance: 5.2
click at [141, 222] on input "Everything comes right back after the event" at bounding box center [140, 223] width 4 height 4
radio input "true"
select select "8"
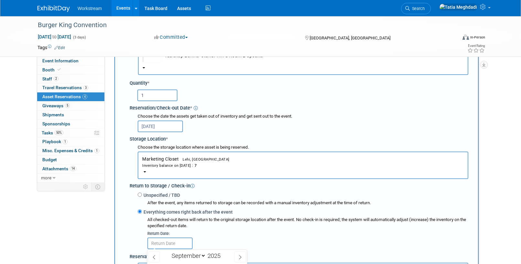
scroll to position [69, 0]
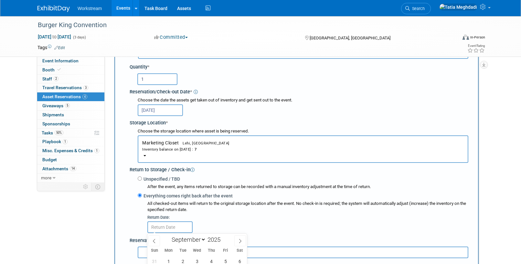
click at [161, 226] on input "text" at bounding box center [169, 228] width 45 height 12
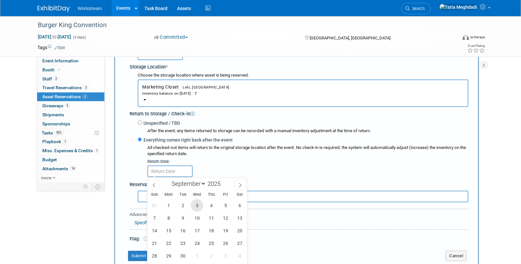
scroll to position [133, 0]
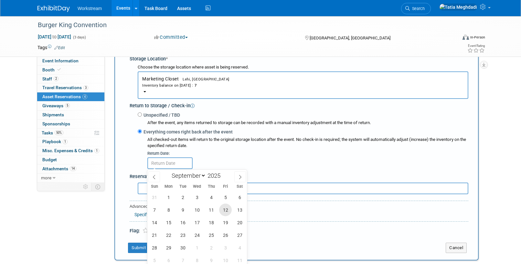
click at [223, 212] on span "12" at bounding box center [225, 210] width 13 height 13
type input "[DATE]"
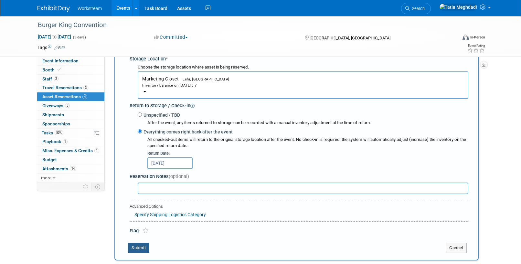
click at [139, 247] on button "Submit" at bounding box center [138, 248] width 21 height 10
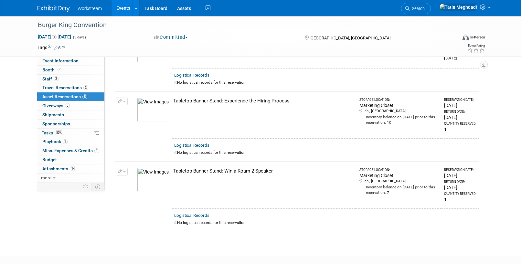
scroll to position [214, 0]
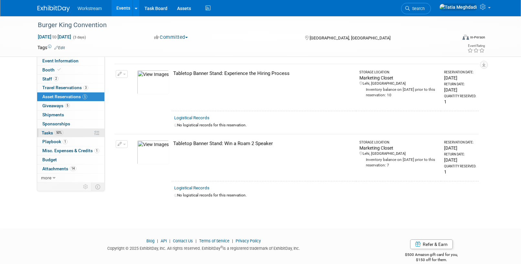
click at [52, 133] on span "Tasks 50%" at bounding box center [53, 132] width 22 height 5
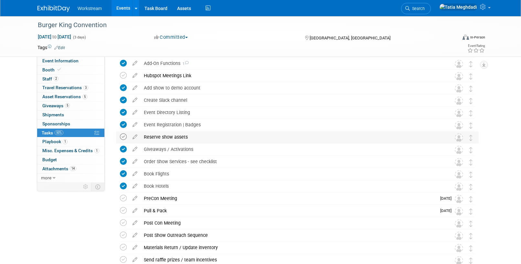
click at [124, 142] on td at bounding box center [124, 138] width 9 height 12
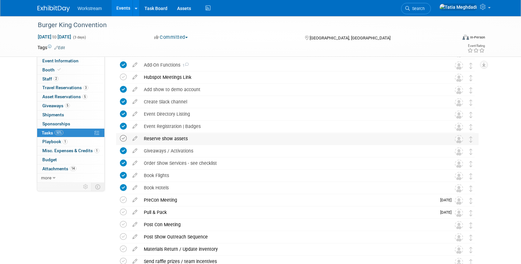
scroll to position [61, 0]
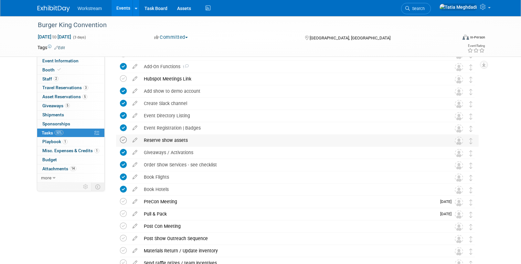
click at [124, 141] on icon at bounding box center [123, 140] width 7 height 7
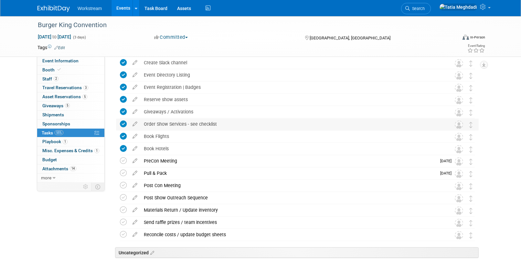
scroll to position [0, 0]
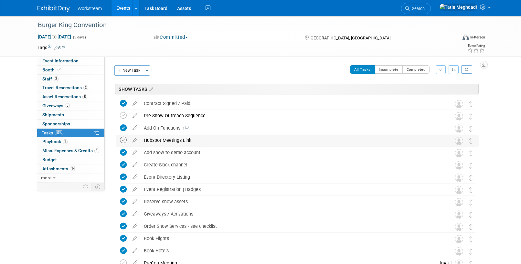
click at [123, 141] on icon at bounding box center [123, 140] width 7 height 7
click at [150, 69] on button "Toggle Dropdown" at bounding box center [147, 69] width 6 height 10
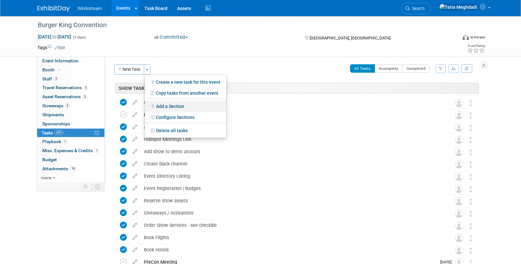
click at [172, 105] on link "Add a Section" at bounding box center [185, 106] width 81 height 11
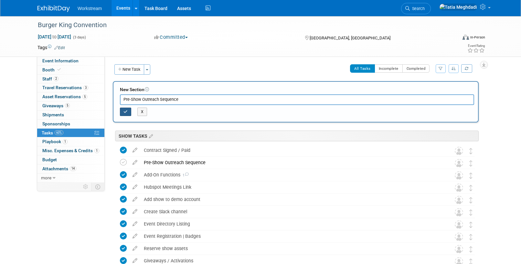
type input "Pre-Show Outreach Sequence"
click at [126, 111] on icon "button" at bounding box center [126, 112] width 4 height 4
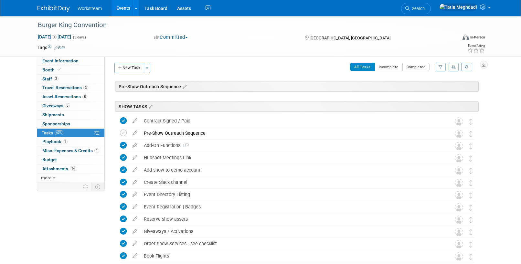
scroll to position [2, 0]
click at [133, 132] on icon at bounding box center [134, 132] width 11 height 8
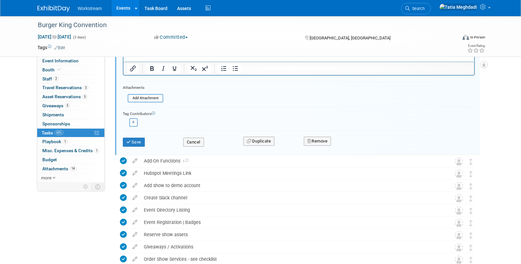
scroll to position [182, 0]
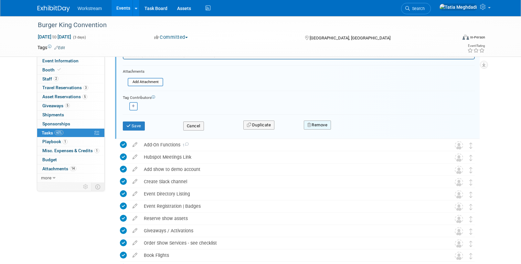
click at [312, 125] on button "Remove" at bounding box center [317, 125] width 27 height 9
click at [355, 128] on link "Yes" at bounding box center [353, 130] width 19 height 10
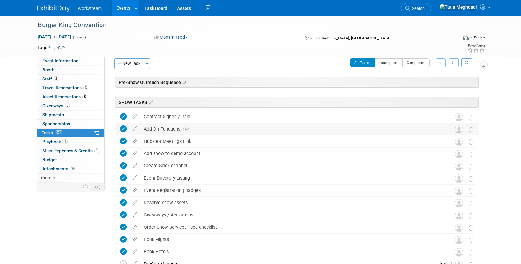
scroll to position [0, 0]
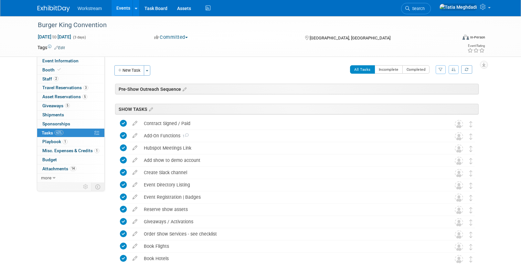
click at [215, 87] on div "Pre-Show Outreach Sequence" at bounding box center [297, 89] width 364 height 11
click at [452, 87] on div "Pre-Show Outreach Sequence" at bounding box center [297, 89] width 364 height 11
click at [182, 90] on icon at bounding box center [183, 90] width 5 height 6
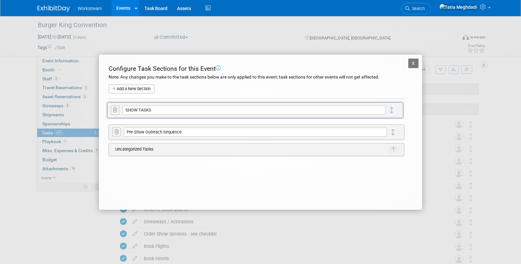
drag, startPoint x: 392, startPoint y: 132, endPoint x: 392, endPoint y: 113, distance: 19.4
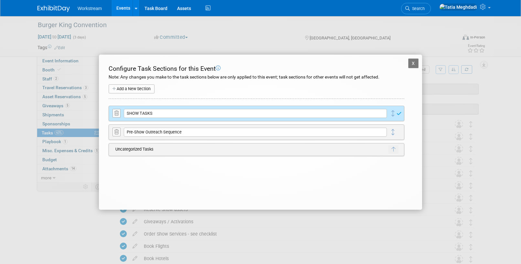
click at [411, 62] on button "X" at bounding box center [413, 64] width 10 height 10
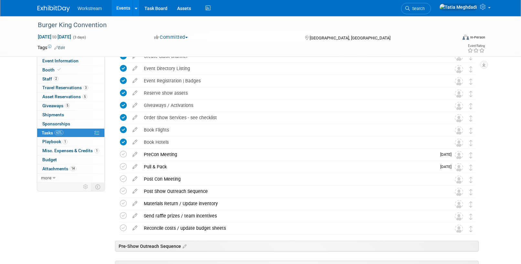
scroll to position [147, 0]
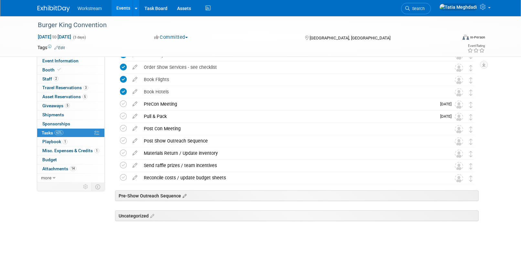
click at [185, 195] on icon at bounding box center [183, 196] width 5 height 6
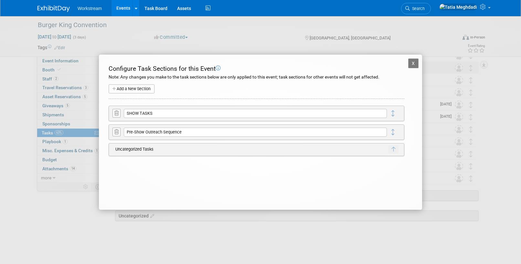
drag, startPoint x: 416, startPoint y: 64, endPoint x: 412, endPoint y: 66, distance: 4.3
click at [415, 64] on button "X" at bounding box center [413, 64] width 10 height 10
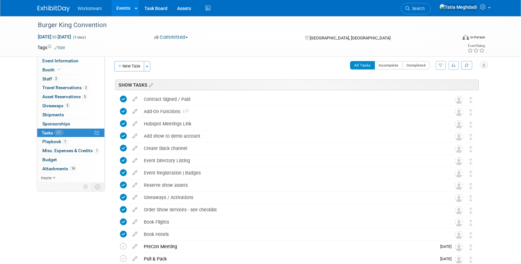
scroll to position [0, 0]
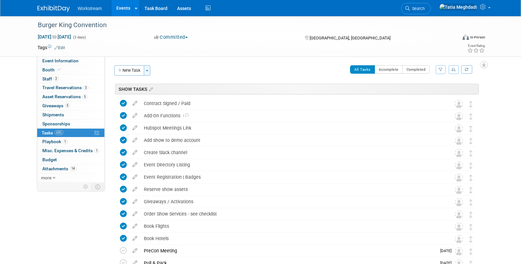
click at [148, 70] on span "button" at bounding box center [147, 70] width 3 height 1
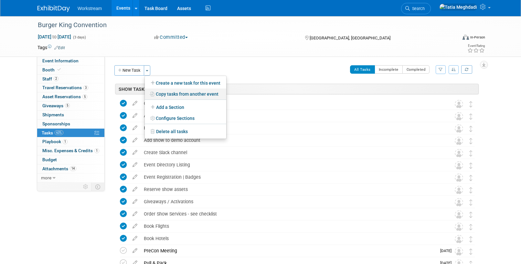
click at [181, 94] on link "Copy tasks from another event" at bounding box center [185, 94] width 81 height 11
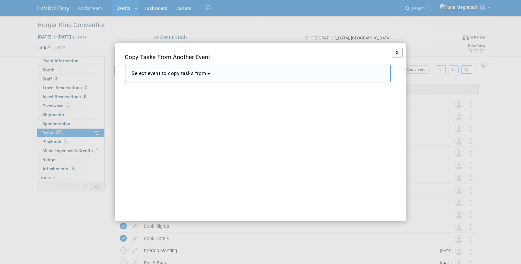
click at [159, 75] on span "Select event to copy tasks from" at bounding box center [169, 73] width 75 height 6
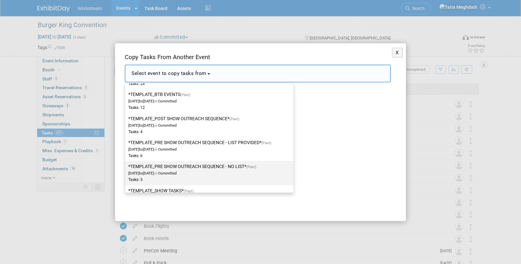
scroll to position [815, 0]
click at [157, 170] on label "*TEMPLATE_PRE SHOW OUTREACH SEQUENCE - NO LIST* (Past) Dec 2, 2024 to Dec 23, 2…" at bounding box center [207, 174] width 159 height 21
click at [126, 170] on input "*TEMPLATE_PRE SHOW OUTREACH SEQUENCE - NO LIST* (Past) Dec 2, 2024 to Dec 23, 2…" at bounding box center [124, 168] width 4 height 4
select select "11144716"
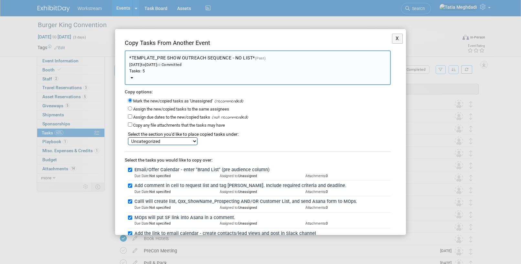
click at [154, 143] on select "SHOW TASKS Pre-Show Outreach Sequence Uncategorized" at bounding box center [163, 141] width 70 height 8
select select "11274133"
click at [128, 137] on select "SHOW TASKS Pre-Show Outreach Sequence Uncategorized" at bounding box center [163, 141] width 70 height 8
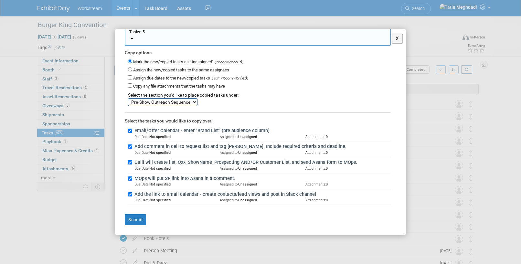
scroll to position [6, 0]
click at [132, 219] on button "Submit" at bounding box center [135, 219] width 21 height 11
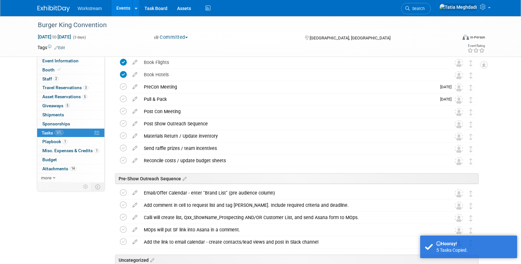
scroll to position [208, 0]
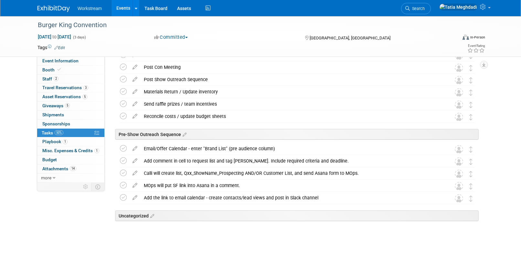
click at [73, 218] on div "Event Information Event Info Booth Booth 2 Staff 2 Staff 3 Travel Reservations …" at bounding box center [261, 29] width 456 height 443
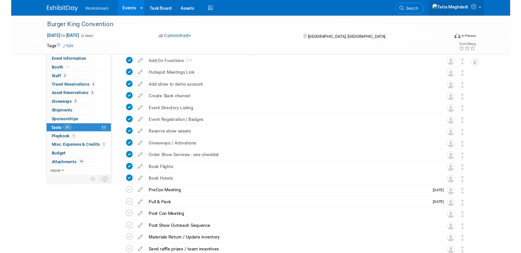
scroll to position [44, 0]
